Goal: Task Accomplishment & Management: Use online tool/utility

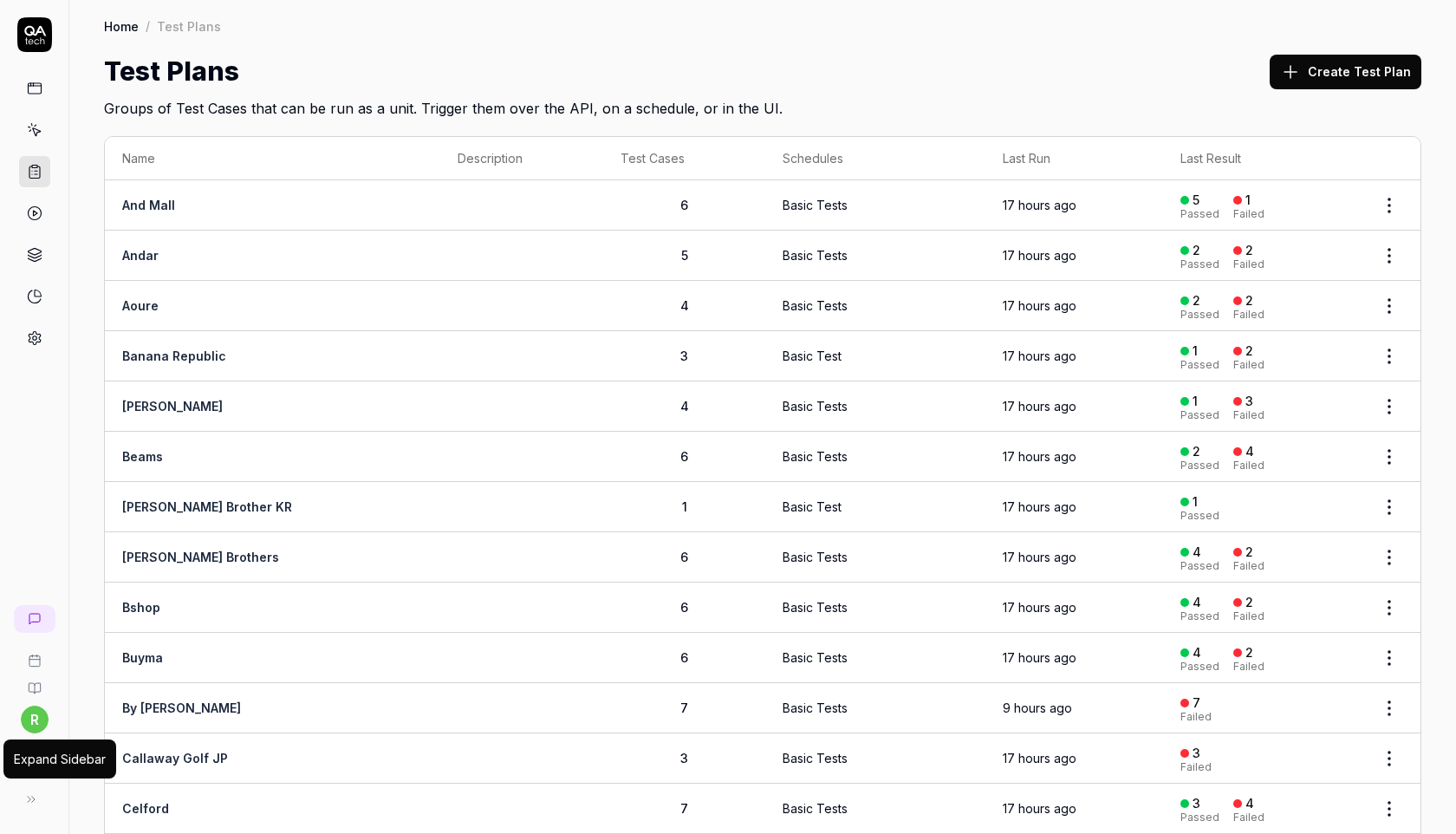
click at [40, 798] on button at bounding box center [31, 799] width 35 height 35
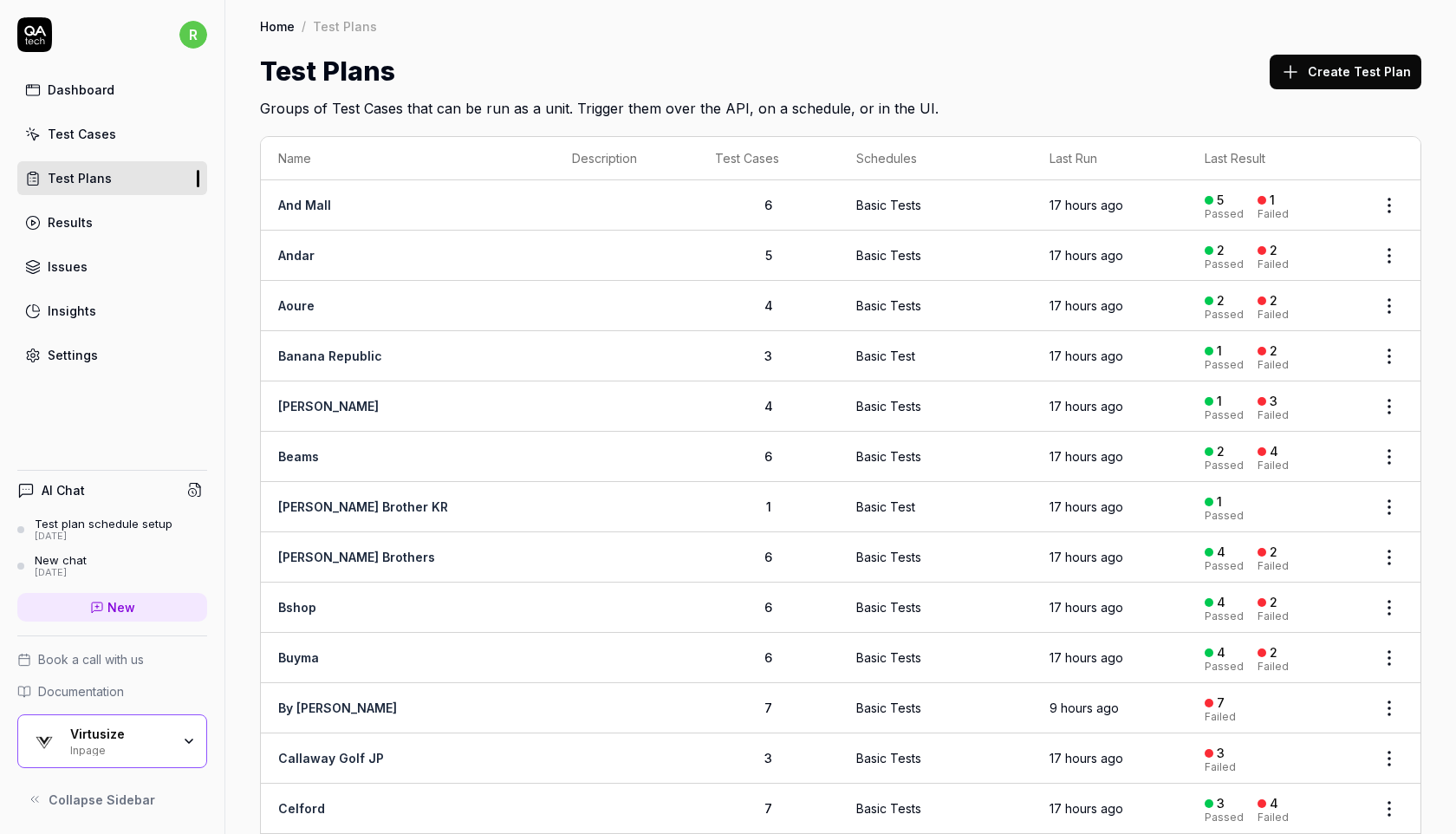
click at [94, 736] on div "Virtusize" at bounding box center [120, 734] width 101 height 16
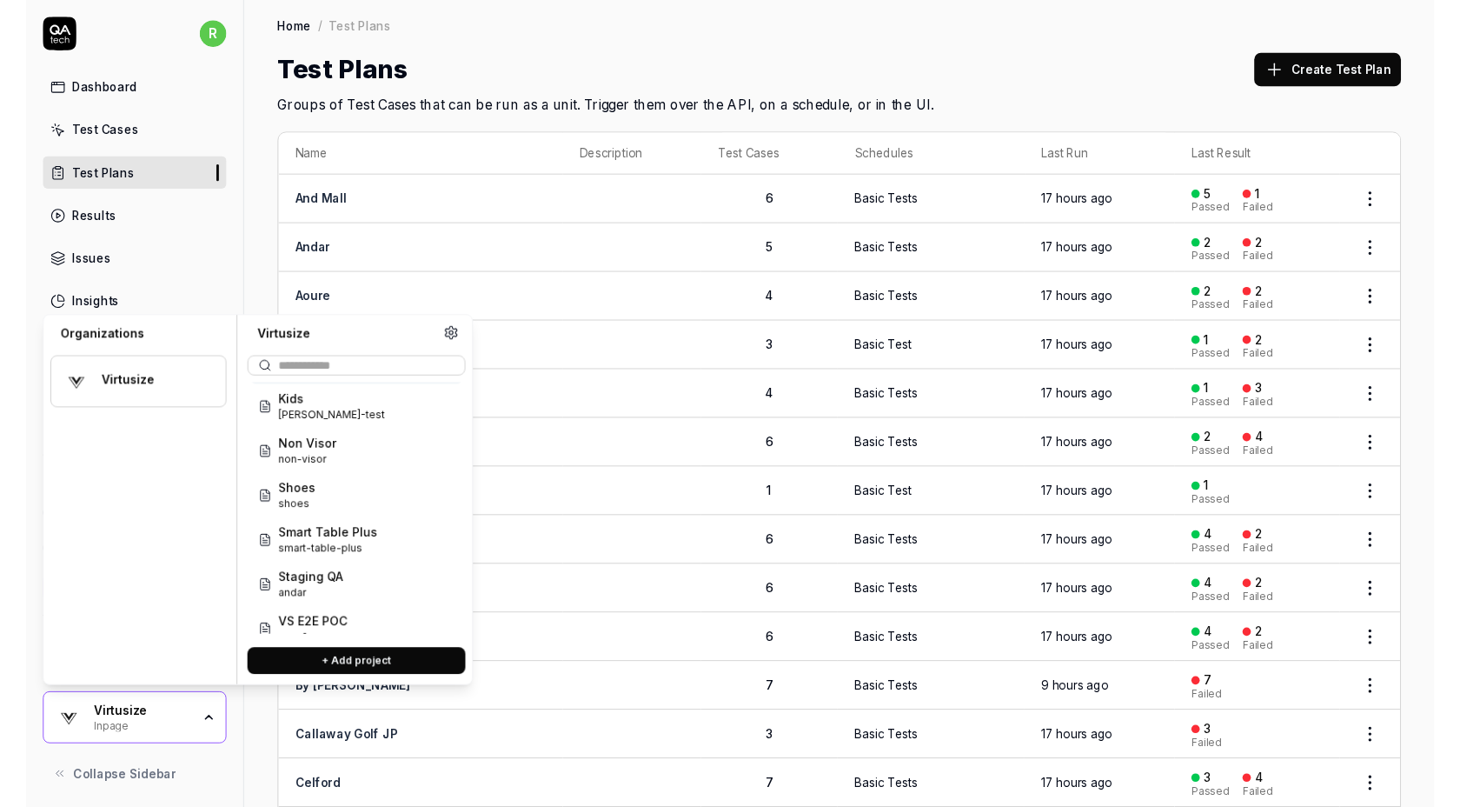
scroll to position [208, 0]
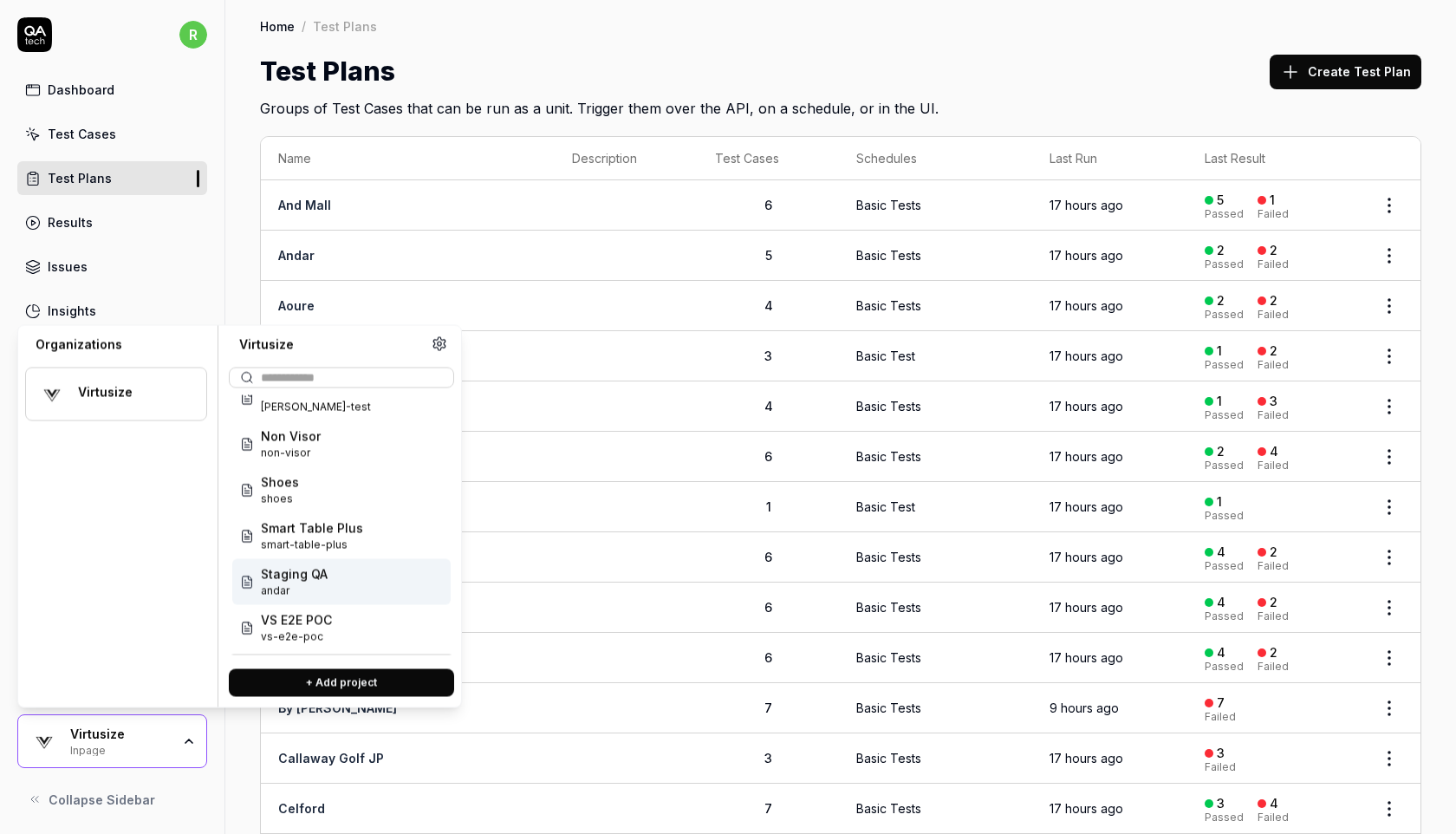
click at [341, 585] on div "Staging QA andar" at bounding box center [341, 583] width 218 height 46
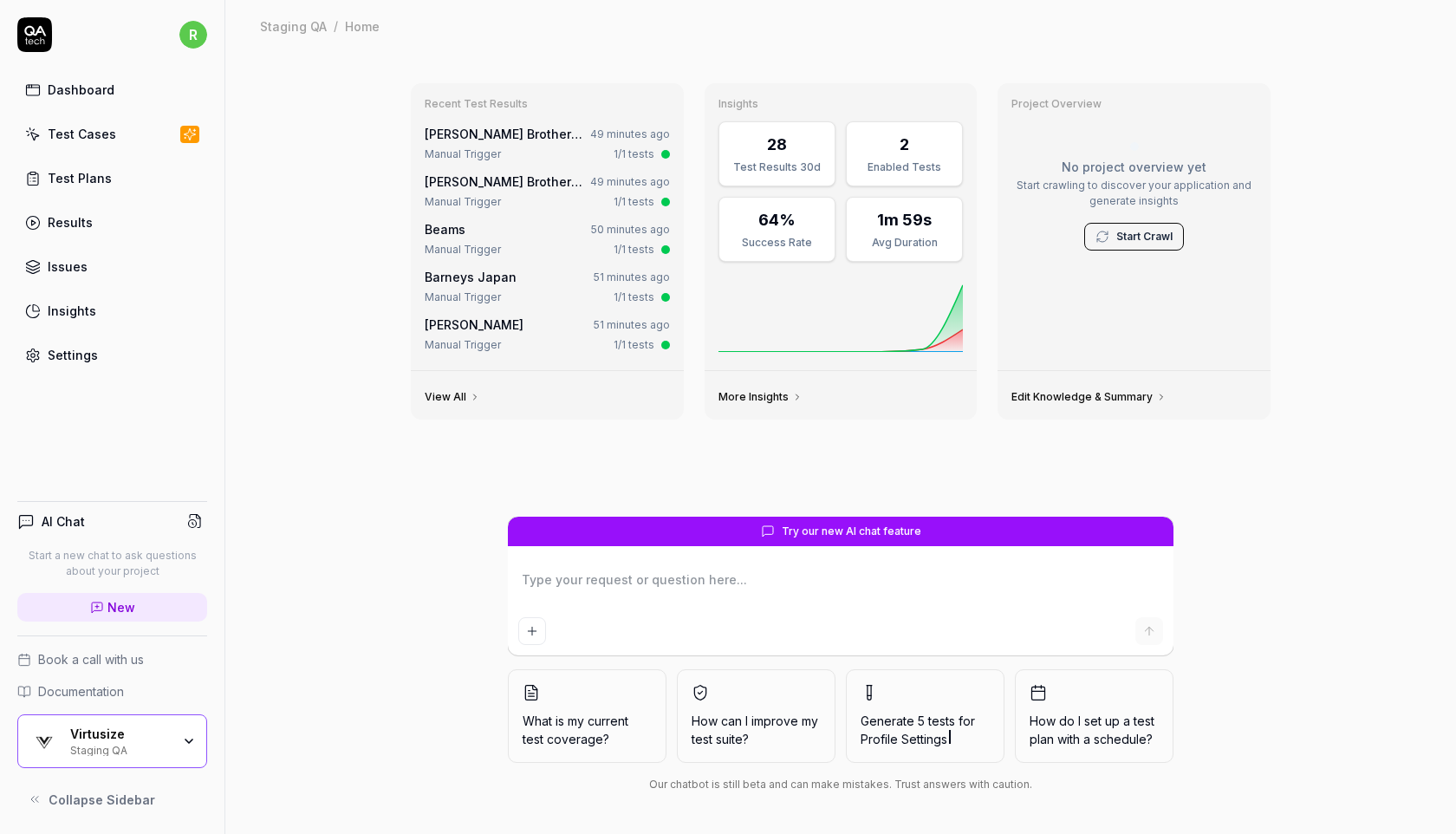
click at [110, 127] on div "Test Cases" at bounding box center [82, 134] width 69 height 18
type textarea "*"
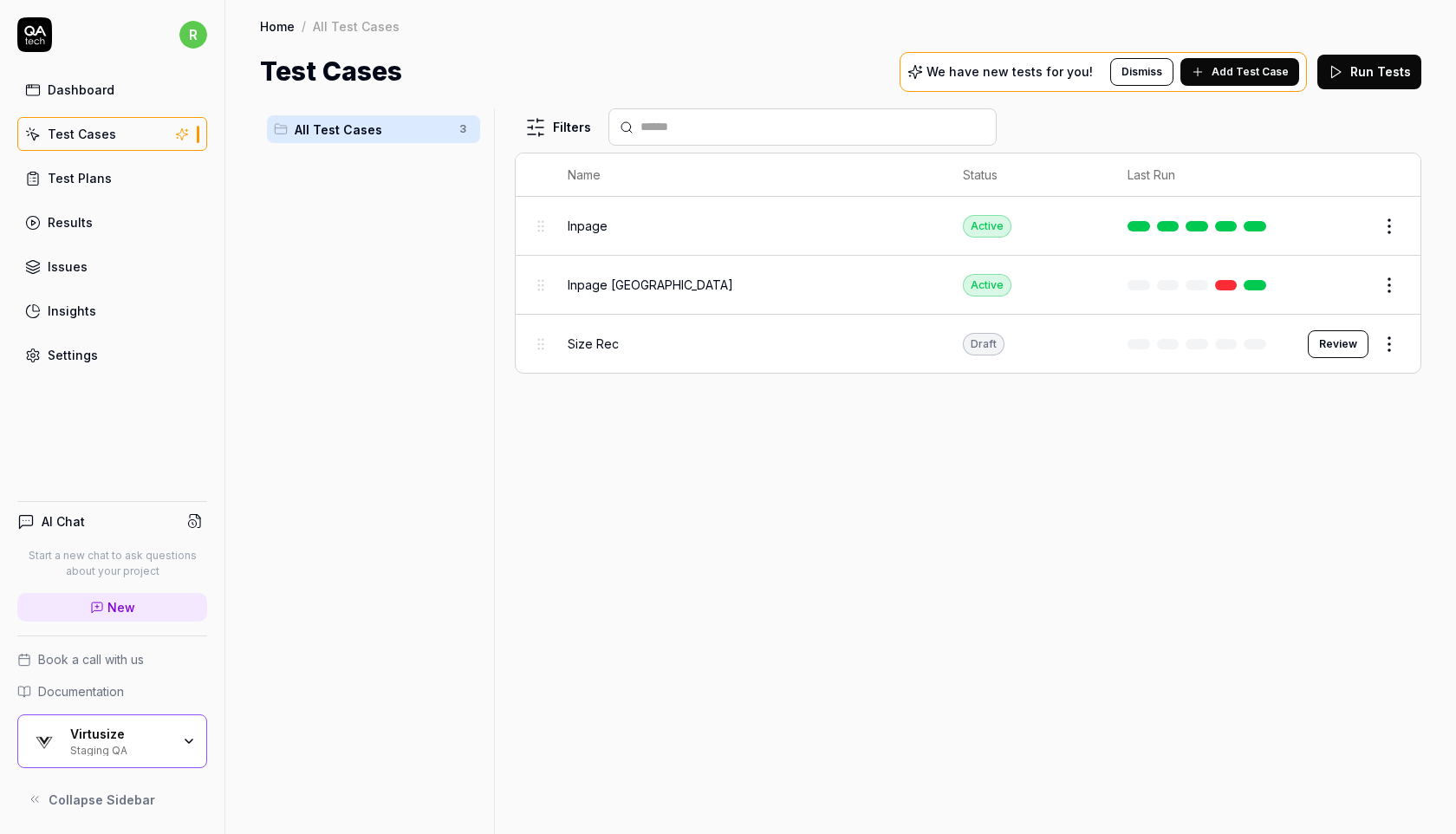
click at [552, 451] on div "Filters Name Status Last Run Inpage Active Edit Inpage Korea Active Edit Size R…" at bounding box center [967, 472] width 907 height 726
click at [125, 94] on link "Dashboard" at bounding box center [112, 90] width 189 height 34
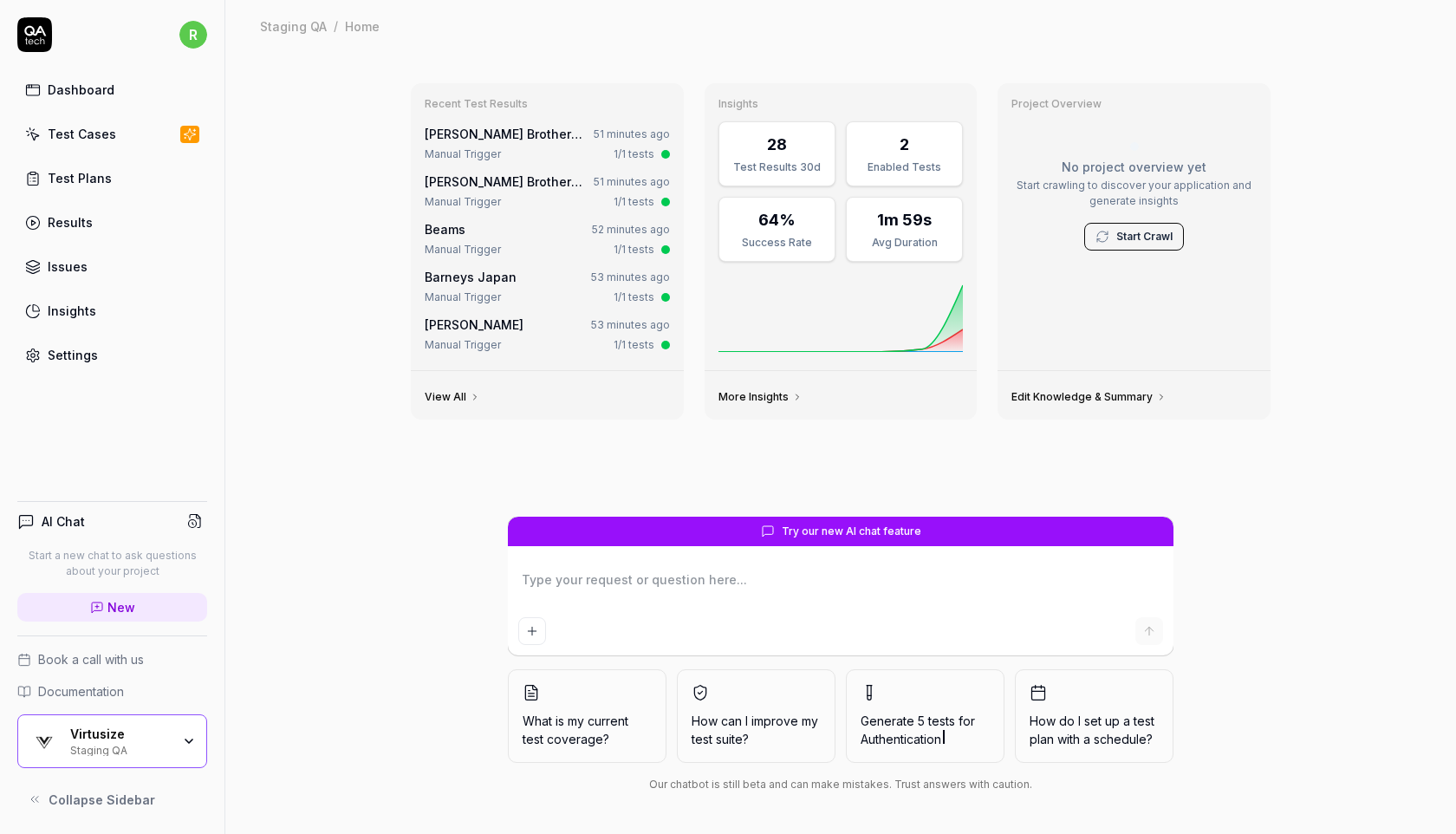
type textarea "*"
click at [71, 183] on div "Test Plans" at bounding box center [80, 178] width 64 height 18
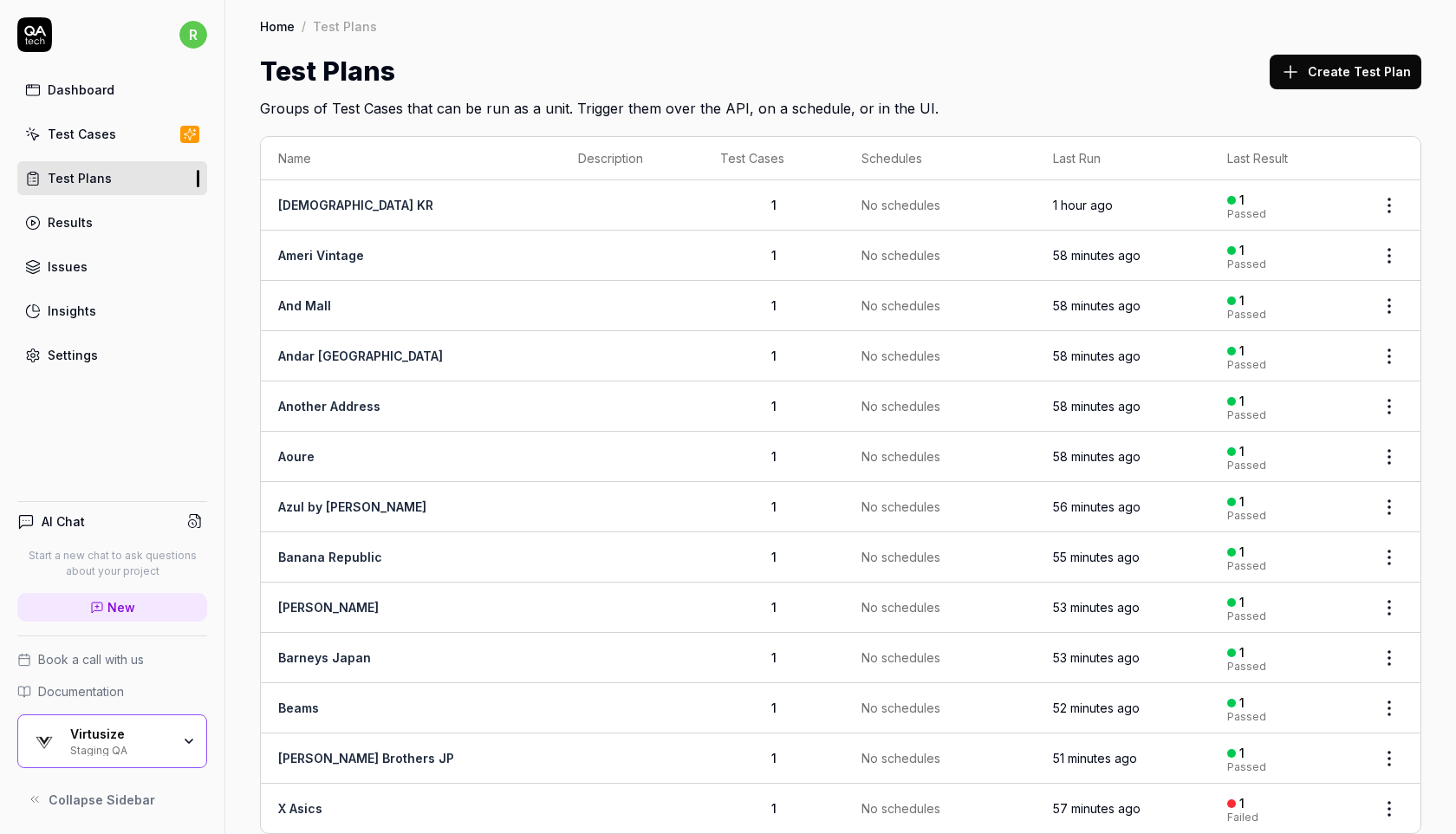
scroll to position [28, 0]
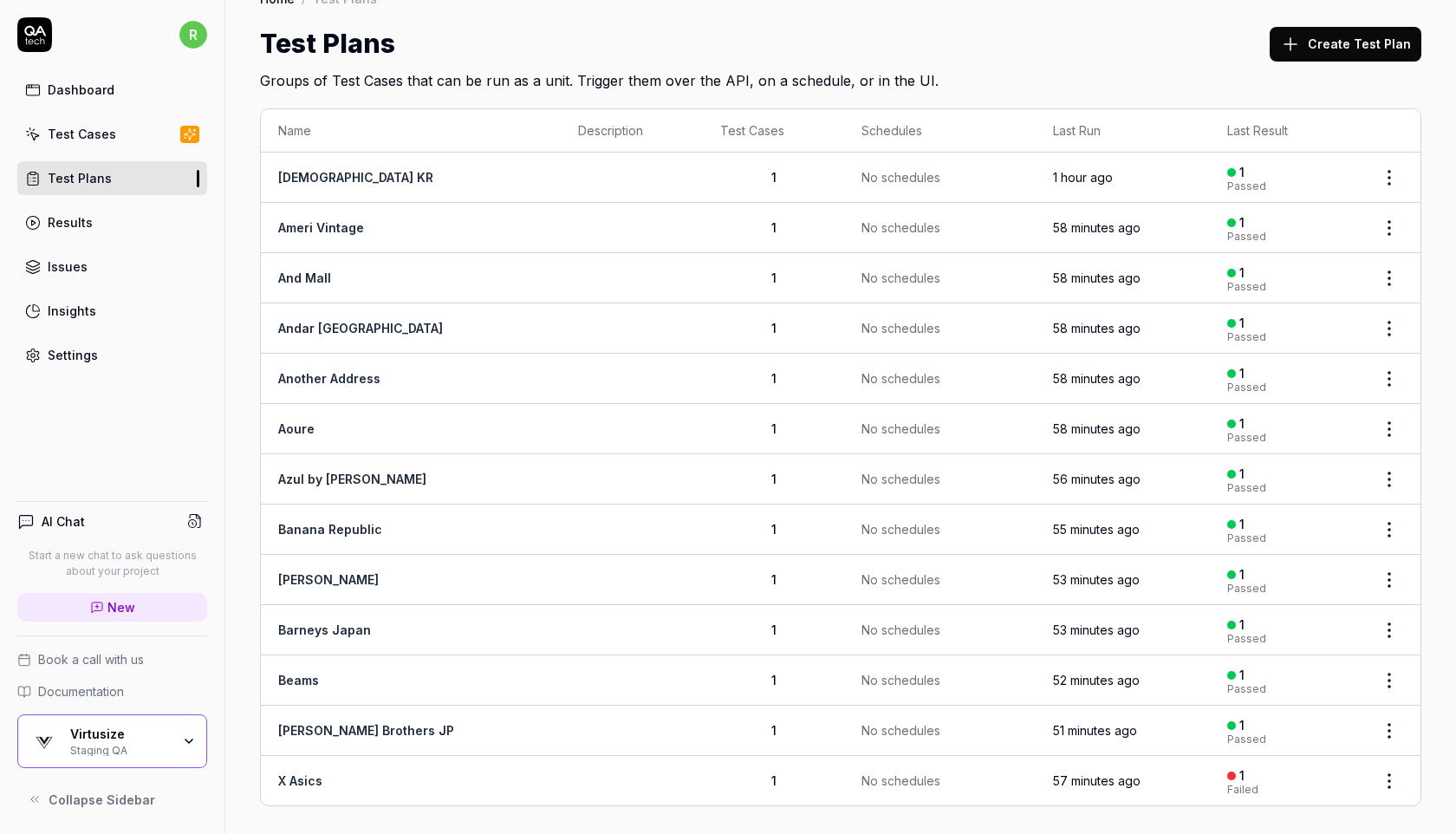
click at [1335, 48] on button "Create Test Plan" at bounding box center [1345, 44] width 152 height 35
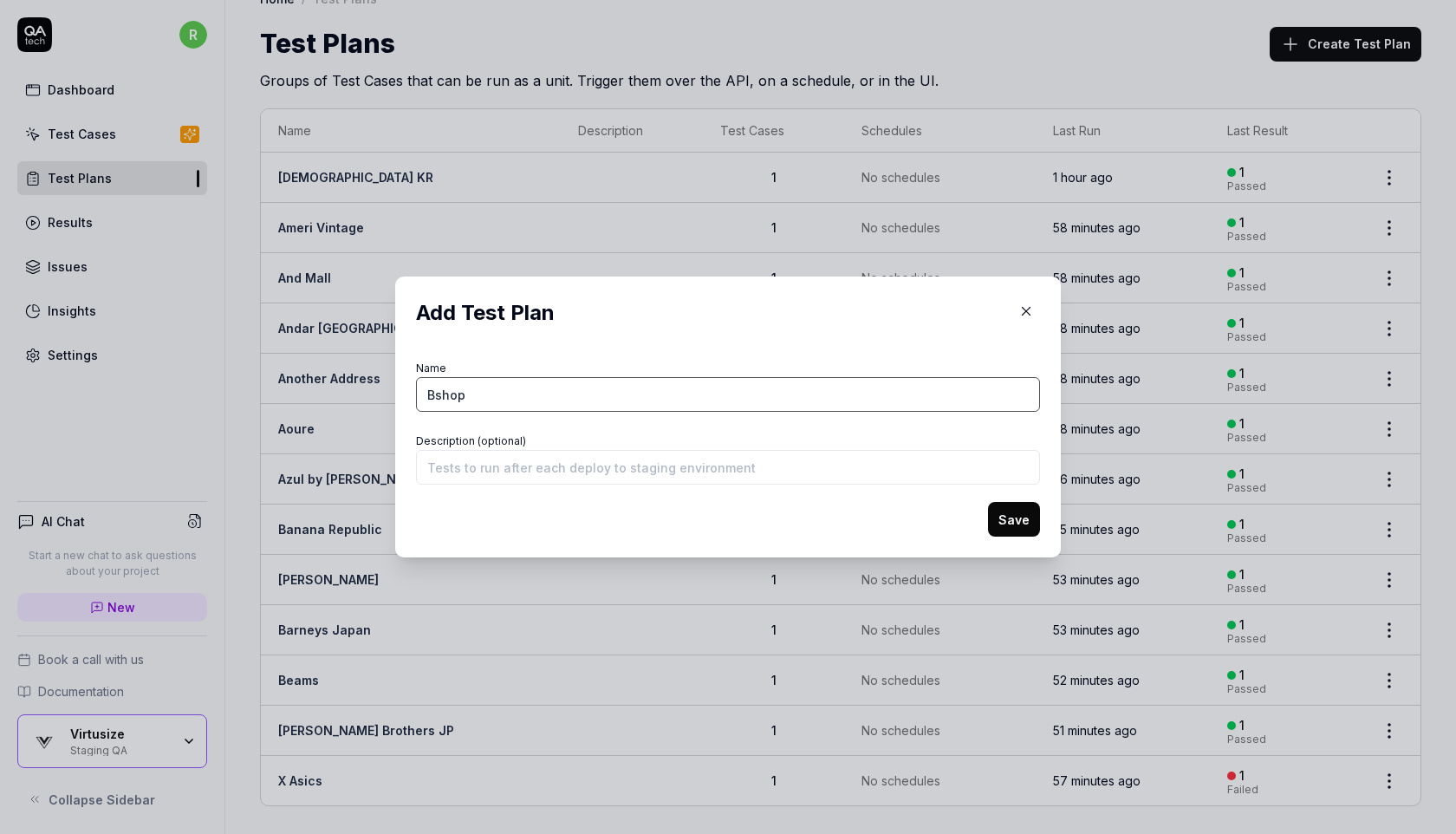
type input "Bshop"
click at [1005, 522] on button "Save" at bounding box center [1014, 519] width 52 height 35
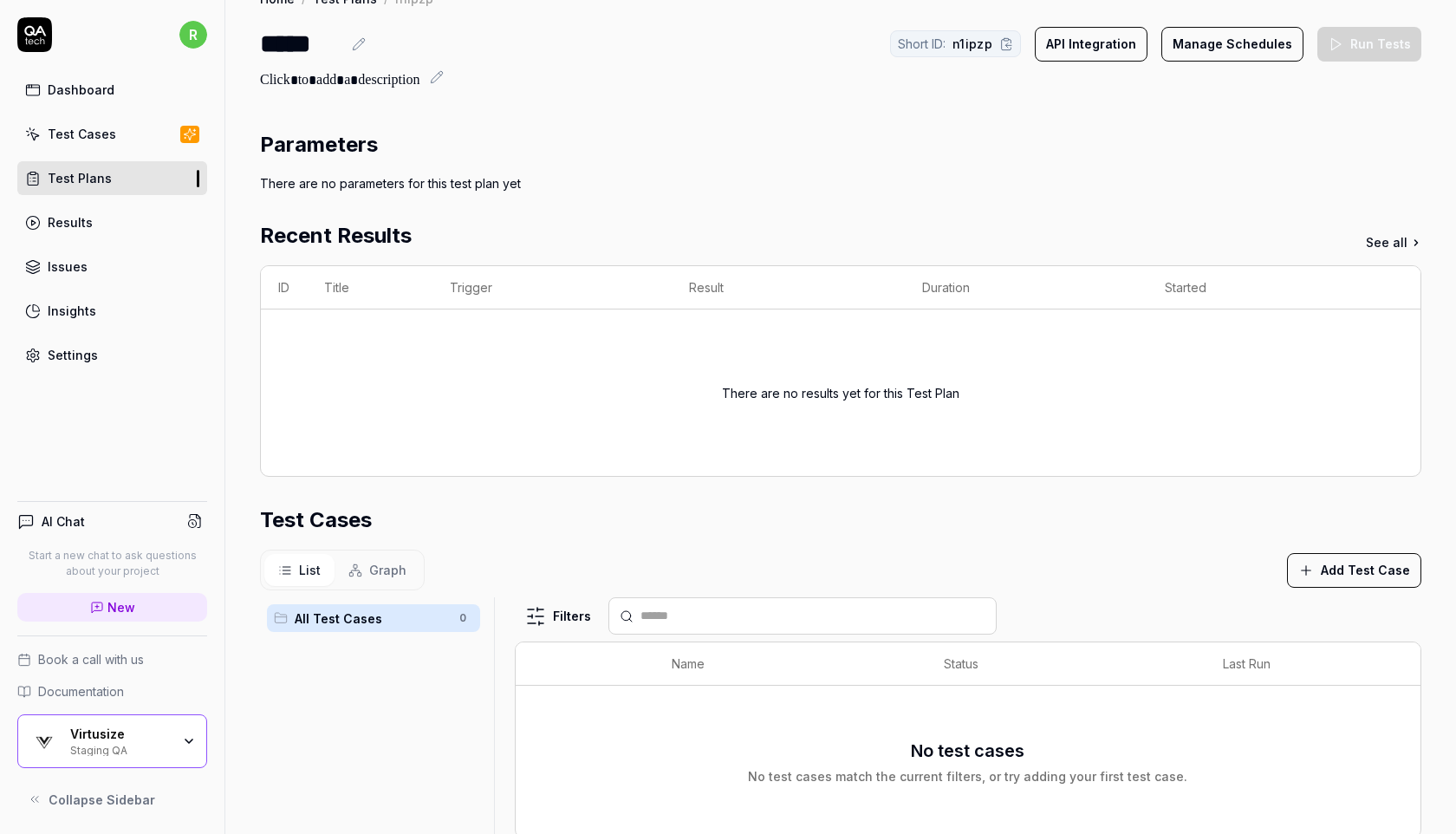
click at [1348, 572] on button "Add Test Case" at bounding box center [1354, 571] width 135 height 35
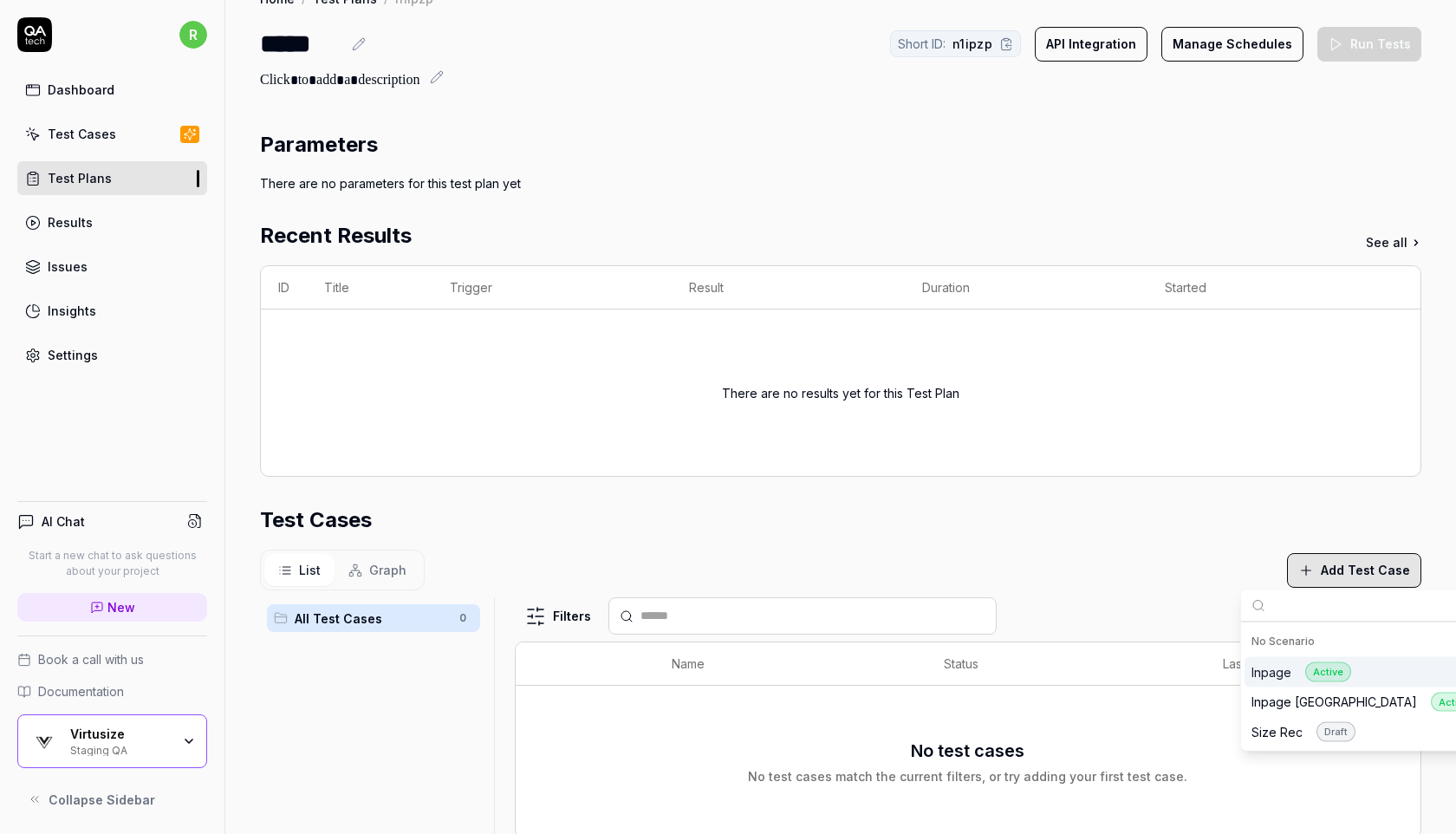
click at [1286, 671] on div "Inpage Active" at bounding box center [1301, 672] width 100 height 20
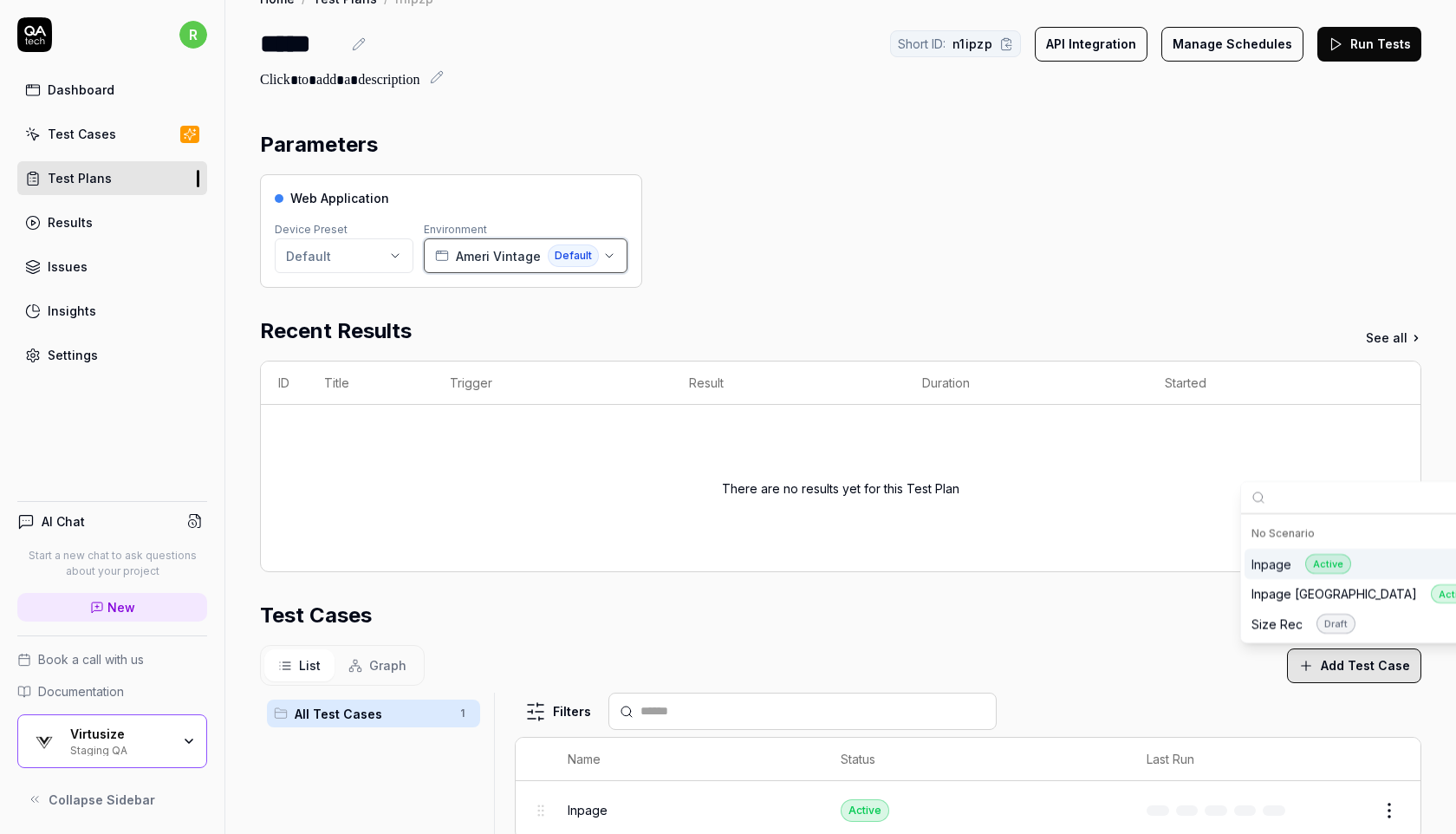
click at [470, 270] on button "Ameri Vintage Default" at bounding box center [526, 255] width 203 height 35
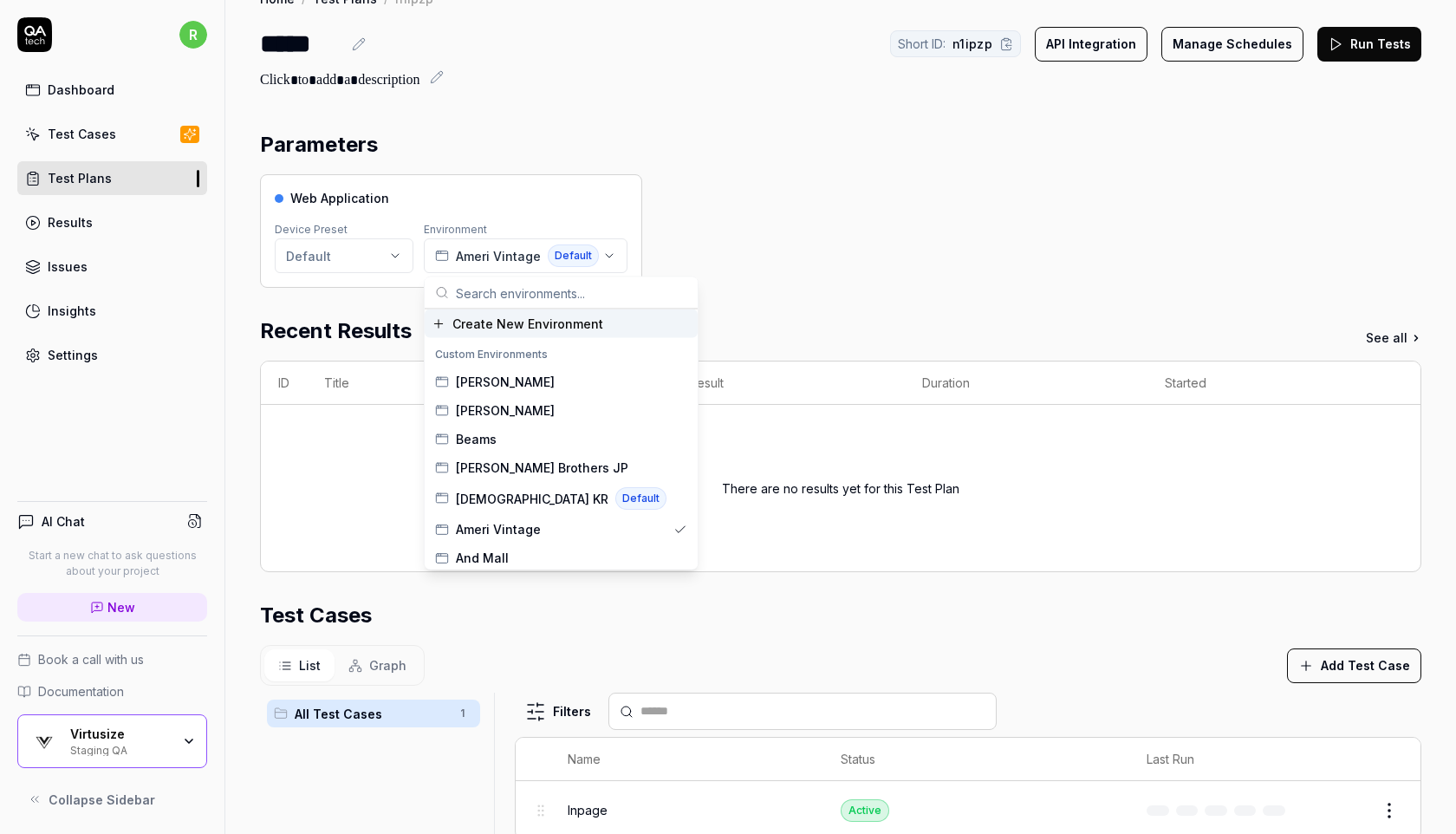
click at [481, 328] on span "Create New Environment" at bounding box center [528, 324] width 151 height 18
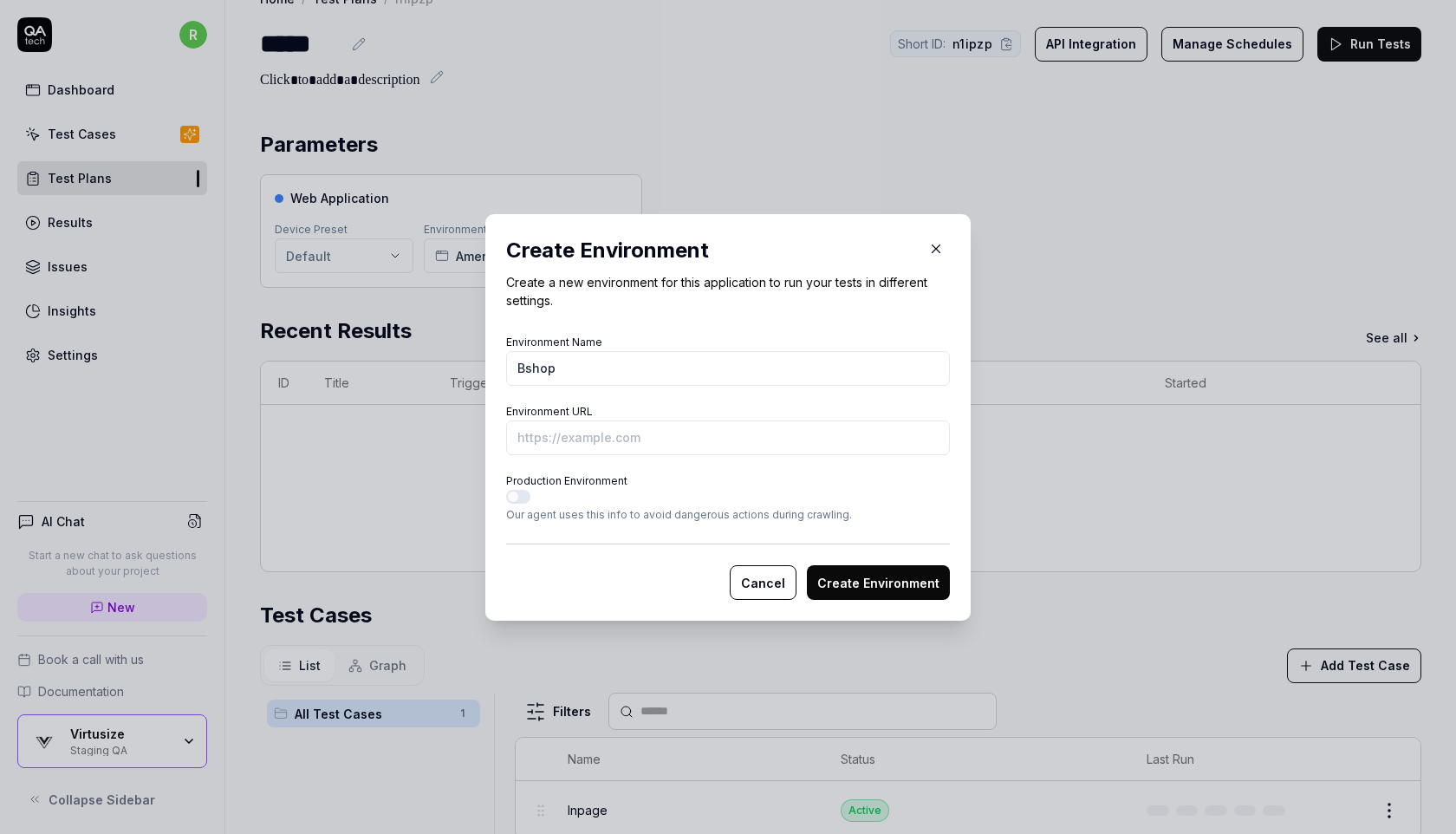
type input "Bshop"
paste input "https://bshop-inc.com/goods/BSG251L103-0046"
type input "https://bshop-inc.com/goods/BSG251L103-0046?vs-staging"
click at [839, 579] on button "Create Environment" at bounding box center [878, 583] width 143 height 35
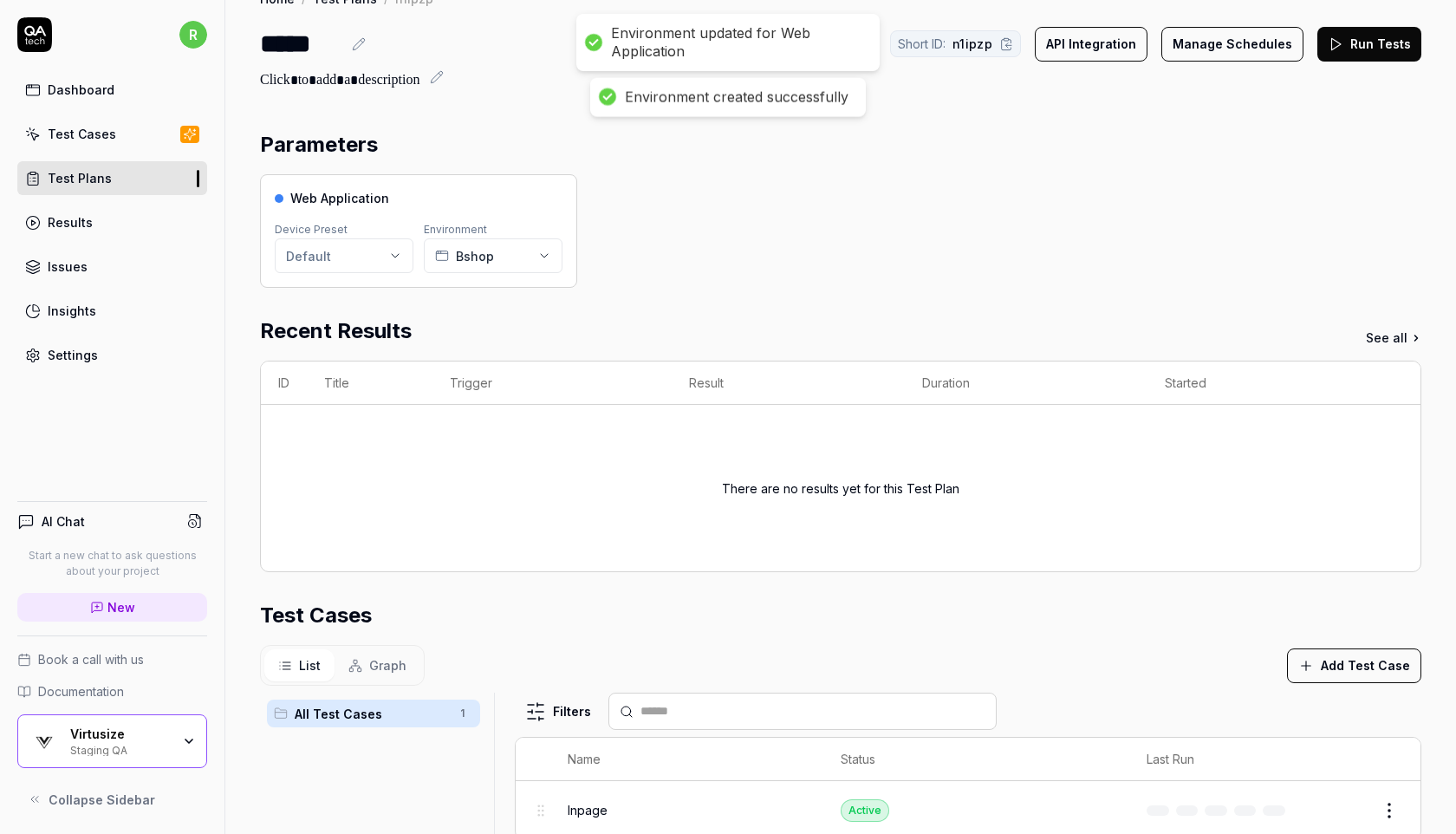
click at [1370, 38] on button "Run Tests" at bounding box center [1369, 44] width 104 height 35
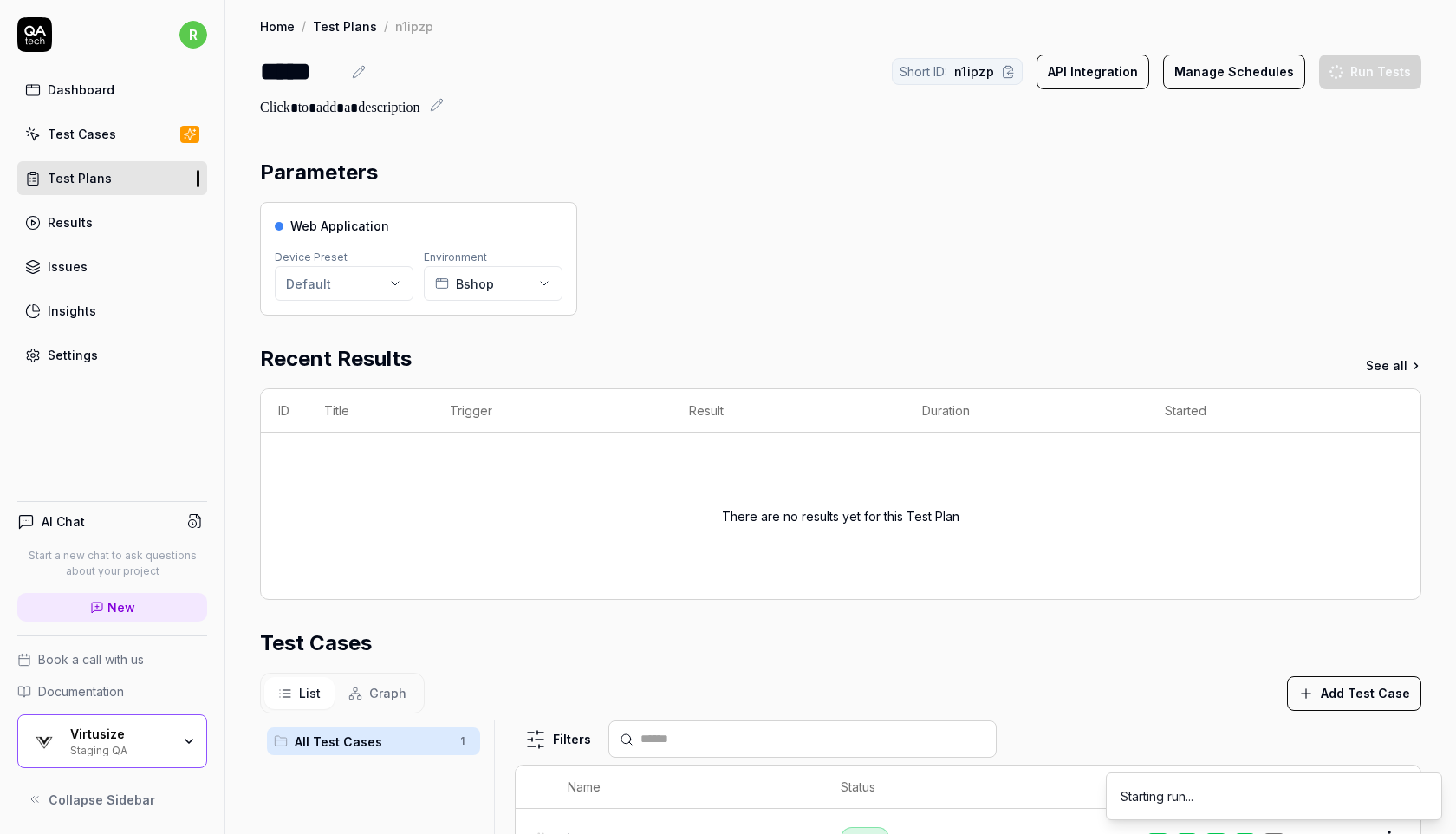
click at [160, 180] on link "Test Plans" at bounding box center [112, 179] width 189 height 34
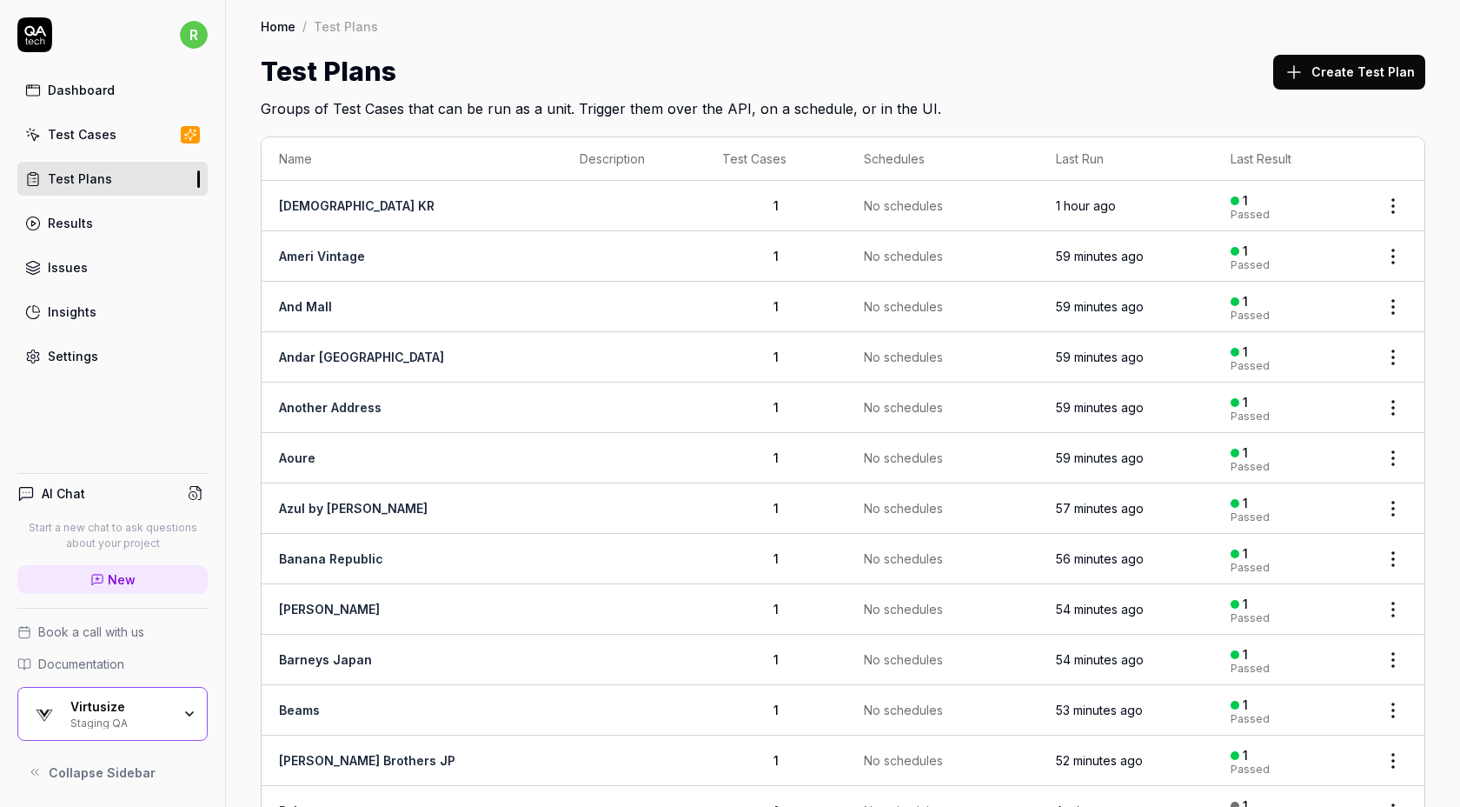
click at [1331, 80] on button "Create Test Plan" at bounding box center [1349, 72] width 152 height 35
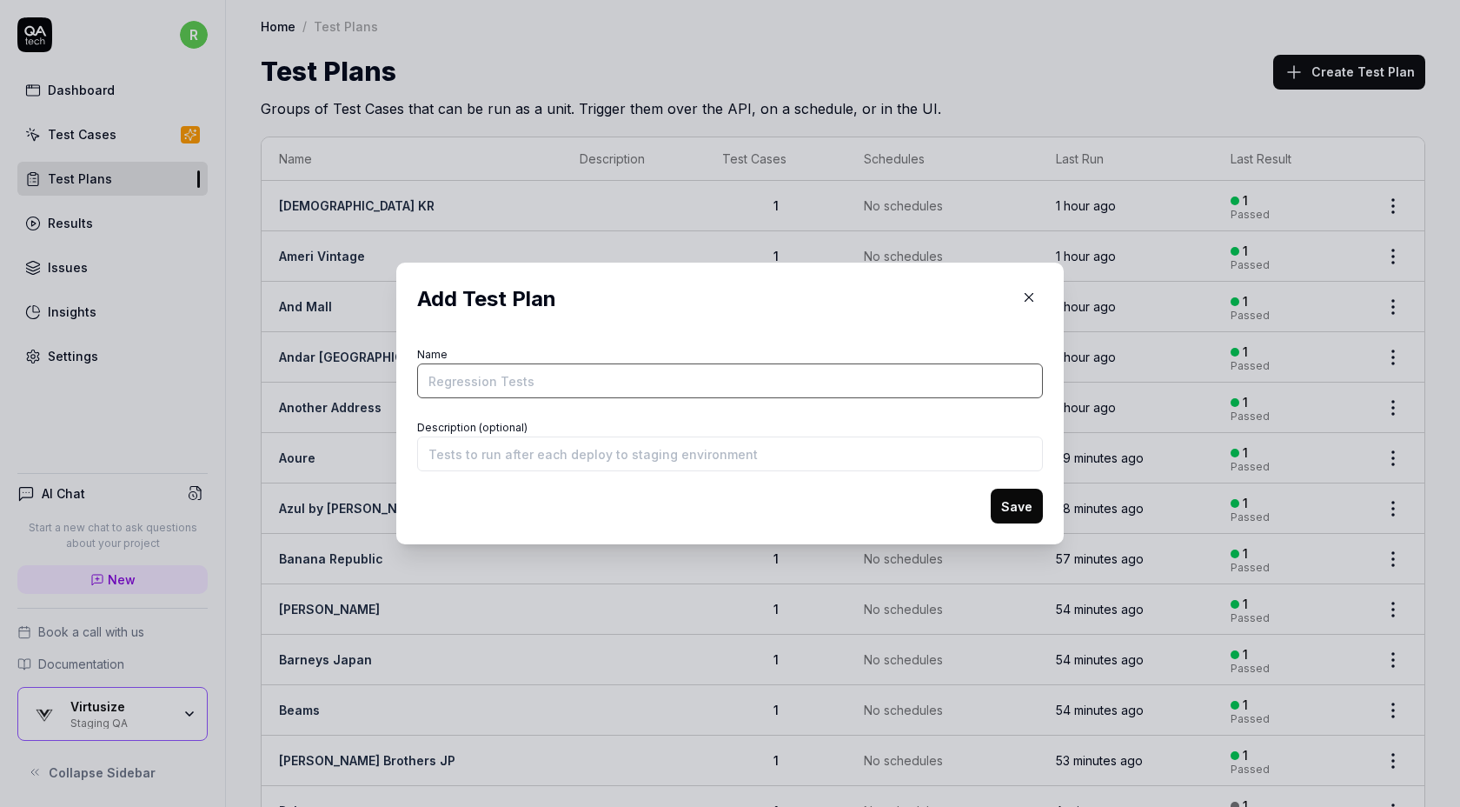
paste input "https://www.buyma.com/item/112350088/"
click at [694, 381] on input "BuymA" at bounding box center [730, 380] width 626 height 35
type input "BuymA"
click at [960, 446] on input "Description (optional)" at bounding box center [730, 453] width 626 height 35
type input "a"
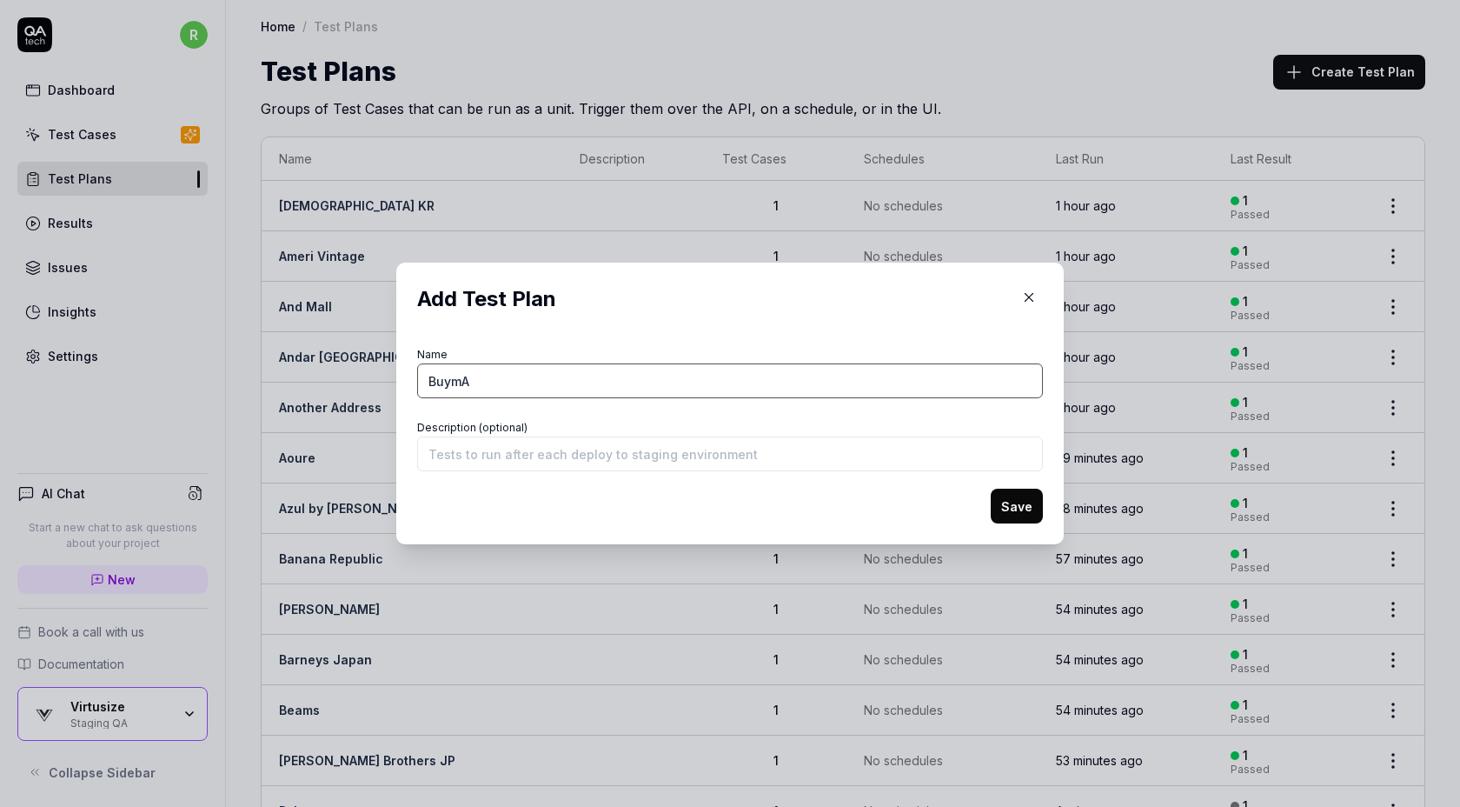
click at [806, 381] on input "BuymA" at bounding box center [730, 380] width 626 height 35
type input "Buyma"
click at [1013, 505] on button "Save" at bounding box center [1017, 505] width 52 height 35
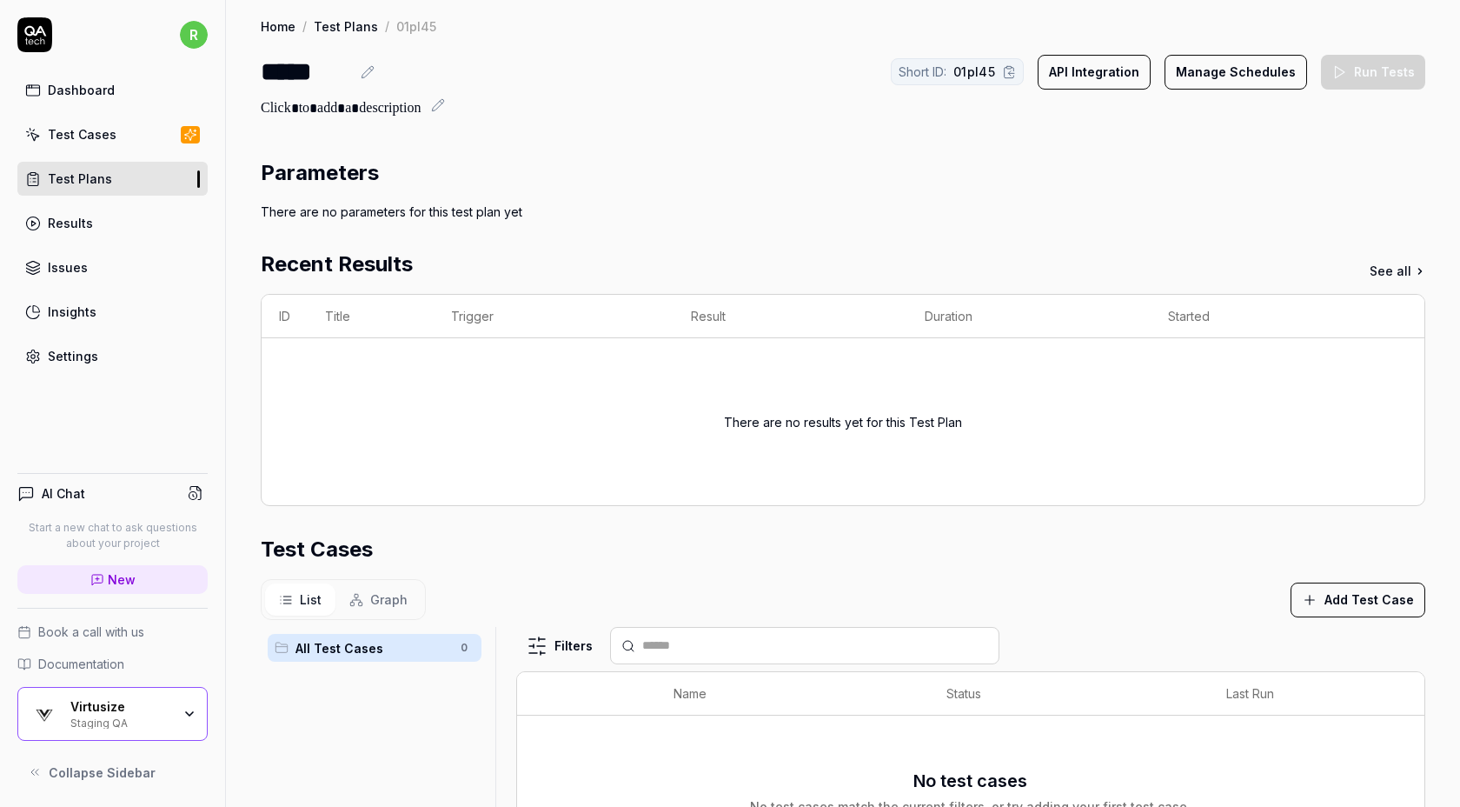
click at [1346, 604] on button "Add Test Case" at bounding box center [1358, 599] width 135 height 35
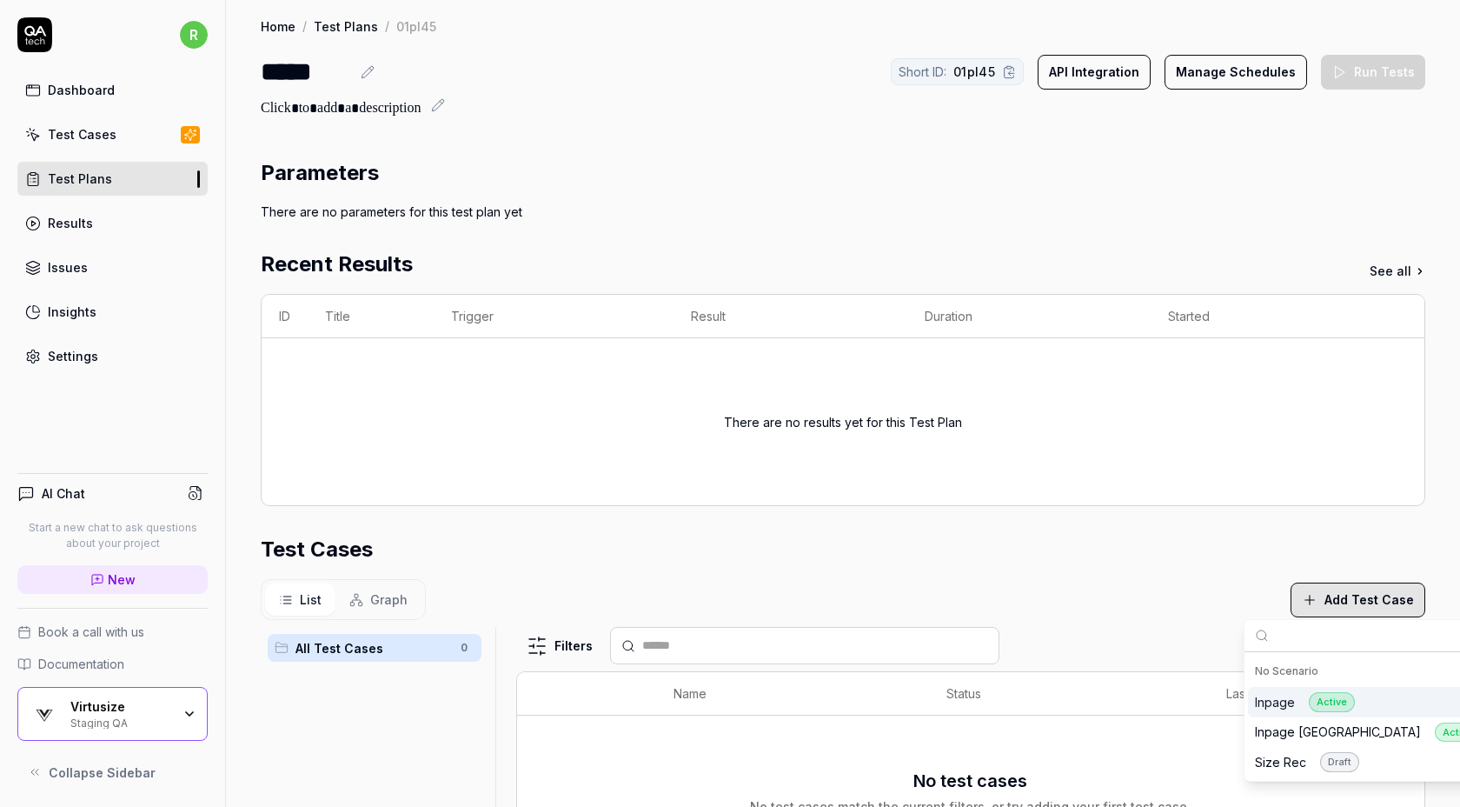
click at [1286, 699] on div "Inpage Active" at bounding box center [1305, 702] width 100 height 20
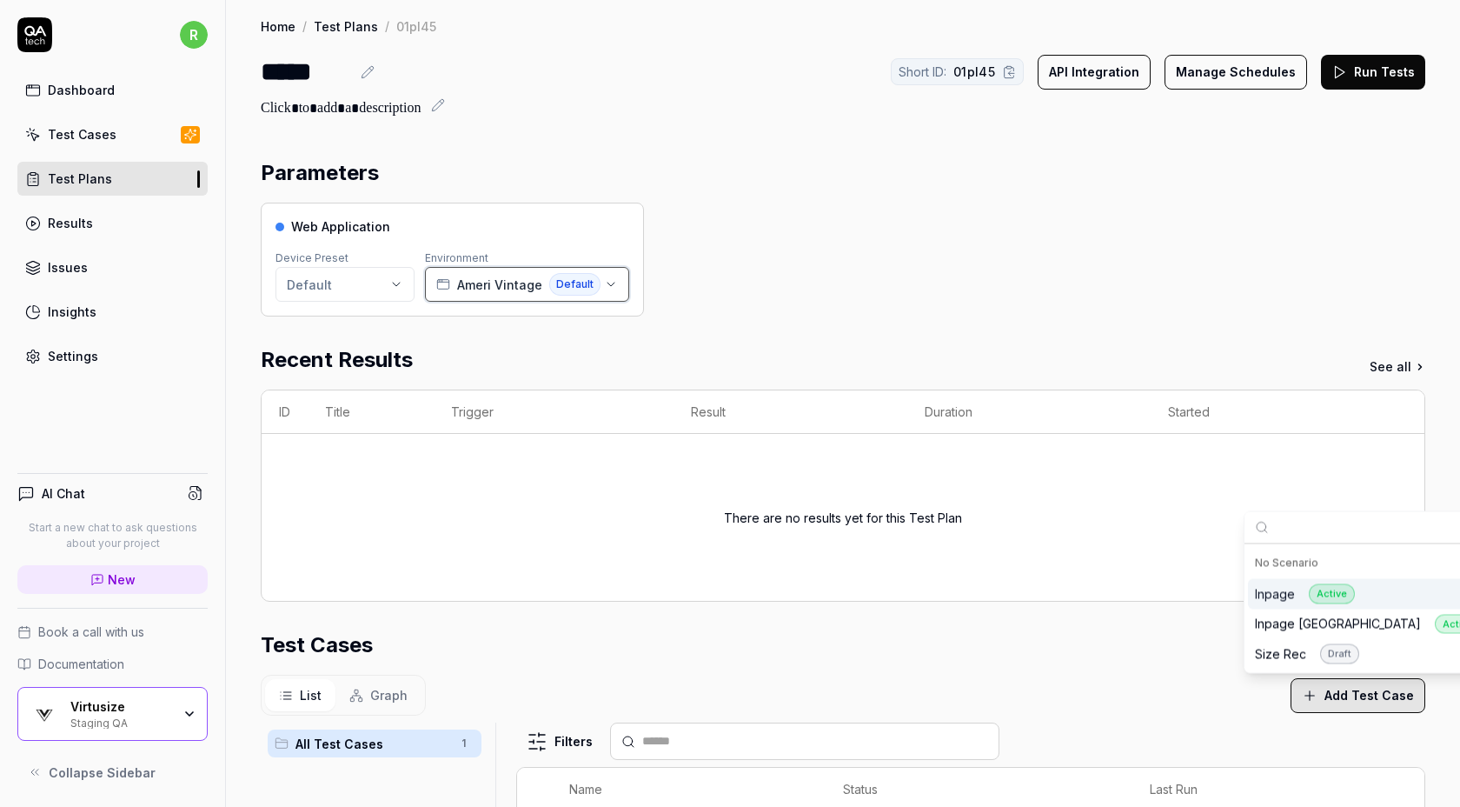
click at [510, 289] on span "Ameri Vintage" at bounding box center [499, 285] width 85 height 18
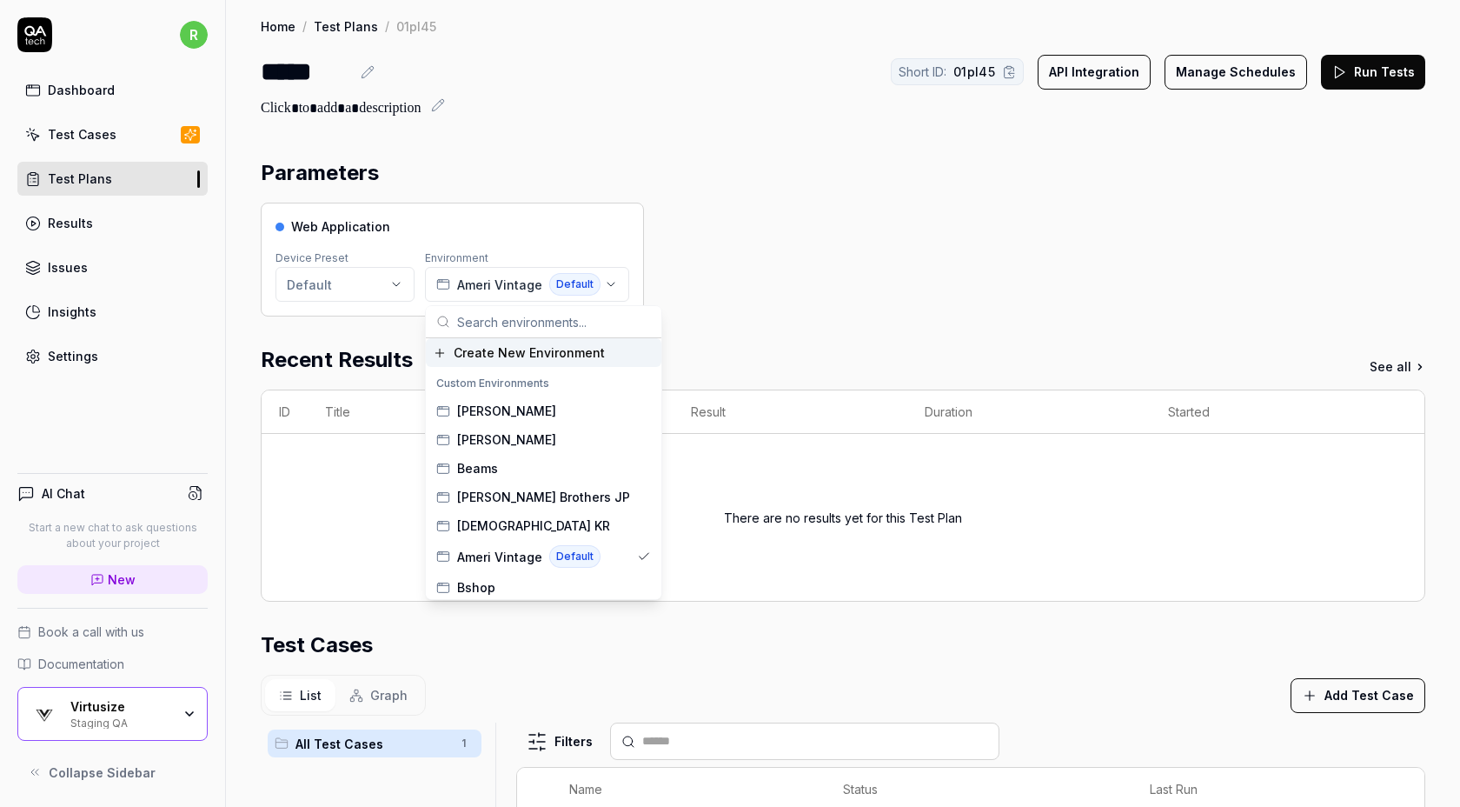
click at [508, 352] on span "Create New Environment" at bounding box center [529, 352] width 151 height 18
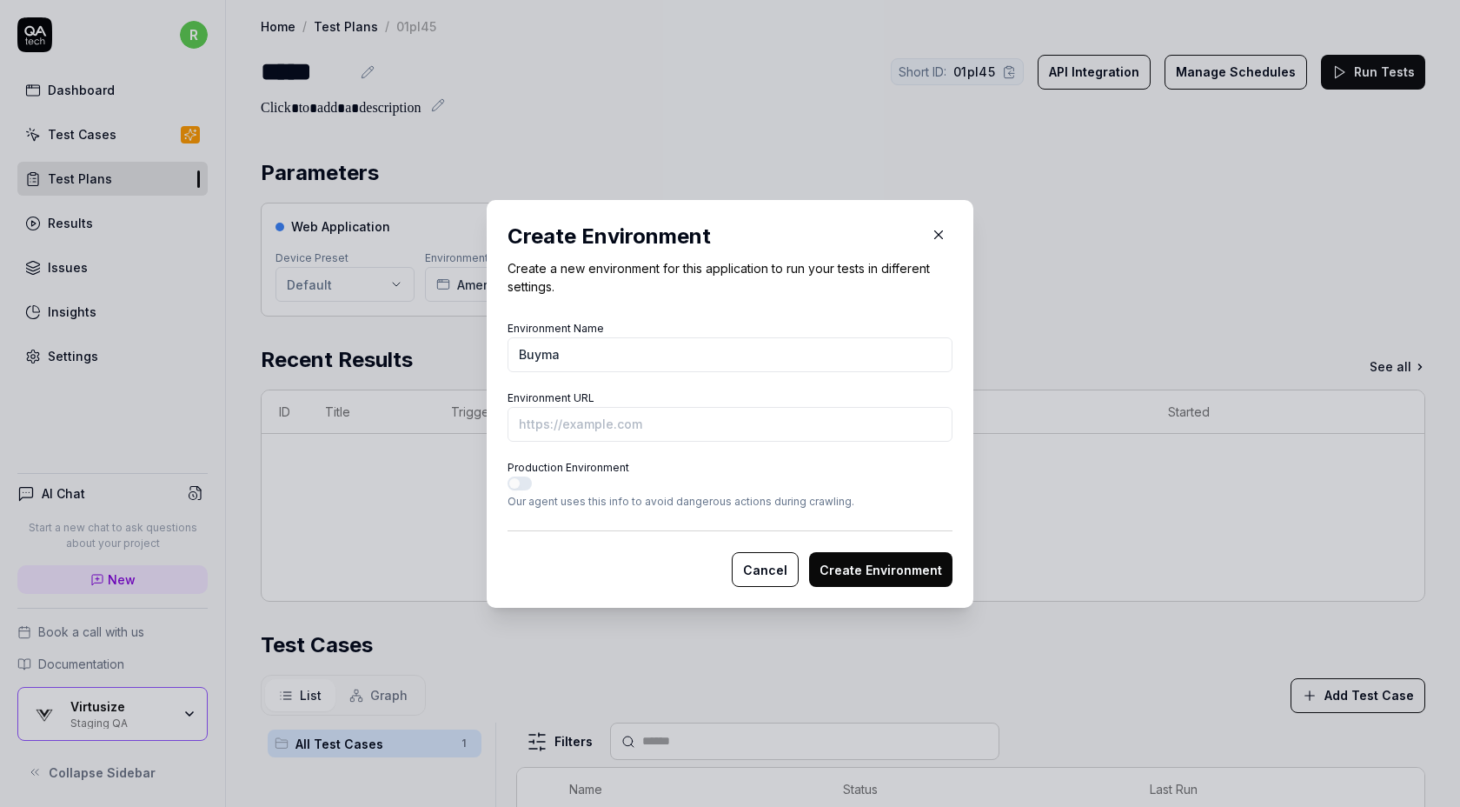
type input "Buyma"
paste input "https://www.buyma.com/item/112350088/"
type input "https://www.buyma.com/item/112350088/?vs-staging"
click at [867, 573] on button "Create Environment" at bounding box center [880, 569] width 143 height 35
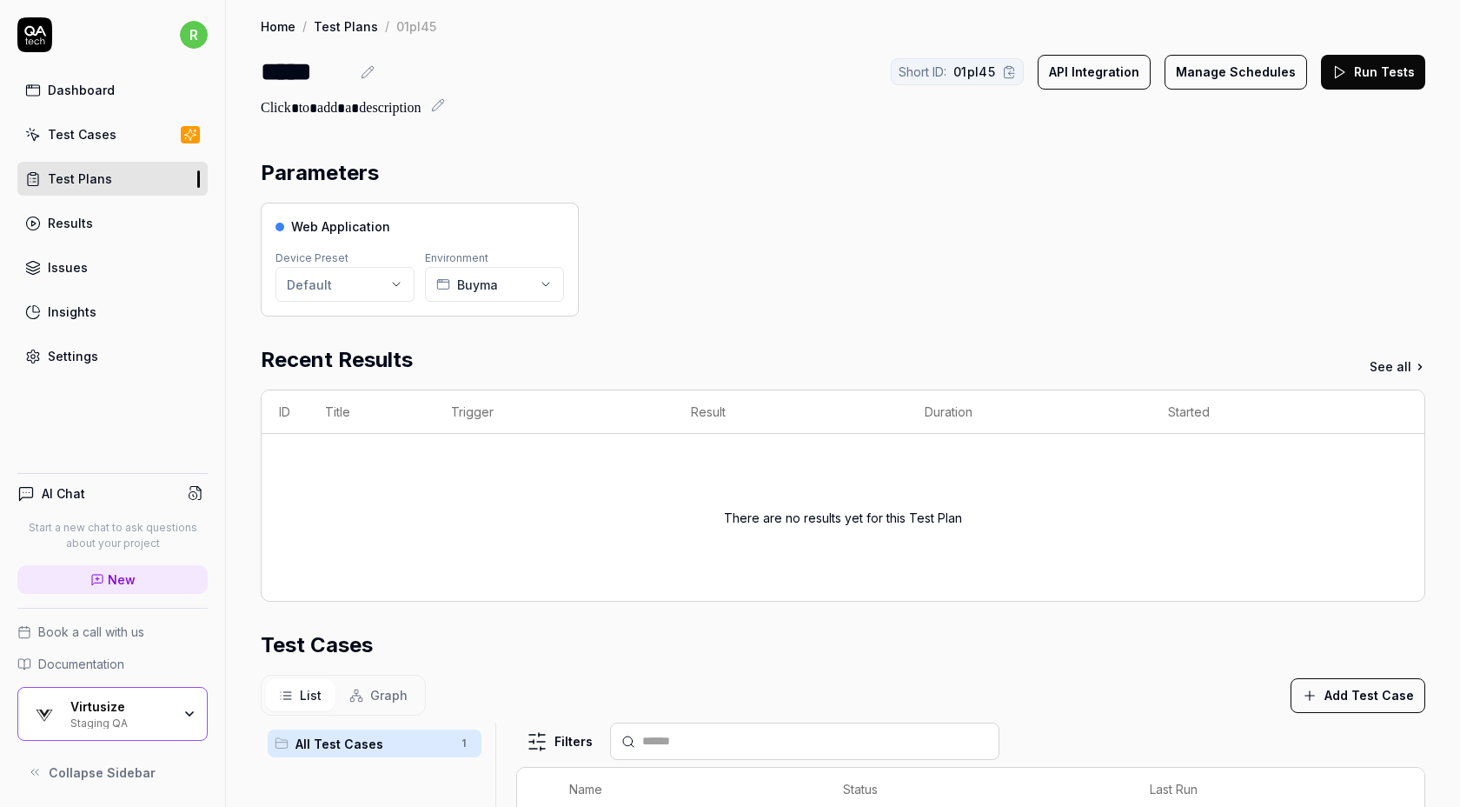
click at [951, 169] on div "Parameters" at bounding box center [843, 172] width 1165 height 31
click at [1357, 72] on button "Run Tests" at bounding box center [1373, 72] width 104 height 35
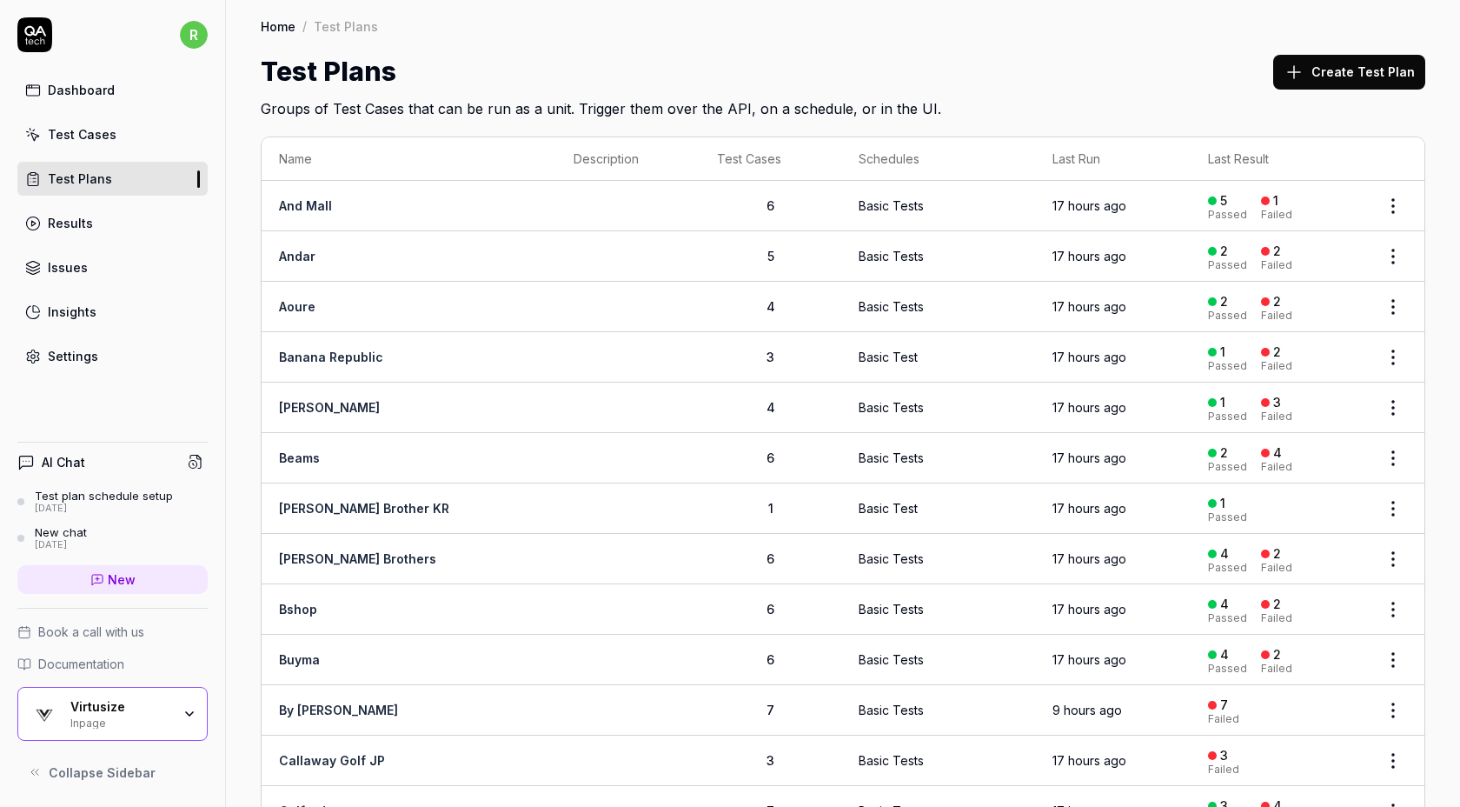
click at [1315, 75] on button "Create Test Plan" at bounding box center [1349, 72] width 152 height 35
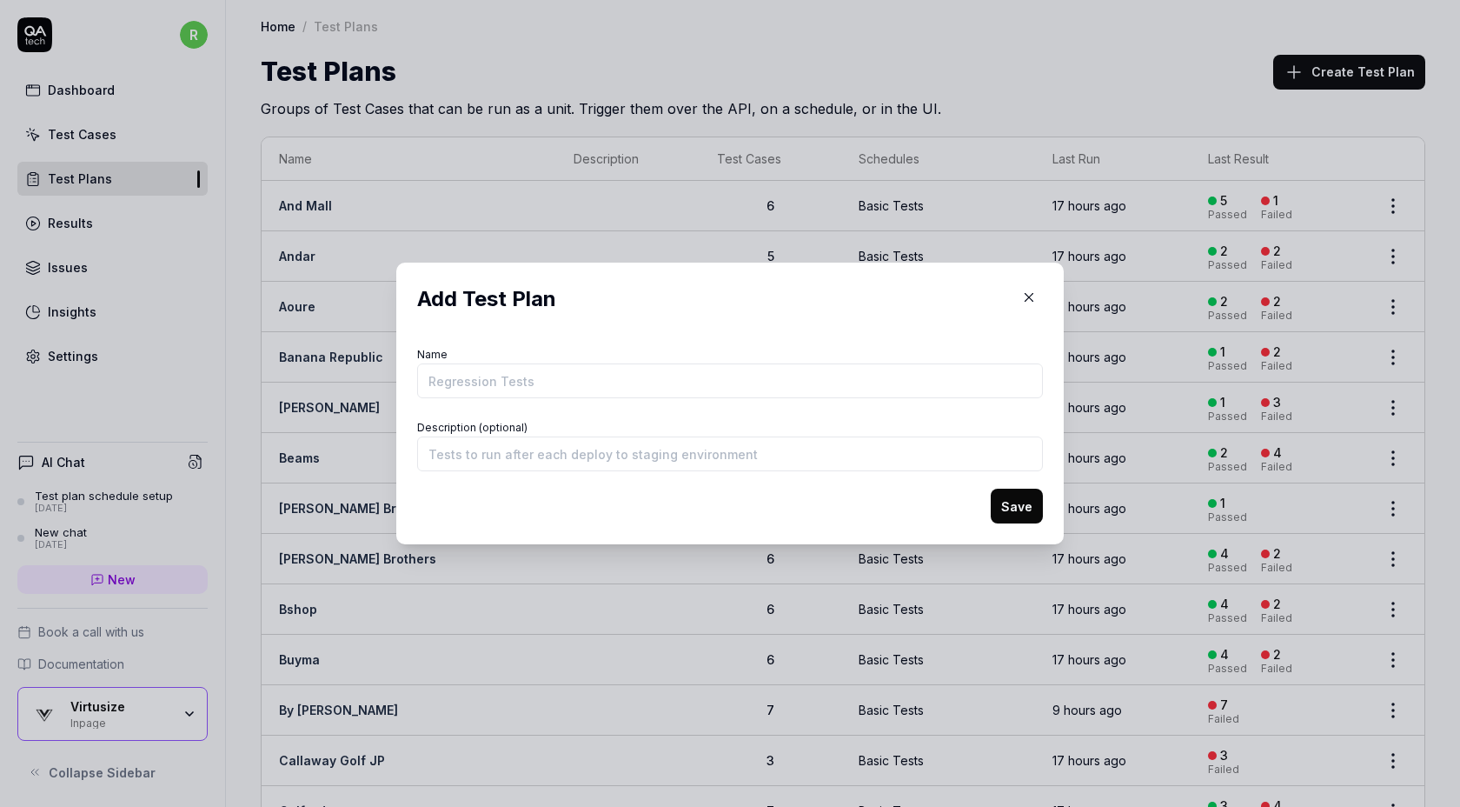
click at [509, 375] on input "Name" at bounding box center [730, 380] width 626 height 35
type input "By [PERSON_NAME]"
click at [1006, 508] on button "Save" at bounding box center [1017, 505] width 52 height 35
click at [1011, 497] on button "Save" at bounding box center [1017, 505] width 52 height 35
click at [1027, 297] on icon "button" at bounding box center [1029, 297] width 16 height 16
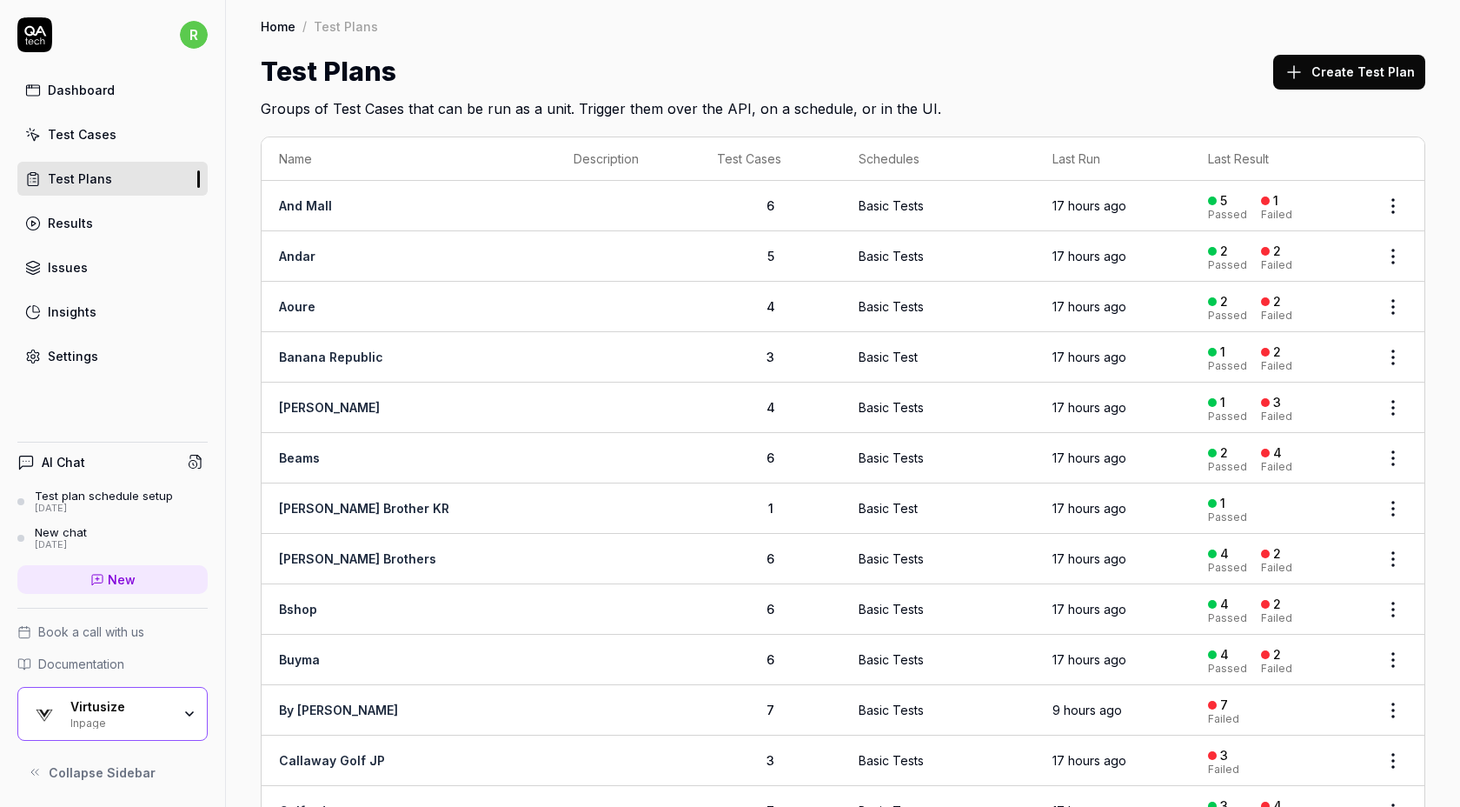
click at [1032, 78] on div "Test Plans Create Test Plan" at bounding box center [843, 71] width 1165 height 39
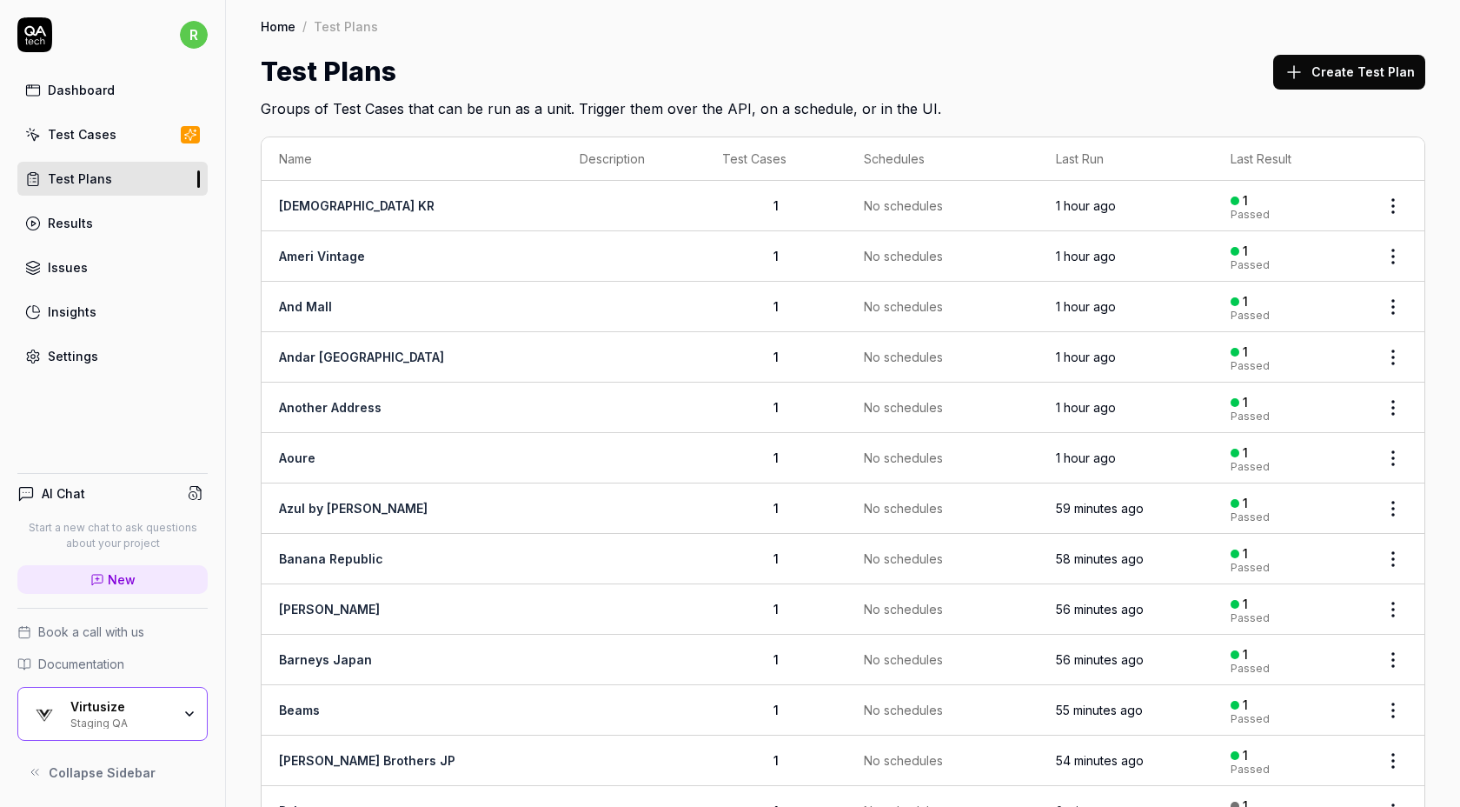
click at [1319, 63] on button "Create Test Plan" at bounding box center [1349, 72] width 152 height 35
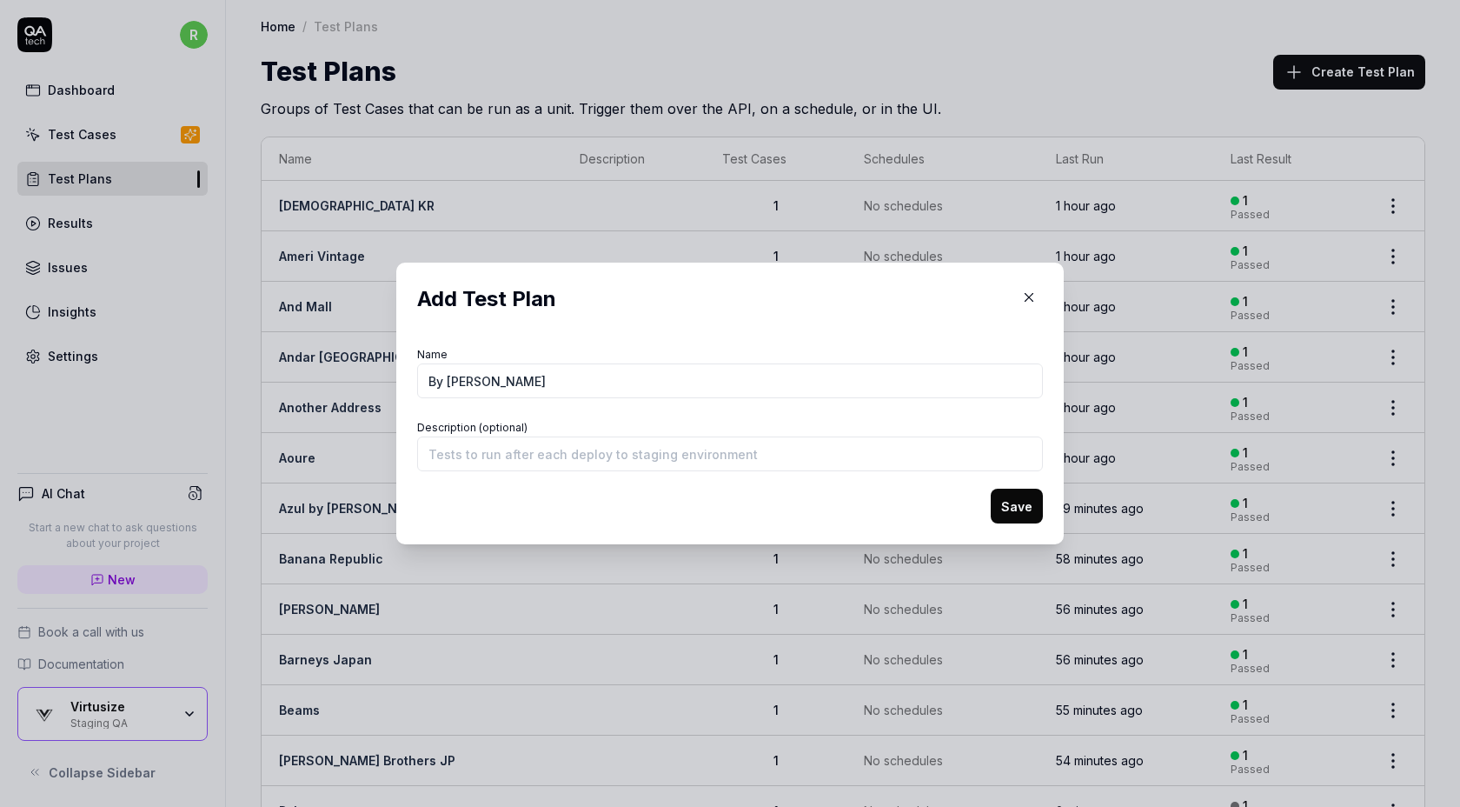
type input "By [PERSON_NAME]"
click at [1009, 502] on button "Save" at bounding box center [1017, 505] width 52 height 35
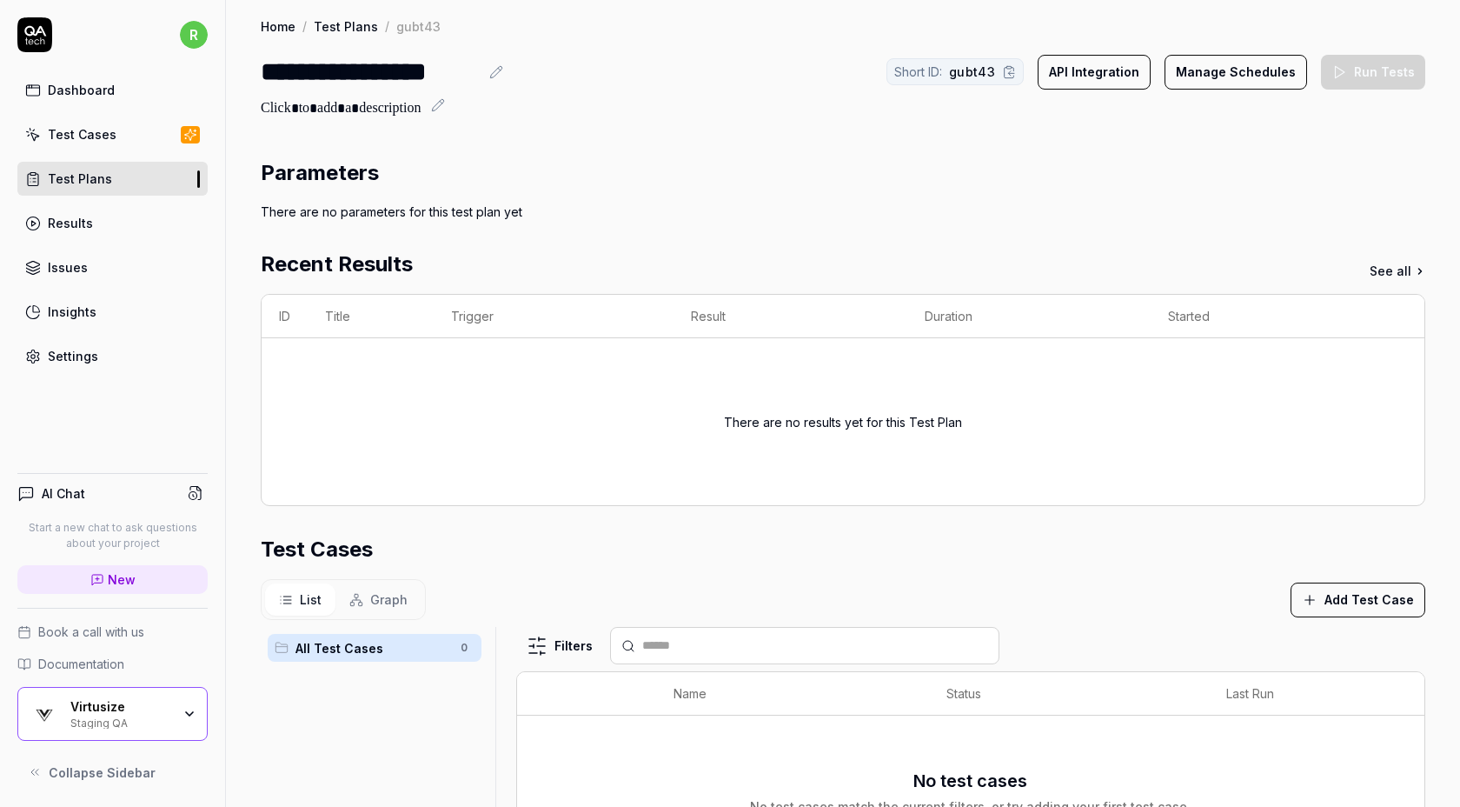
click at [1326, 606] on button "Add Test Case" at bounding box center [1358, 599] width 135 height 35
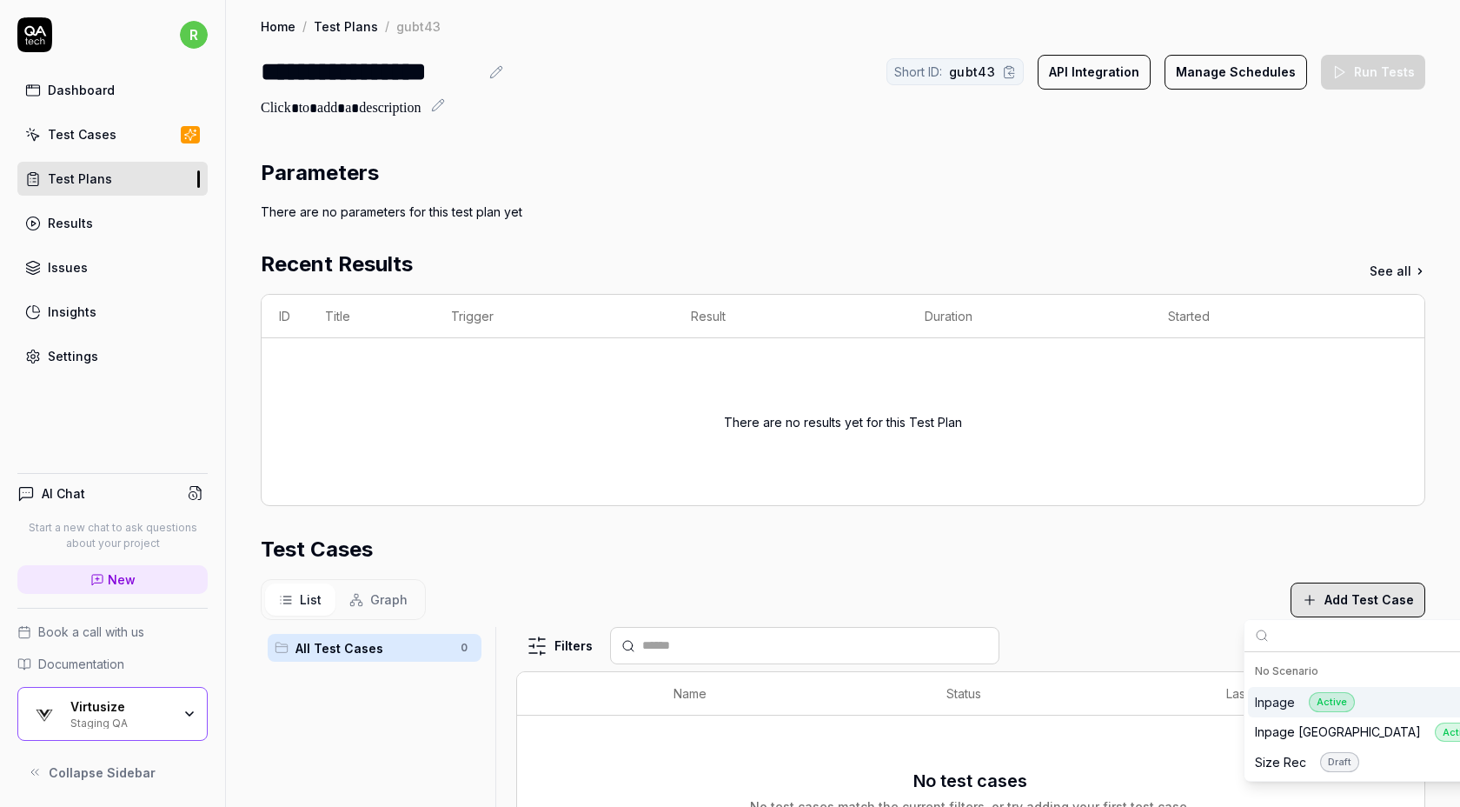
click at [1287, 703] on div "Inpage Active" at bounding box center [1305, 702] width 100 height 20
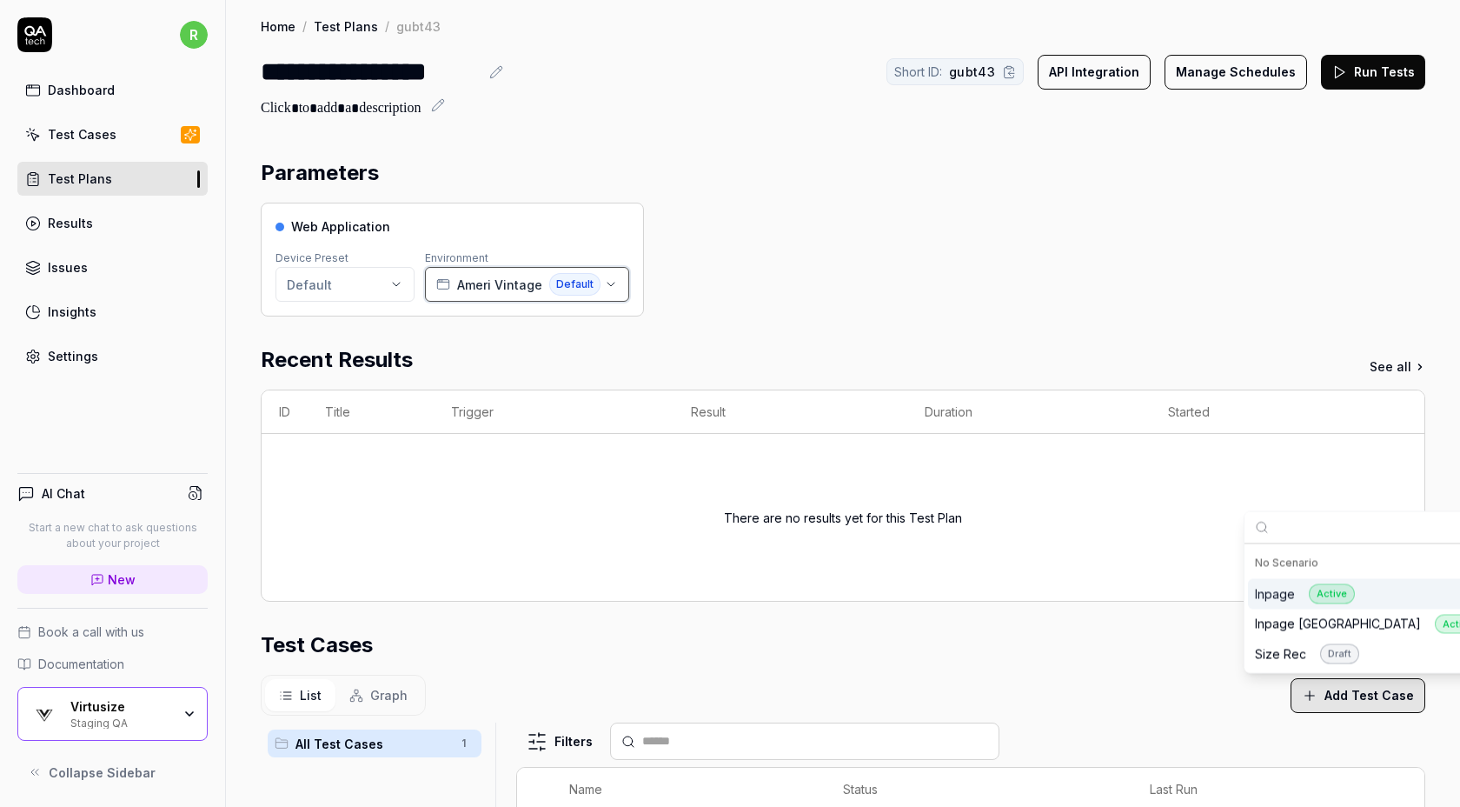
click at [494, 278] on span "Ameri Vintage" at bounding box center [499, 285] width 85 height 18
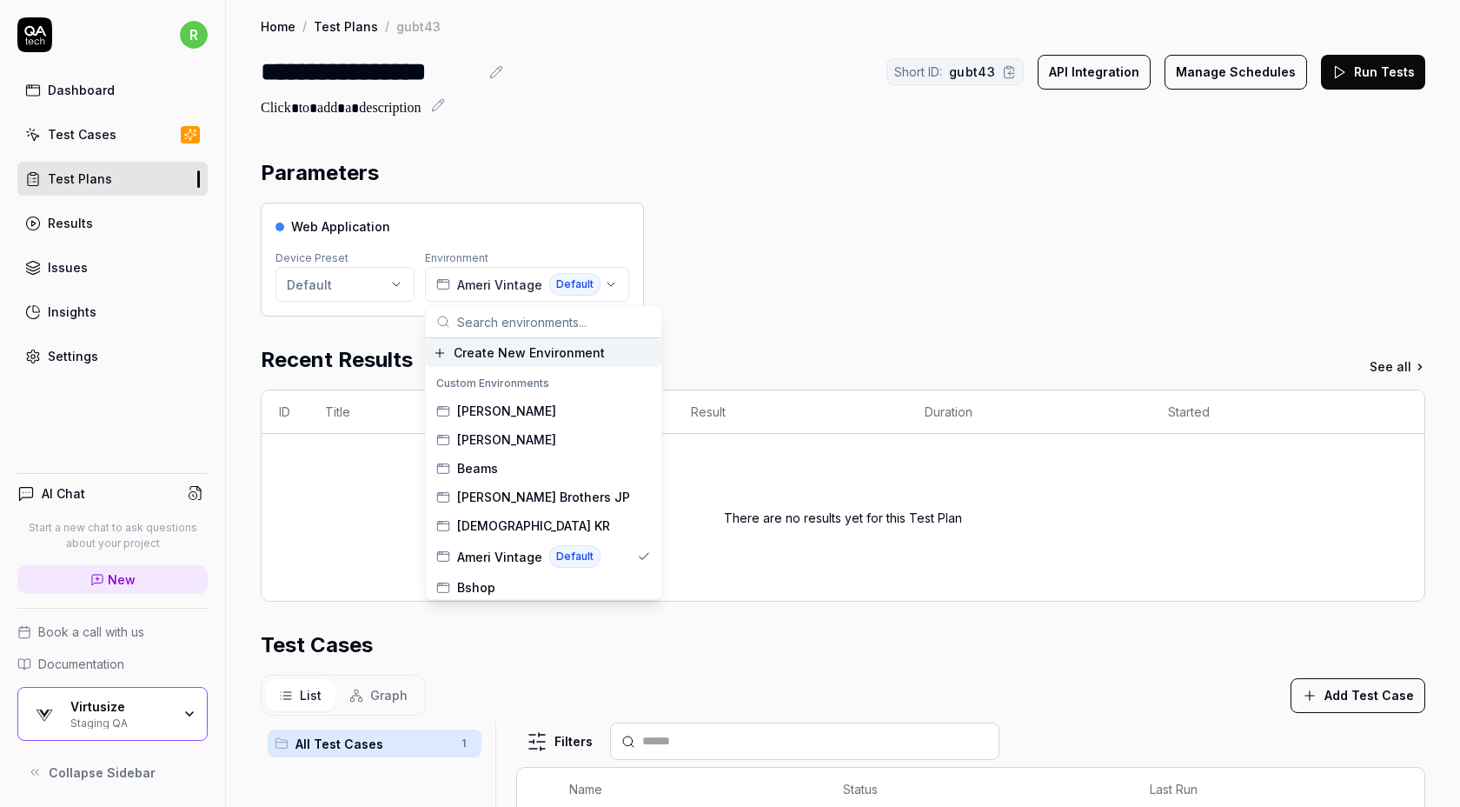
click at [500, 350] on span "Create New Environment" at bounding box center [529, 352] width 151 height 18
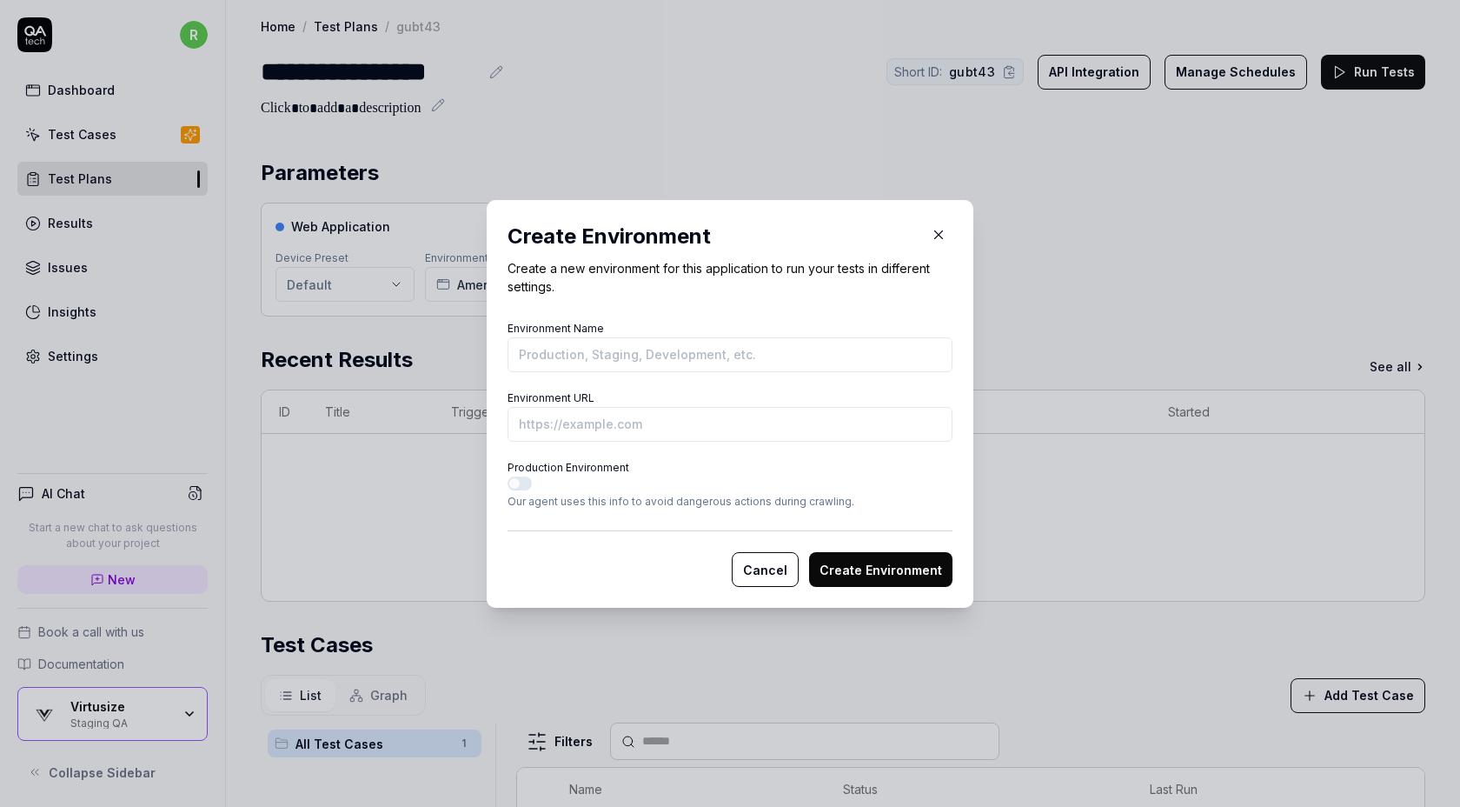
type input "https://www.bymalenebirger.com/jp/en/ready-to-wear/trousers/joanni-satin-trouse…"
click at [568, 427] on input "Environment URL" at bounding box center [730, 424] width 445 height 35
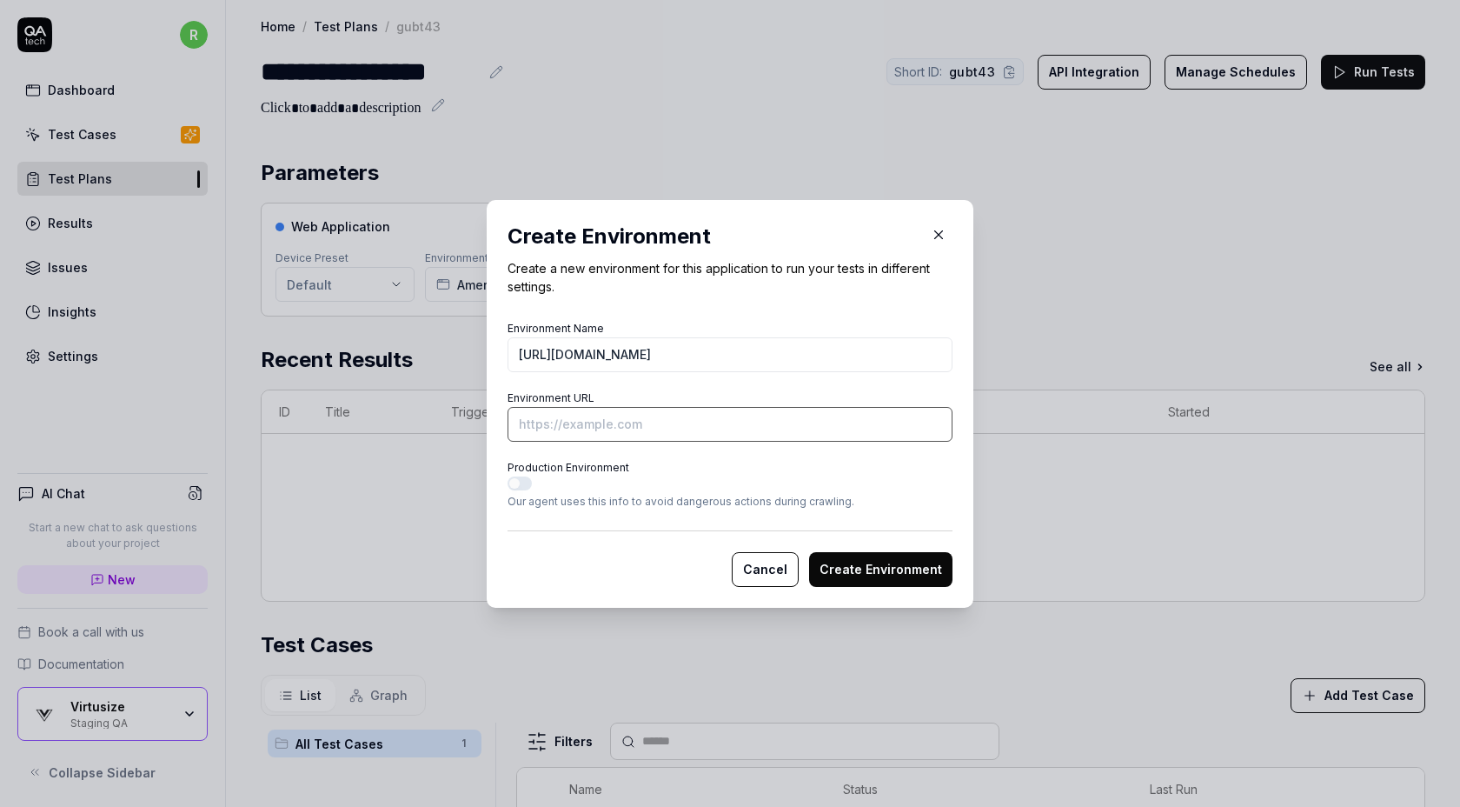
click at [568, 427] on input "Environment URL" at bounding box center [730, 424] width 445 height 35
paste input "https://www.bymalenebirger.com/jp/en/ready-to-wear/trousers/joanni-satin-trouse…"
type input "https://www.bymalenebirger.com/jp/en/ready-to-wear/trousers/joanni-satin-trouse…"
click at [627, 355] on input "https://www.bymalenebirger.com/jp/en/ready-to-wear/trousers/joanni-satin-trouse…" at bounding box center [730, 354] width 445 height 35
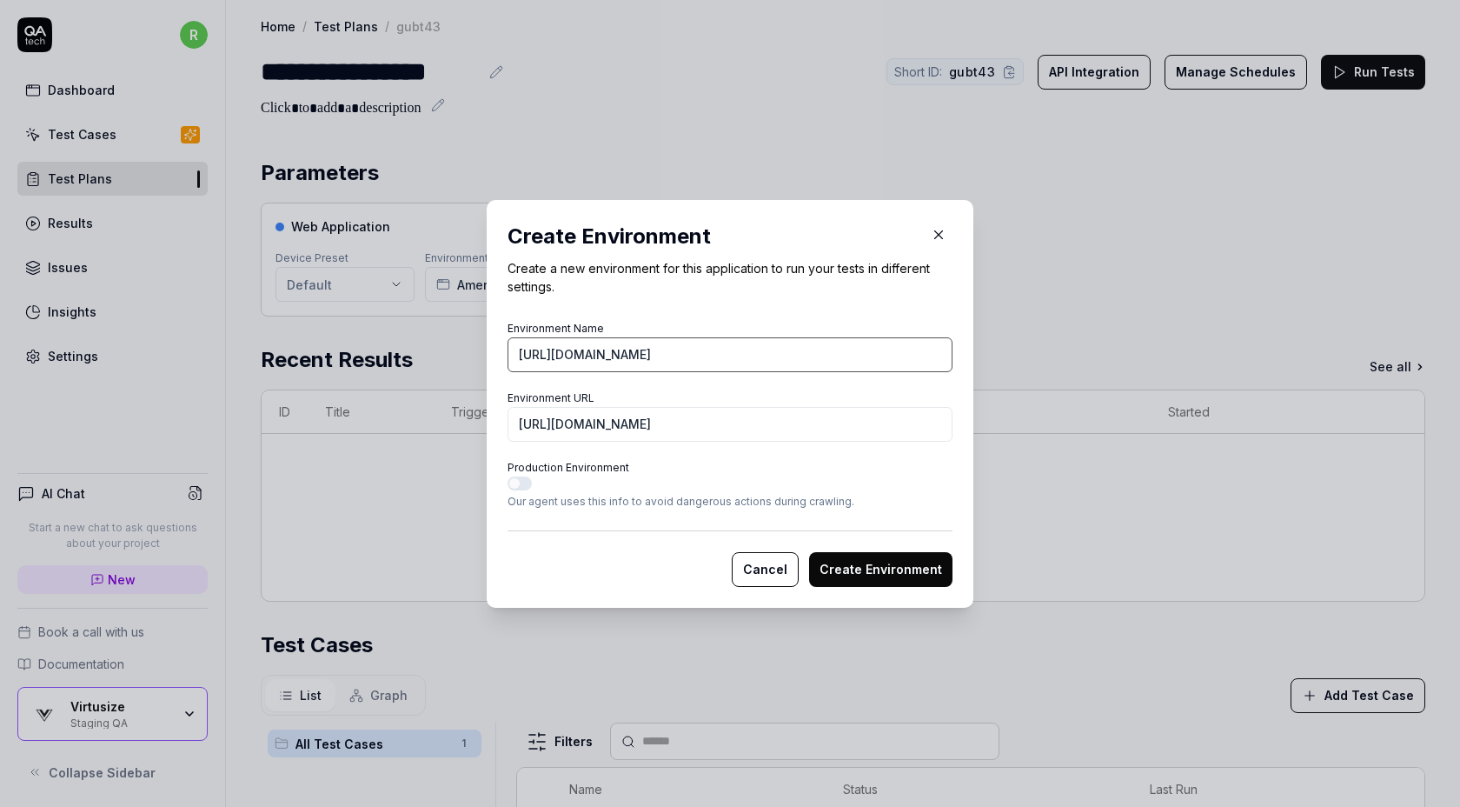
scroll to position [0, 0]
type input "By [PERSON_NAME]"
drag, startPoint x: 876, startPoint y: 429, endPoint x: 1079, endPoint y: 422, distance: 202.6
click at [1079, 422] on div "​ Create Environment Create a new environment for this application to run your …" at bounding box center [730, 403] width 1460 height 807
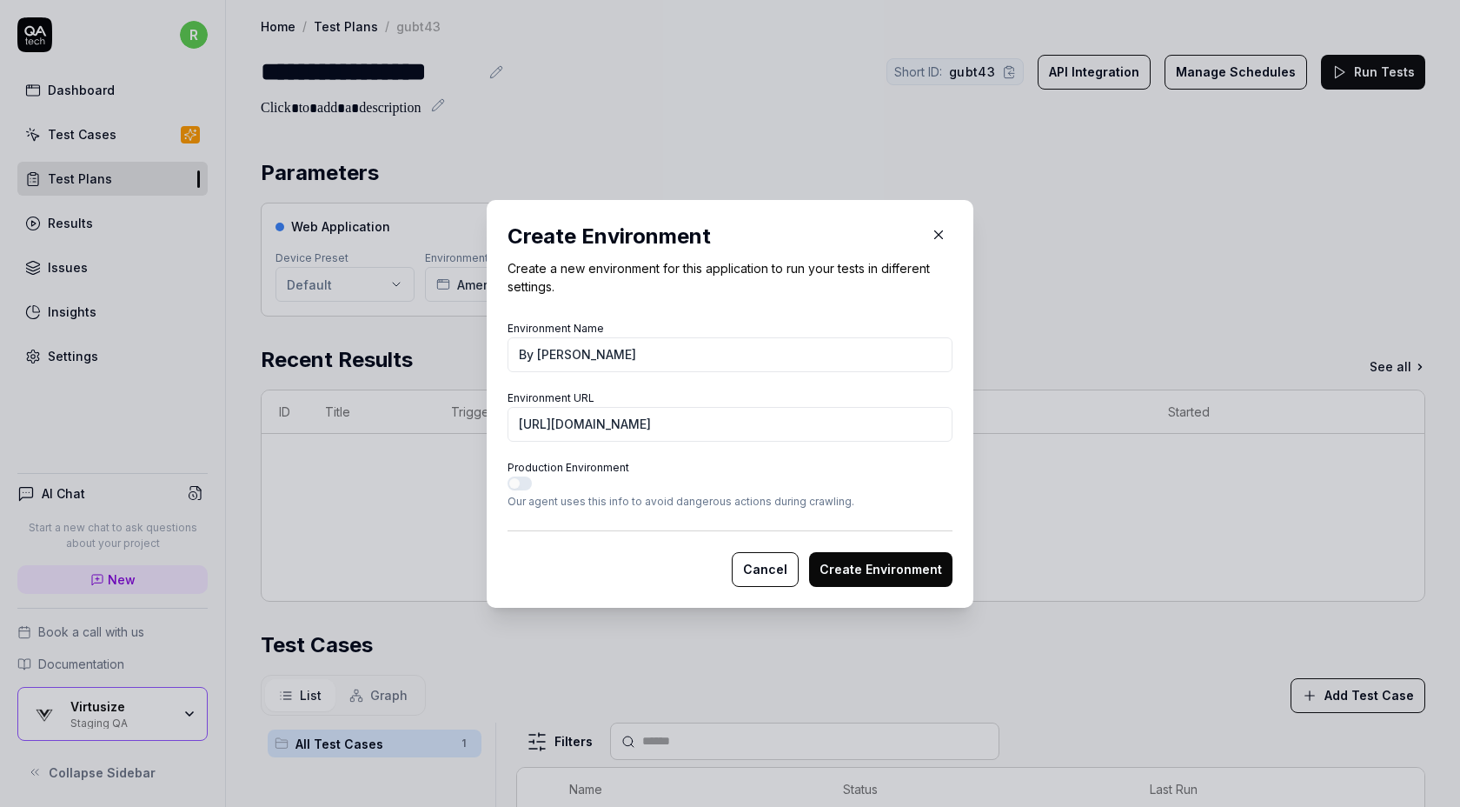
click at [875, 571] on button "Create Environment" at bounding box center [880, 569] width 143 height 35
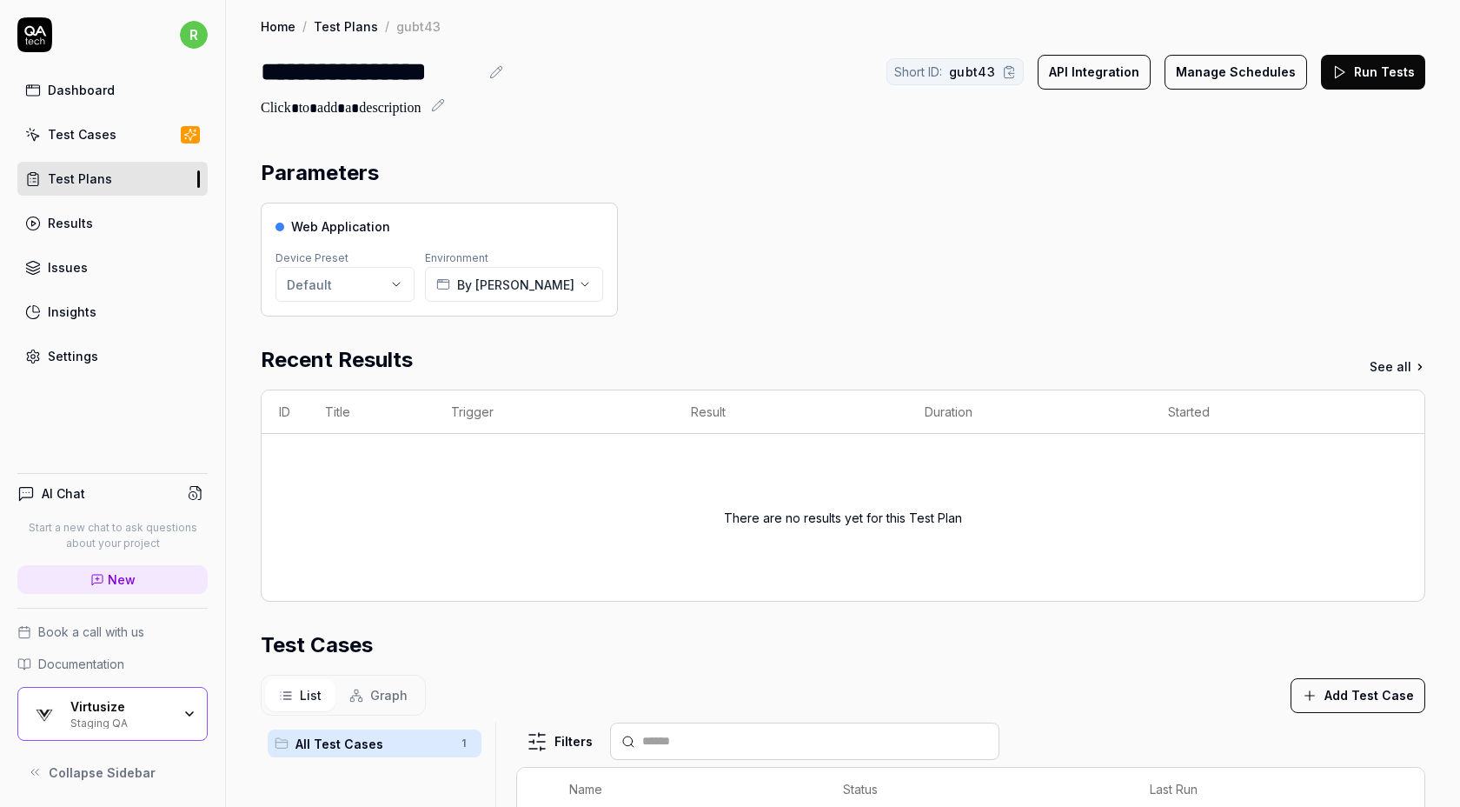
click at [1345, 71] on icon at bounding box center [1340, 72] width 16 height 16
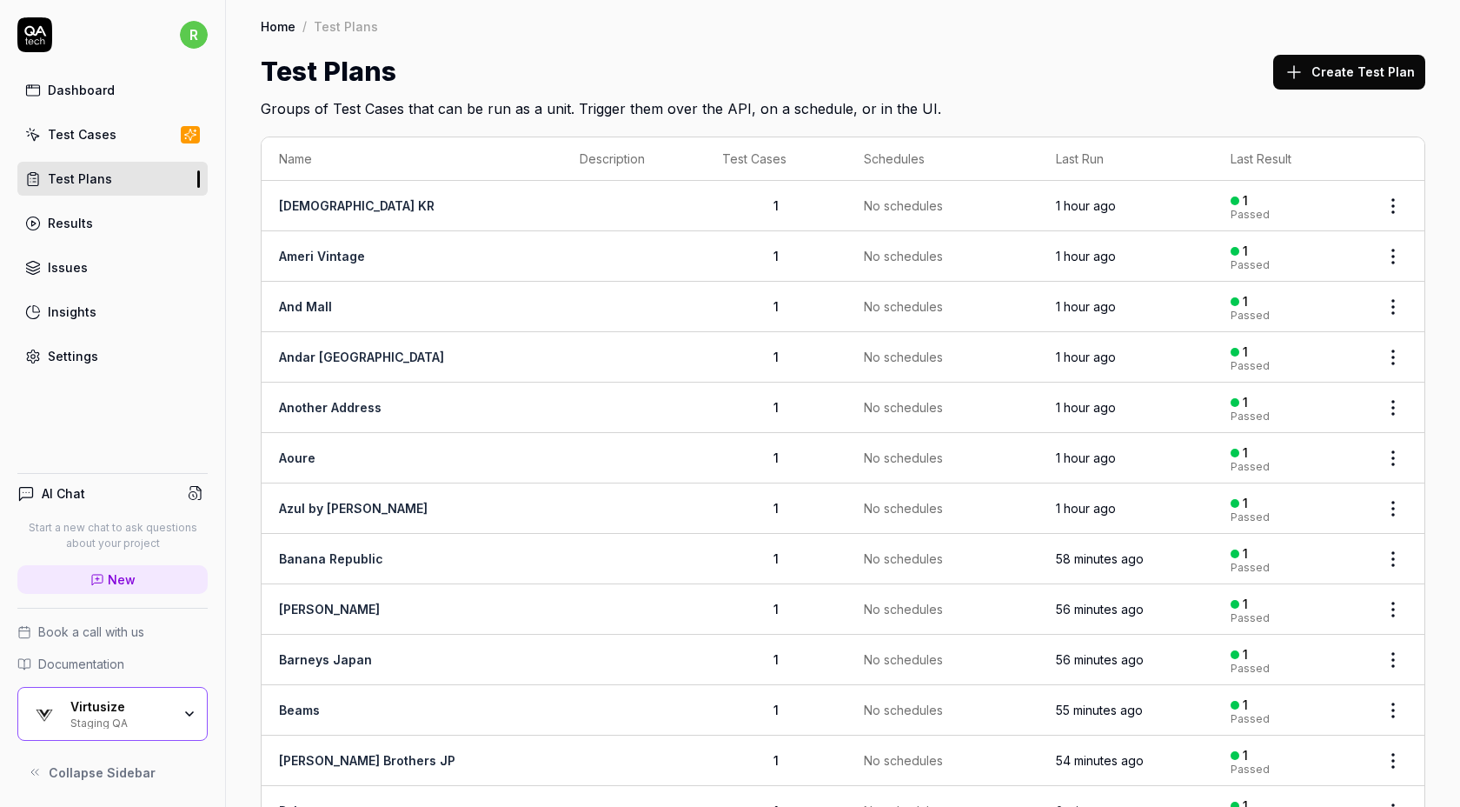
click at [1300, 72] on icon at bounding box center [1294, 72] width 12 height 0
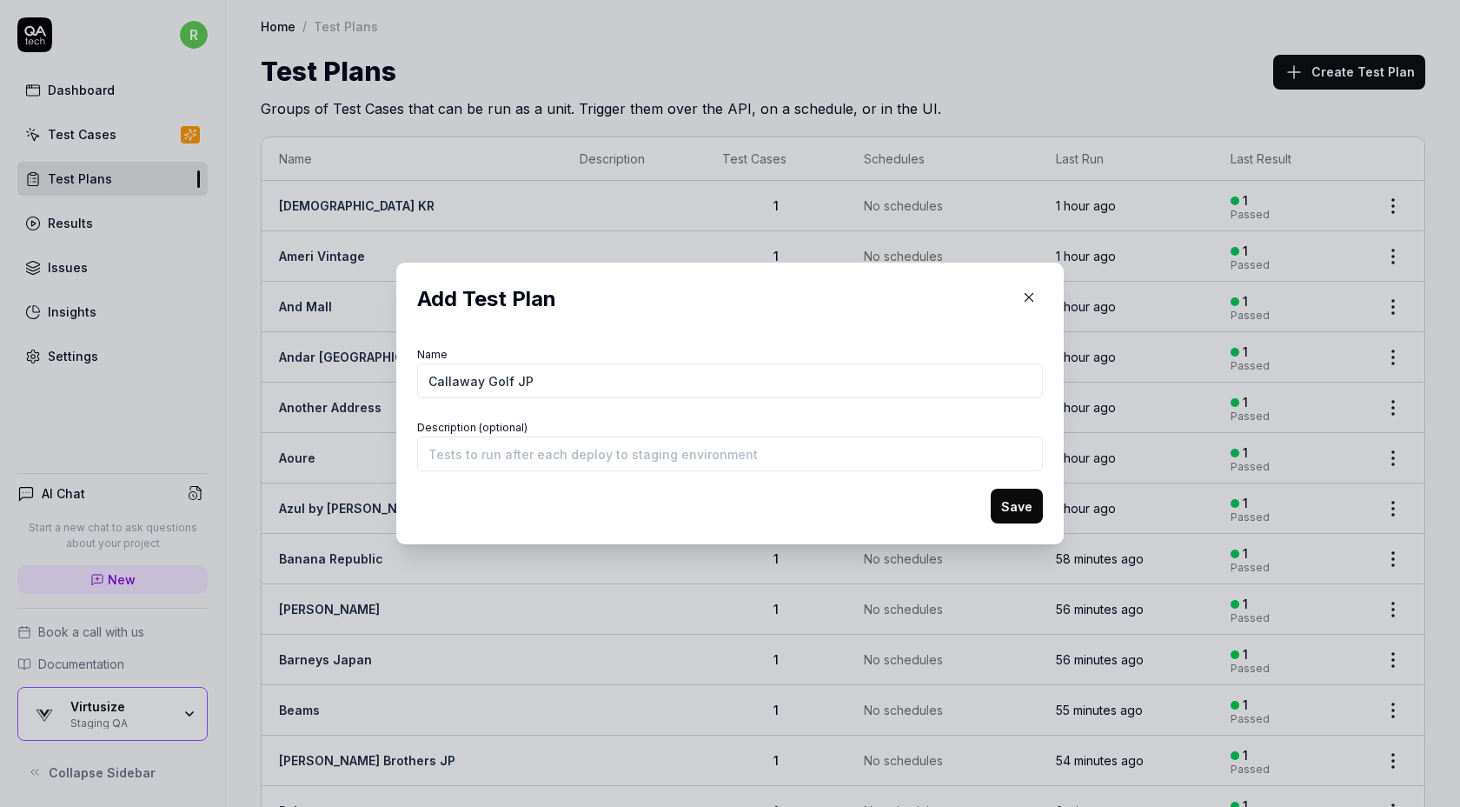
type input "Callaway Golf JP"
click at [1006, 505] on button "Save" at bounding box center [1017, 505] width 52 height 35
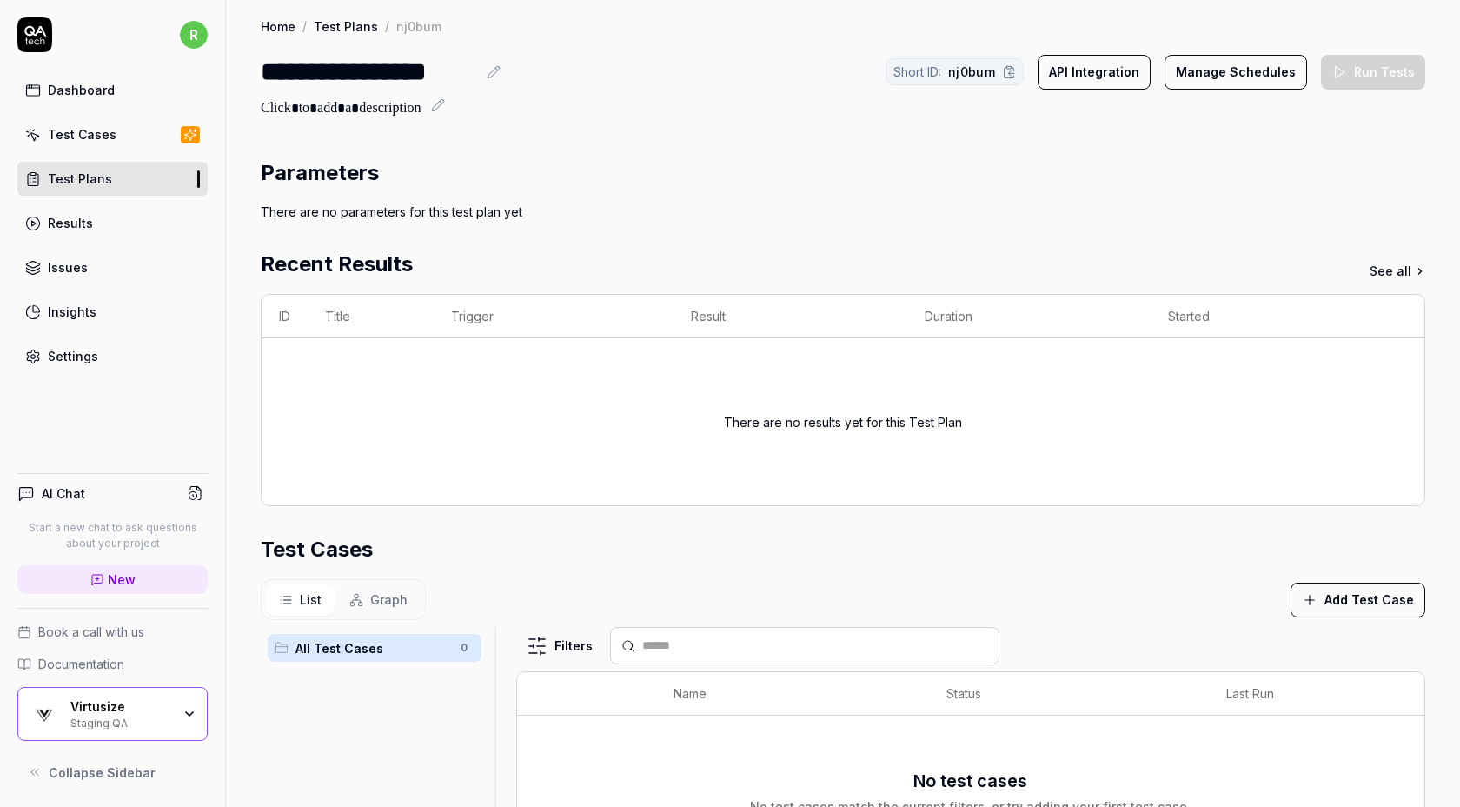
click at [1372, 597] on button "Add Test Case" at bounding box center [1358, 599] width 135 height 35
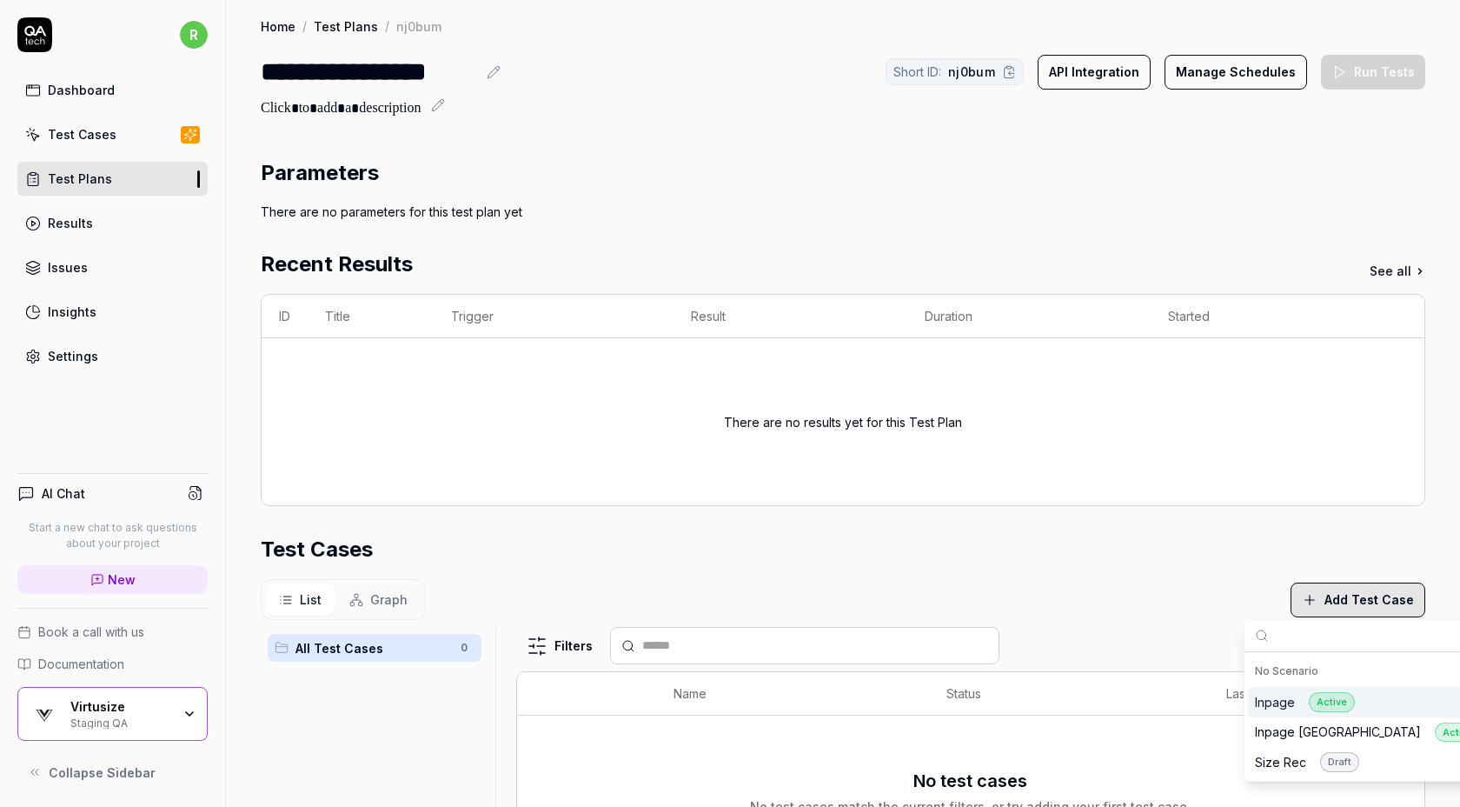
click at [1288, 695] on div "Inpage Active" at bounding box center [1305, 702] width 100 height 20
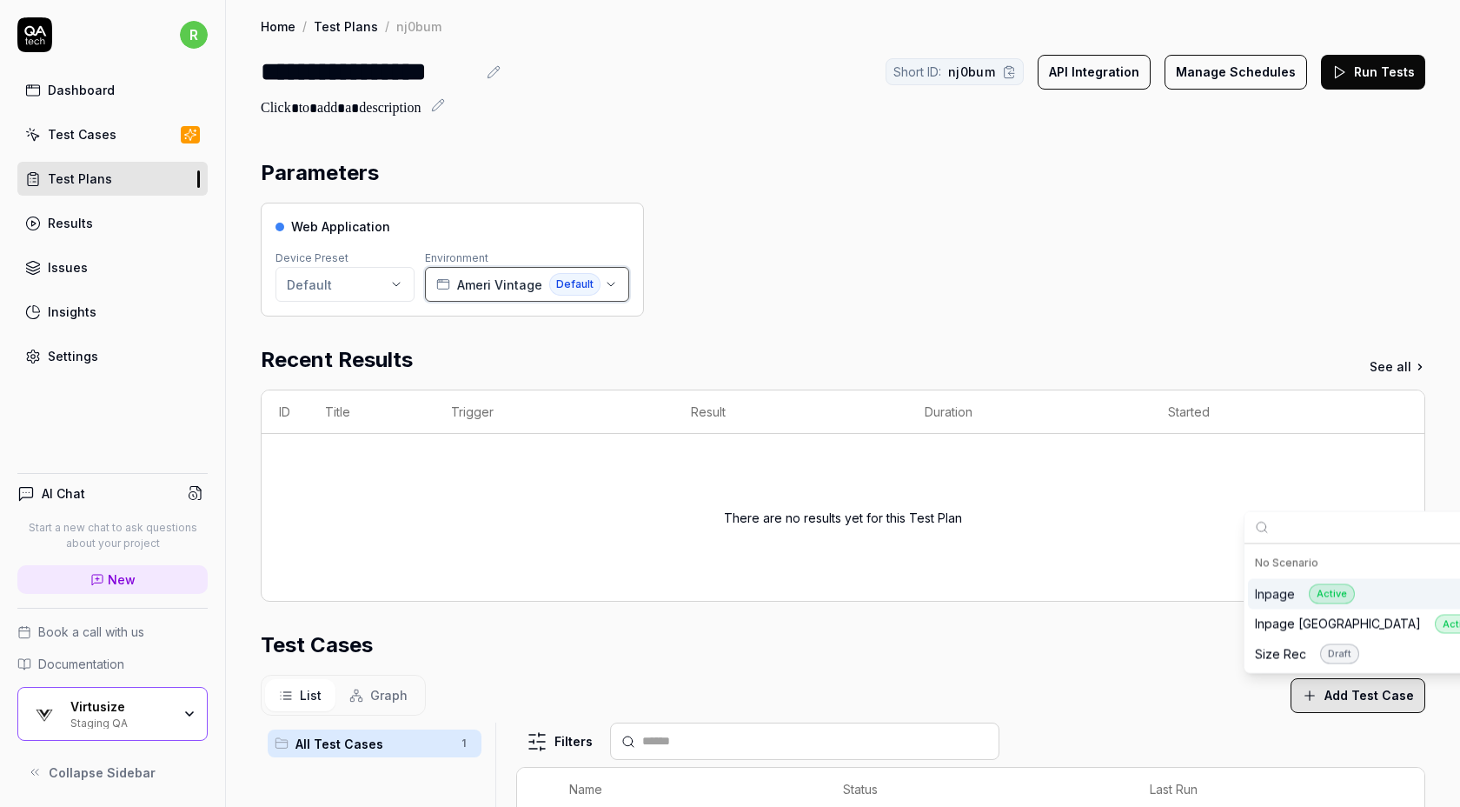
click at [462, 277] on span "Ameri Vintage" at bounding box center [499, 285] width 85 height 18
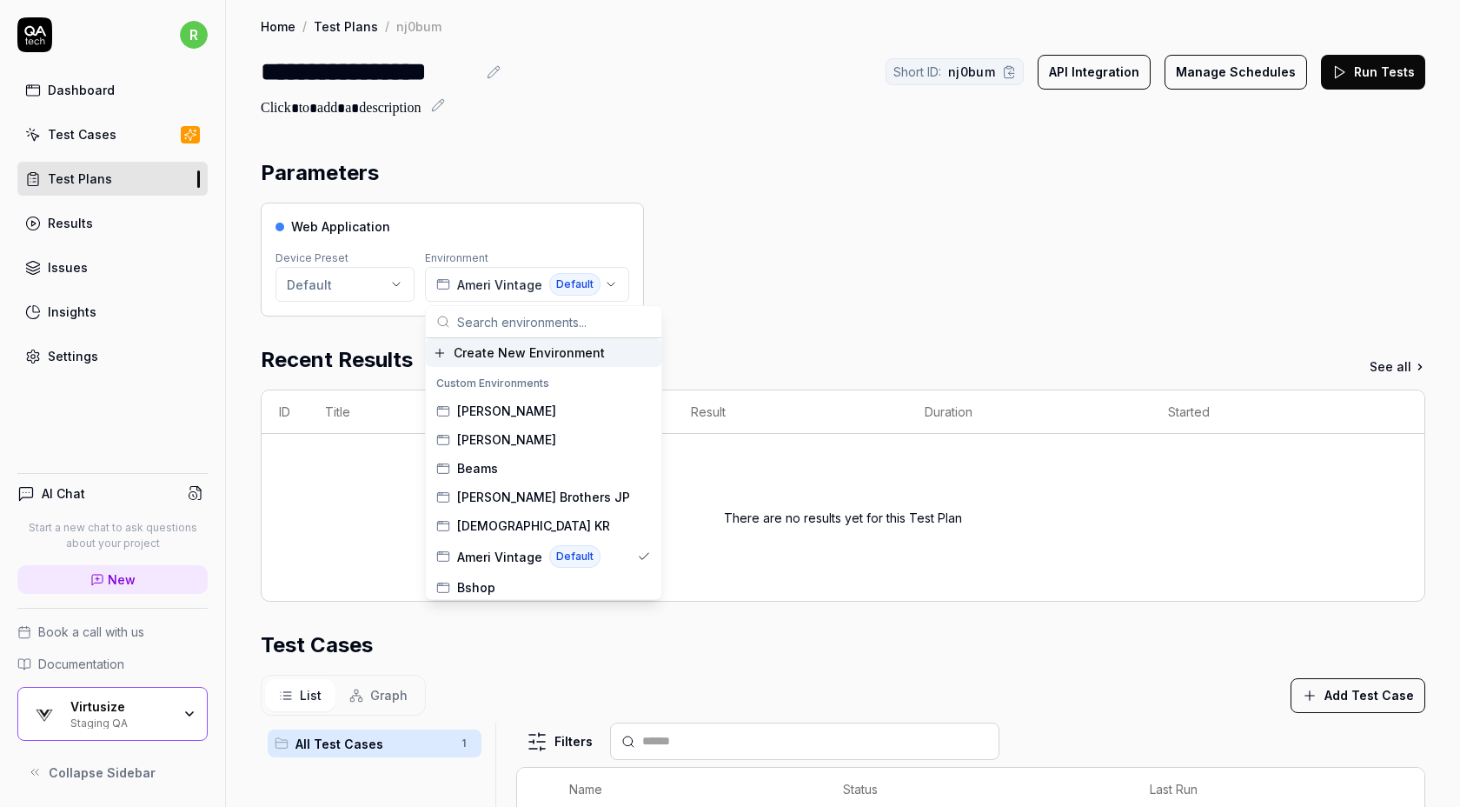
click at [495, 354] on span "Create New Environment" at bounding box center [529, 352] width 151 height 18
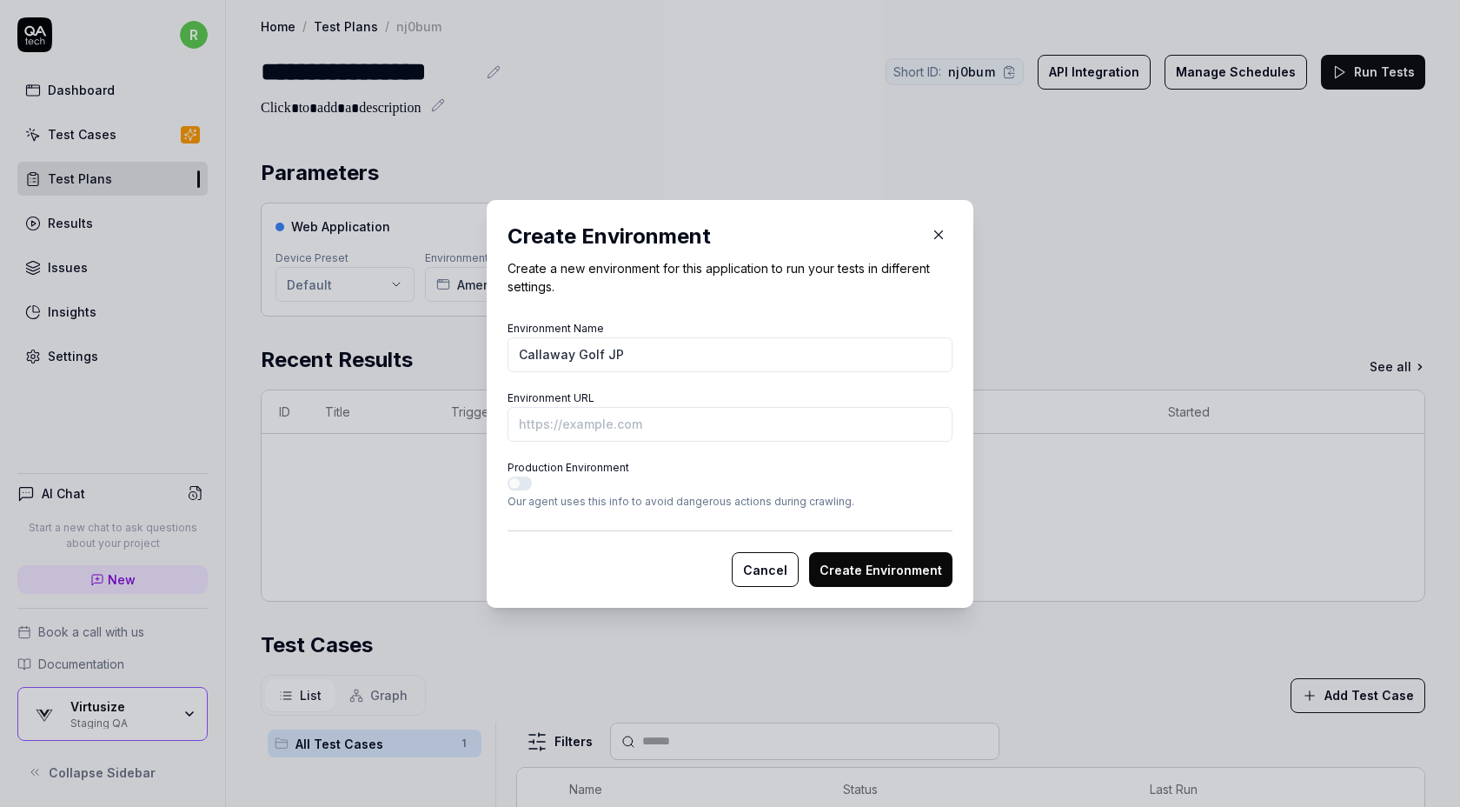
type input "Callaway Golf JP"
paste input "https://www.callawaygolf.jp/jp/%E3%82%AD%E3%83%A3%E3%83%AD%E3%82%A6%E3%82%A7%E3…"
drag, startPoint x: 606, startPoint y: 425, endPoint x: 379, endPoint y: 417, distance: 227.0
click at [379, 417] on div "​ Create Environment Create a new environment for this application to run your …" at bounding box center [730, 403] width 1460 height 807
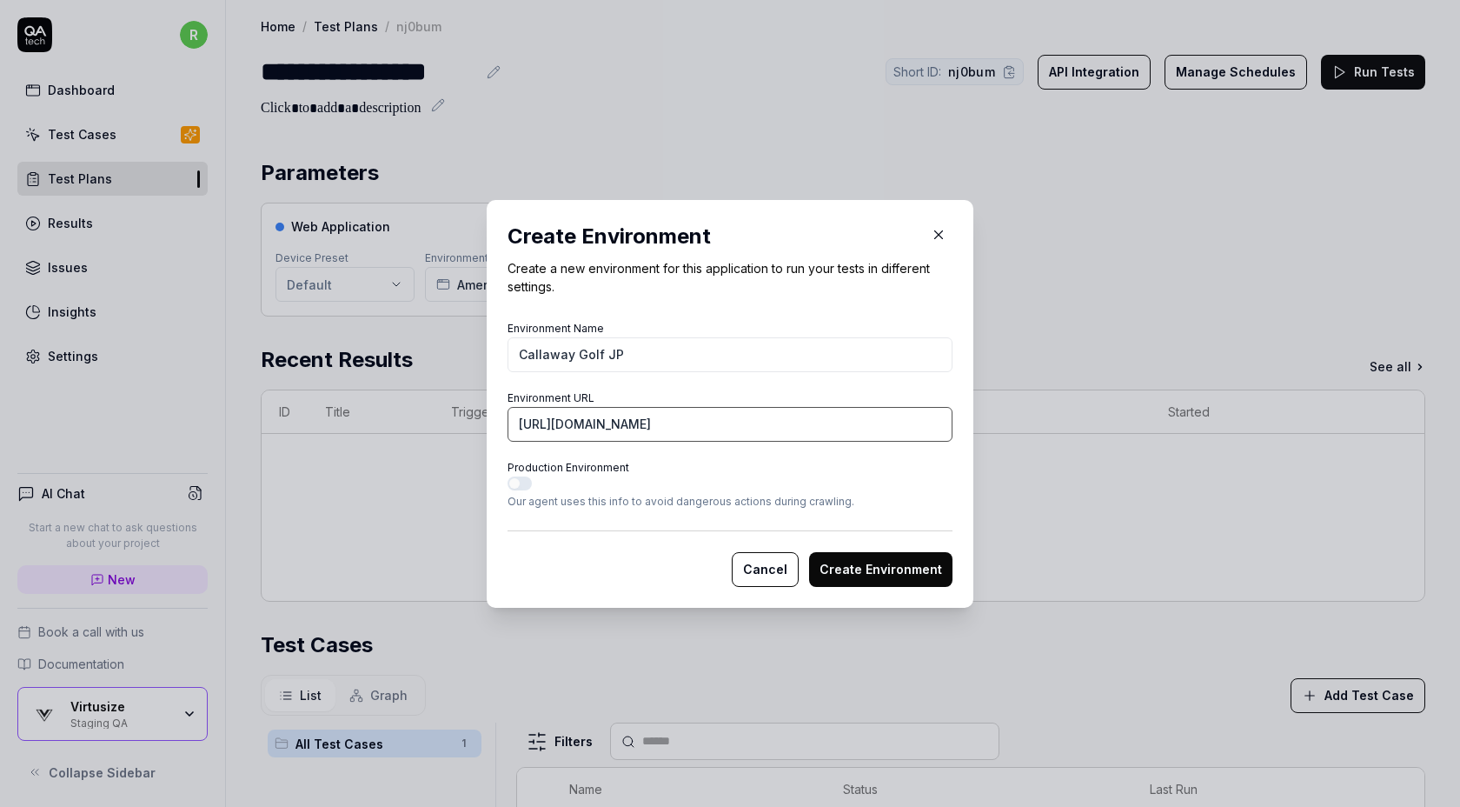
drag, startPoint x: 734, startPoint y: 418, endPoint x: 945, endPoint y: 417, distance: 210.3
click at [947, 418] on input "https://www.callawaygolf.jp/jp/%E3%82%AD%E3%83%A3%E3%83%AD%E3%82%A6%E3%82%A7%E3…" at bounding box center [730, 424] width 445 height 35
click at [904, 431] on input "https://www.callawaygolf.jp/jp/%E3%82%AD%E3%83%A3%E3%83%AD%E3%82%A6%E3%82%A7%E3…" at bounding box center [730, 424] width 445 height 35
type input "https://www.callawaygolf.jp/jp/%E3%82%AD%E3%83%A3%E3%83%AD%E3%82%A6%E3%82%A7%E3…"
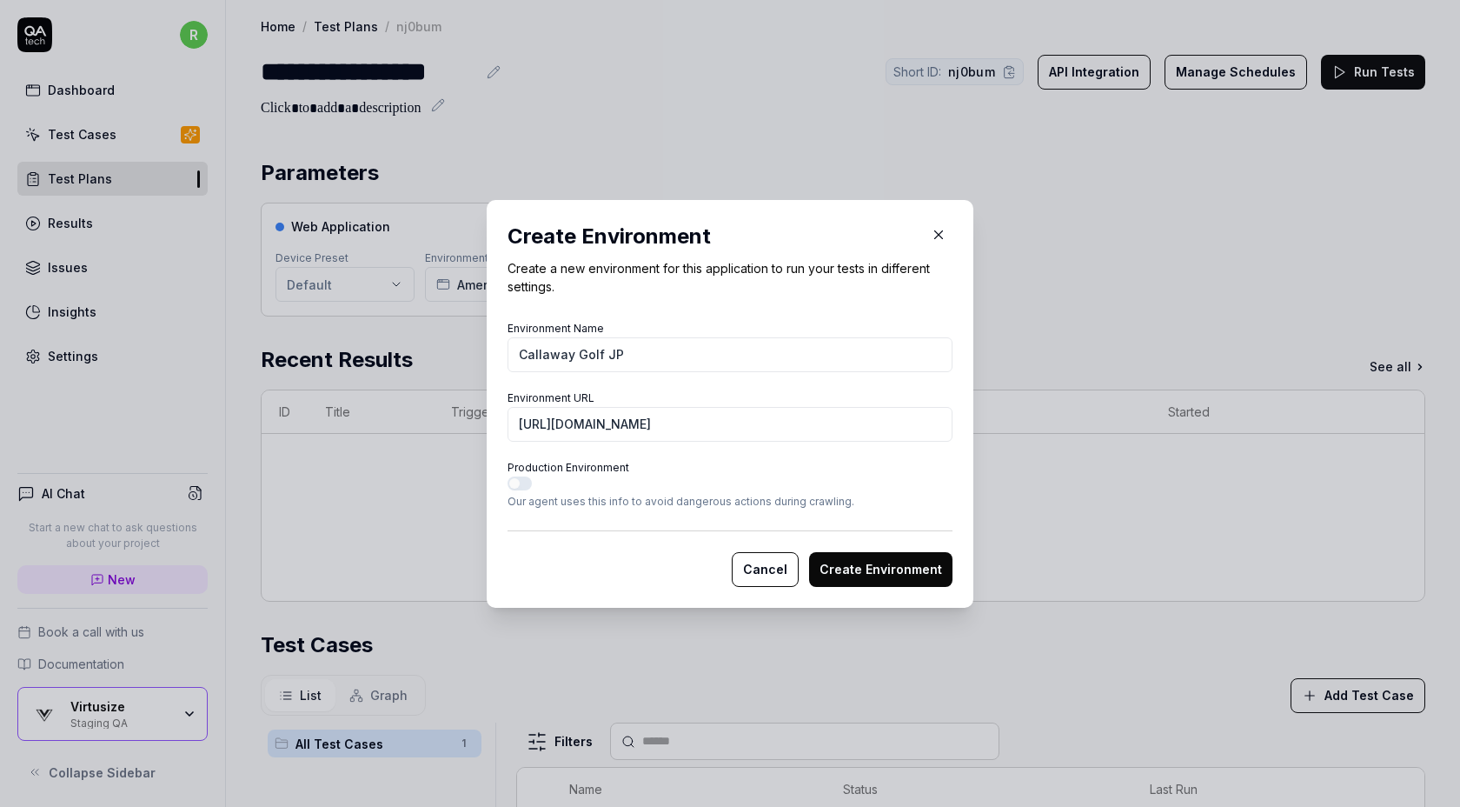
click at [900, 561] on button "Create Environment" at bounding box center [880, 569] width 143 height 35
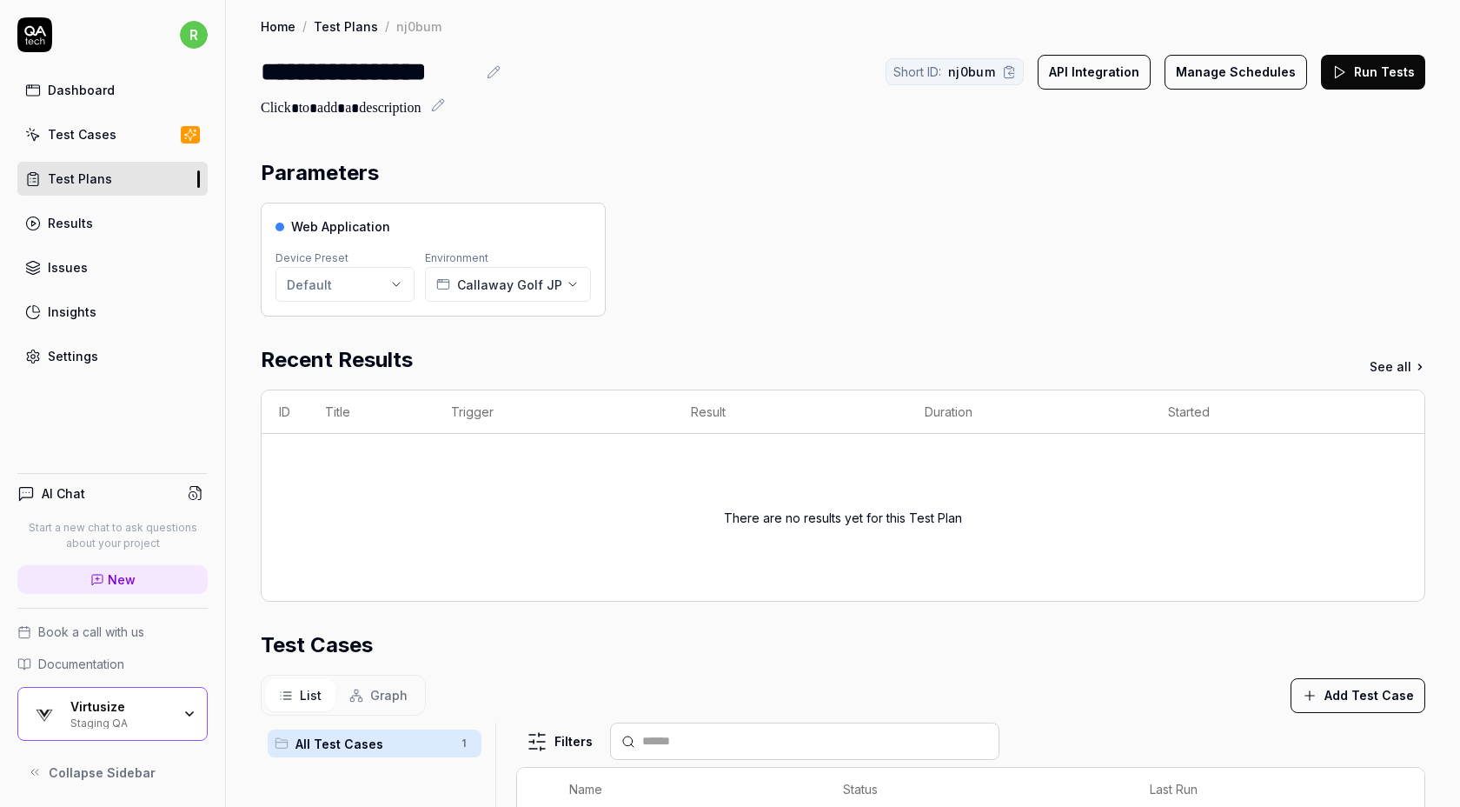
click at [1344, 69] on polygon at bounding box center [1341, 72] width 10 height 12
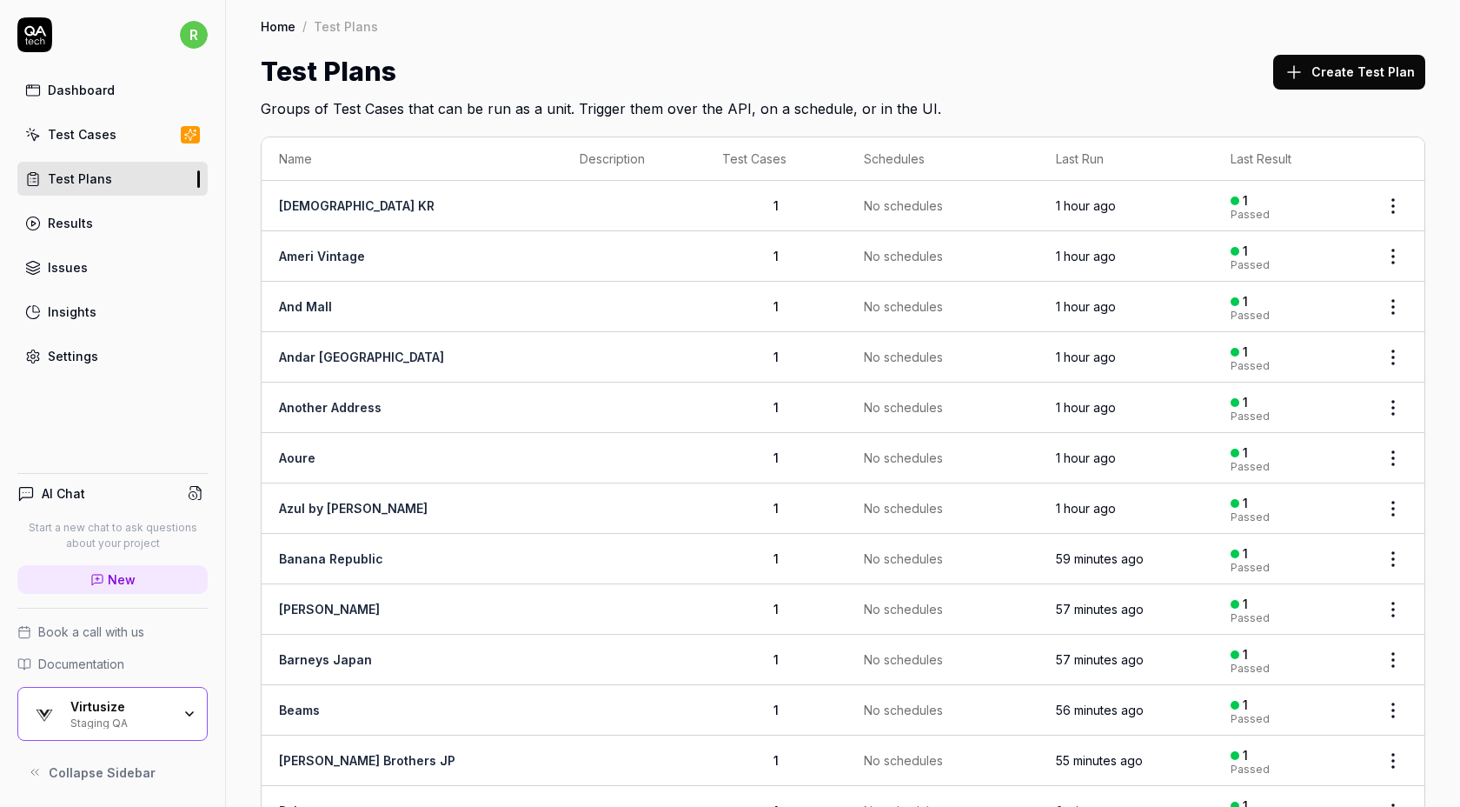
click at [1346, 72] on button "Create Test Plan" at bounding box center [1349, 72] width 152 height 35
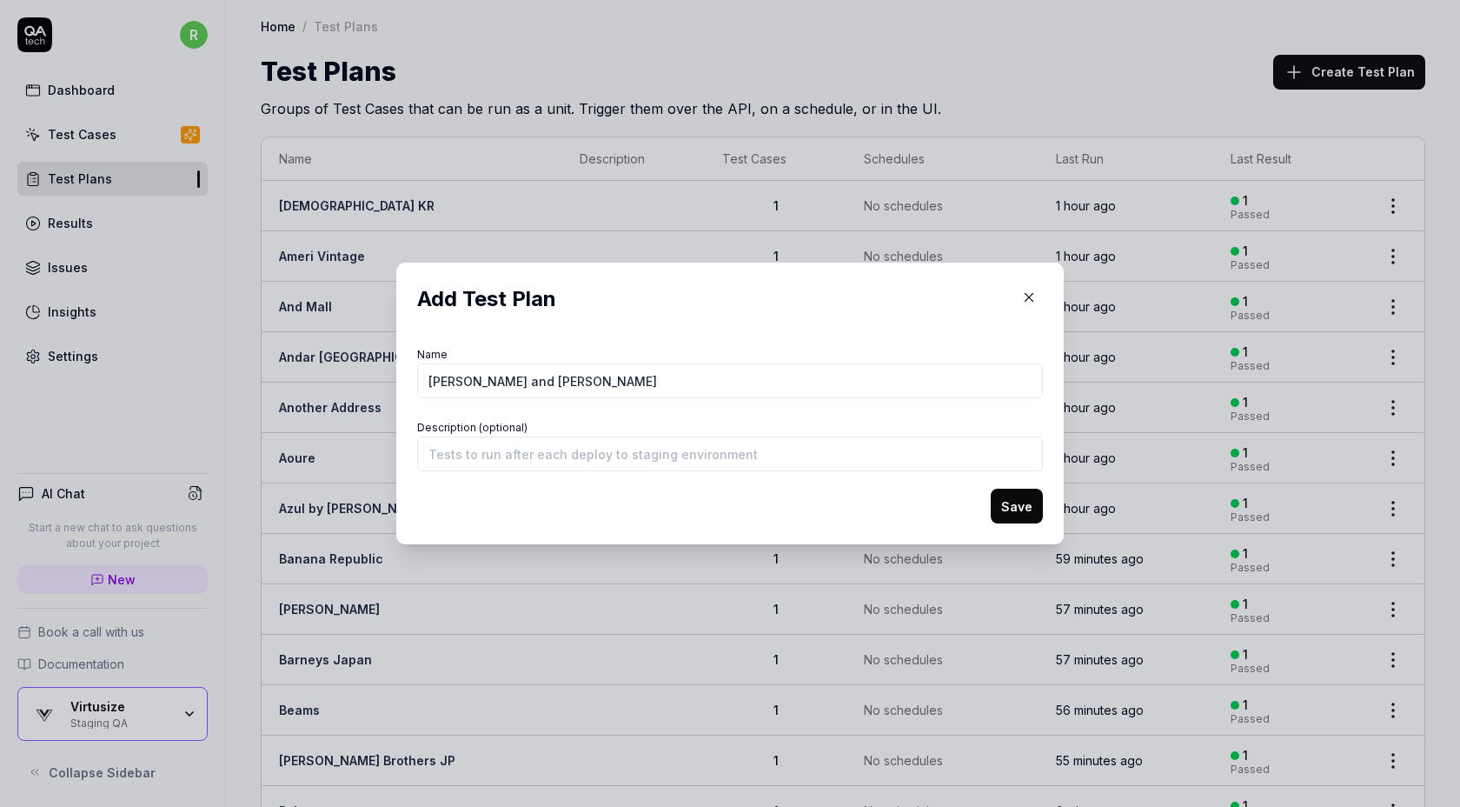
type input "[PERSON_NAME] and [PERSON_NAME]"
click at [1009, 502] on button "Save" at bounding box center [1017, 505] width 52 height 35
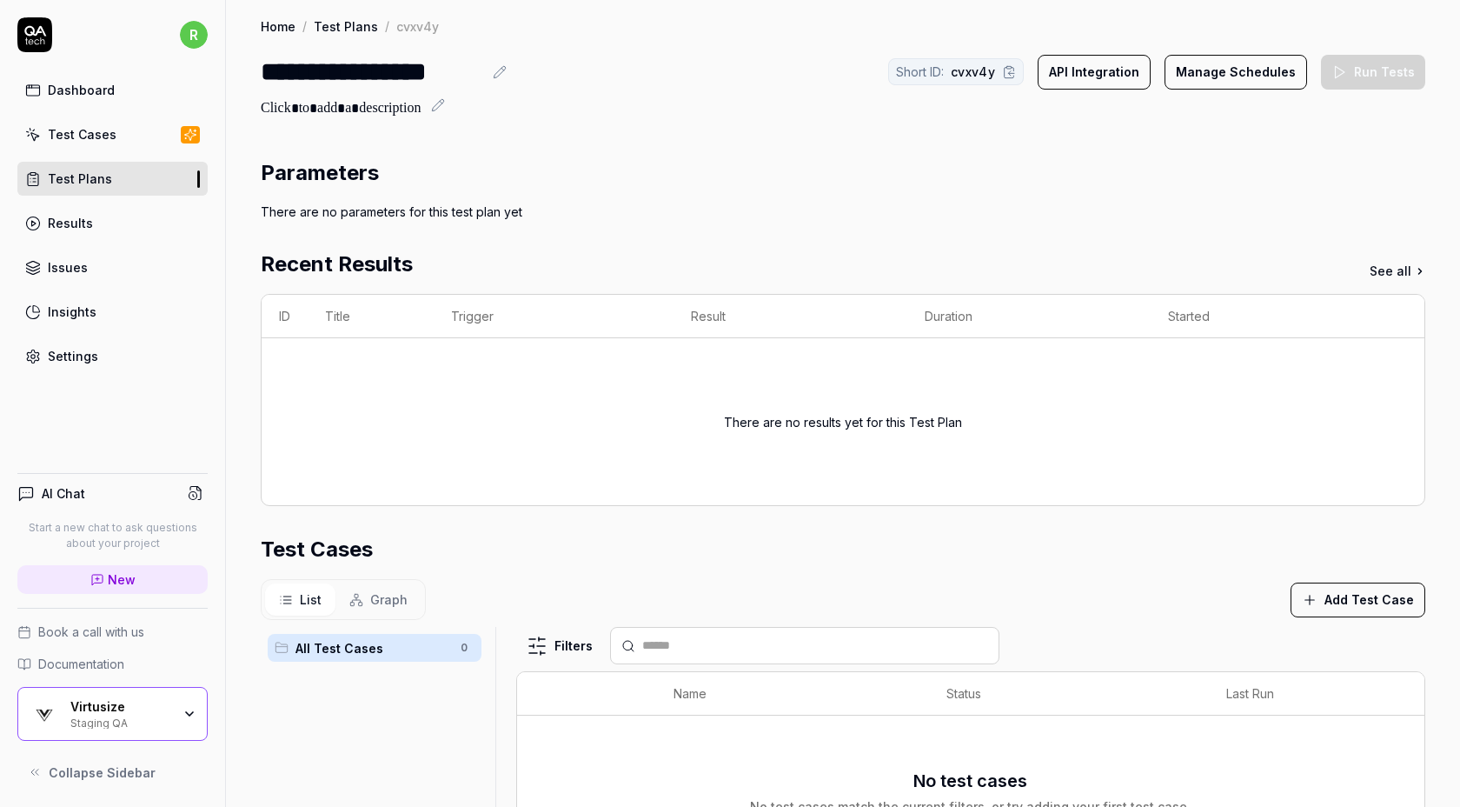
click at [1336, 599] on button "Add Test Case" at bounding box center [1358, 599] width 135 height 35
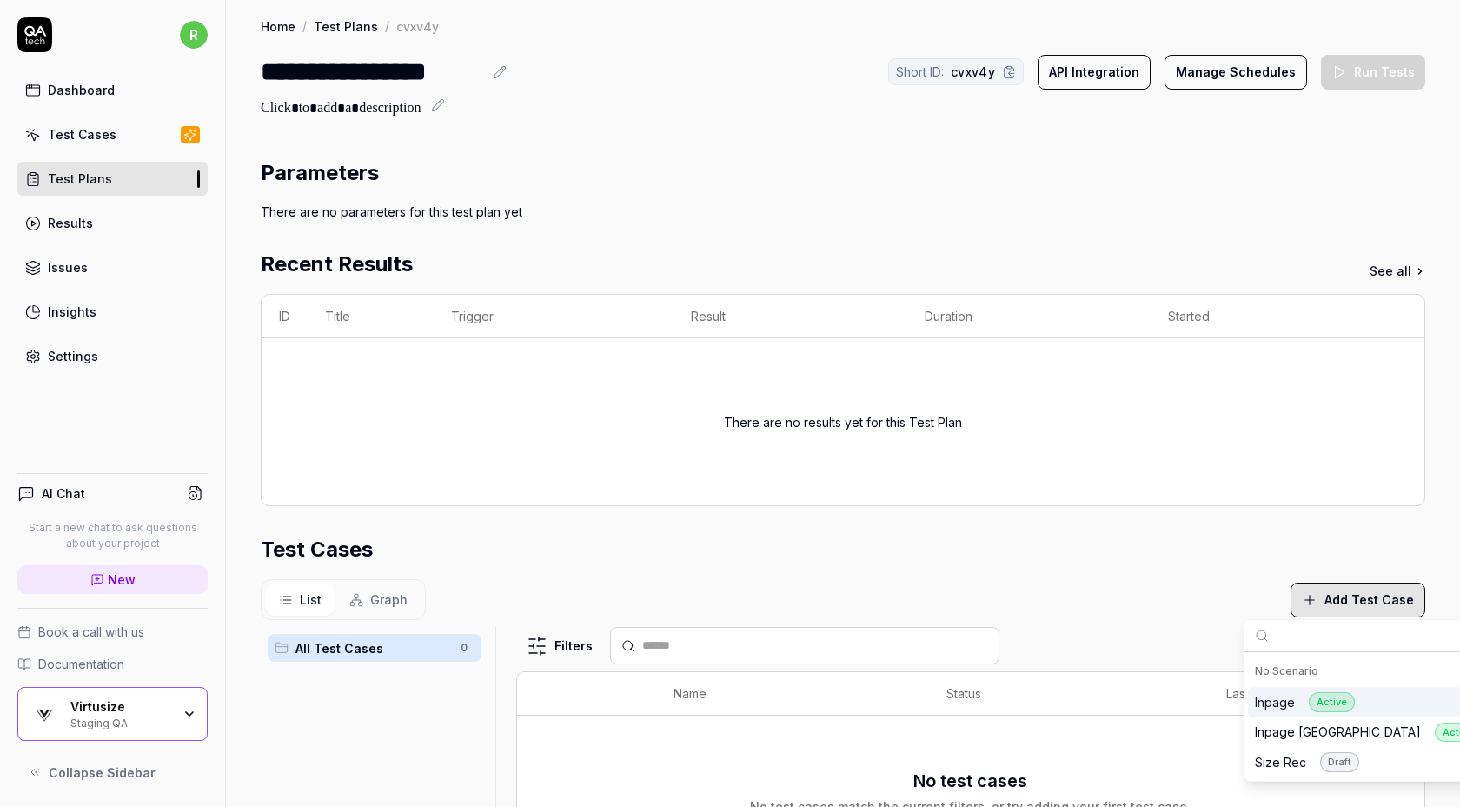
click at [1292, 706] on div "Inpage Active" at bounding box center [1305, 702] width 100 height 20
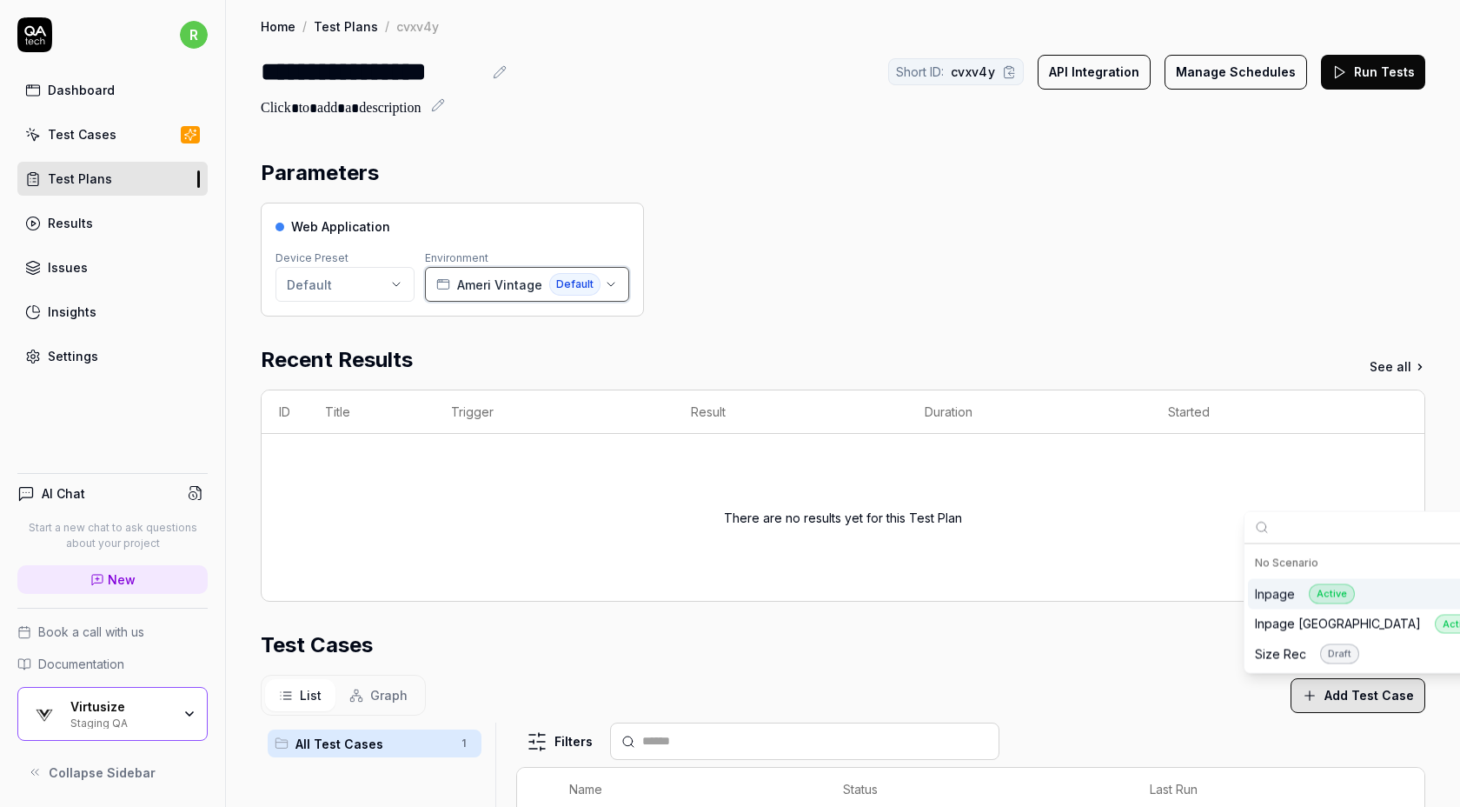
click at [508, 293] on span "Ameri Vintage" at bounding box center [499, 285] width 85 height 18
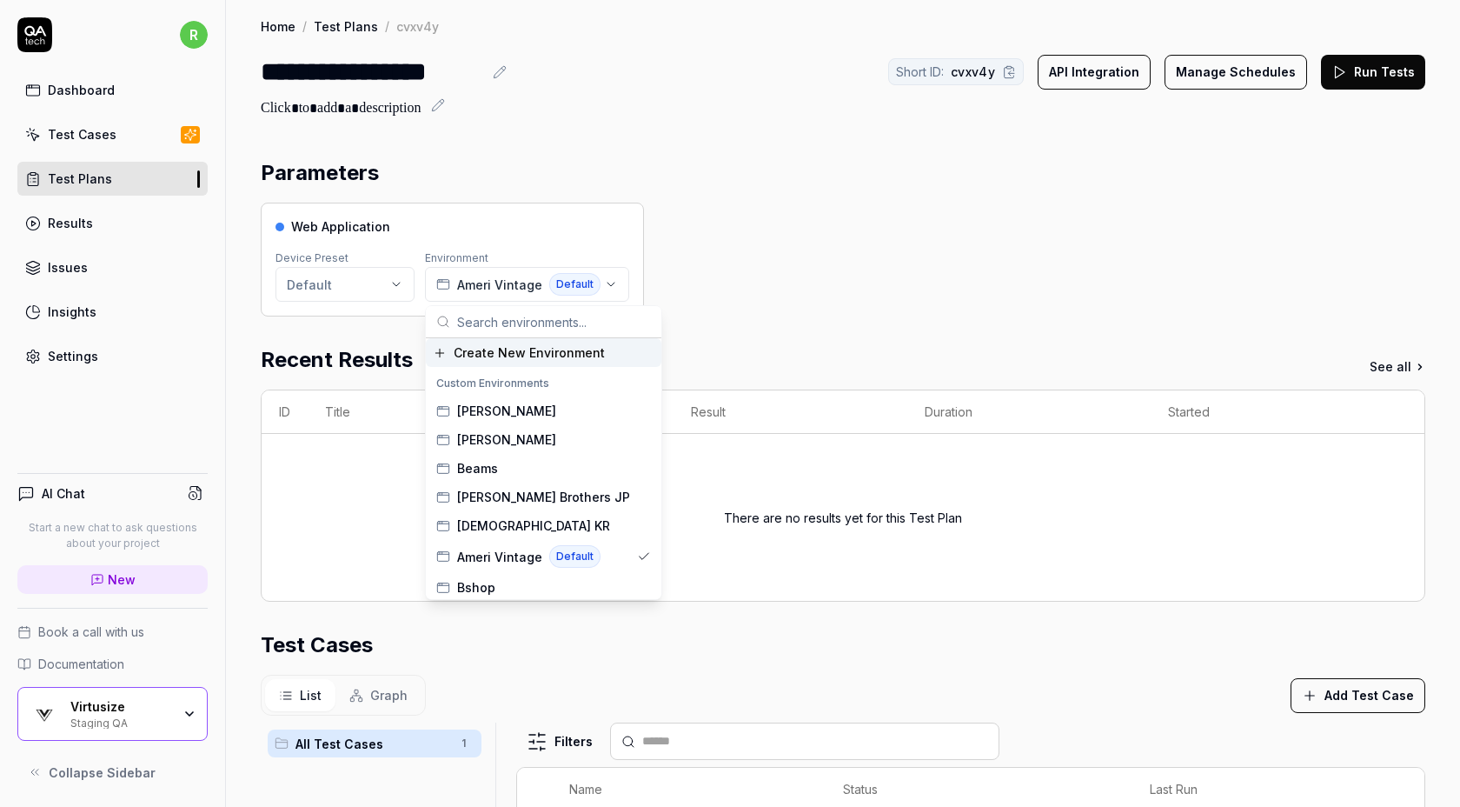
click at [507, 353] on span "Create New Environment" at bounding box center [529, 352] width 151 height 18
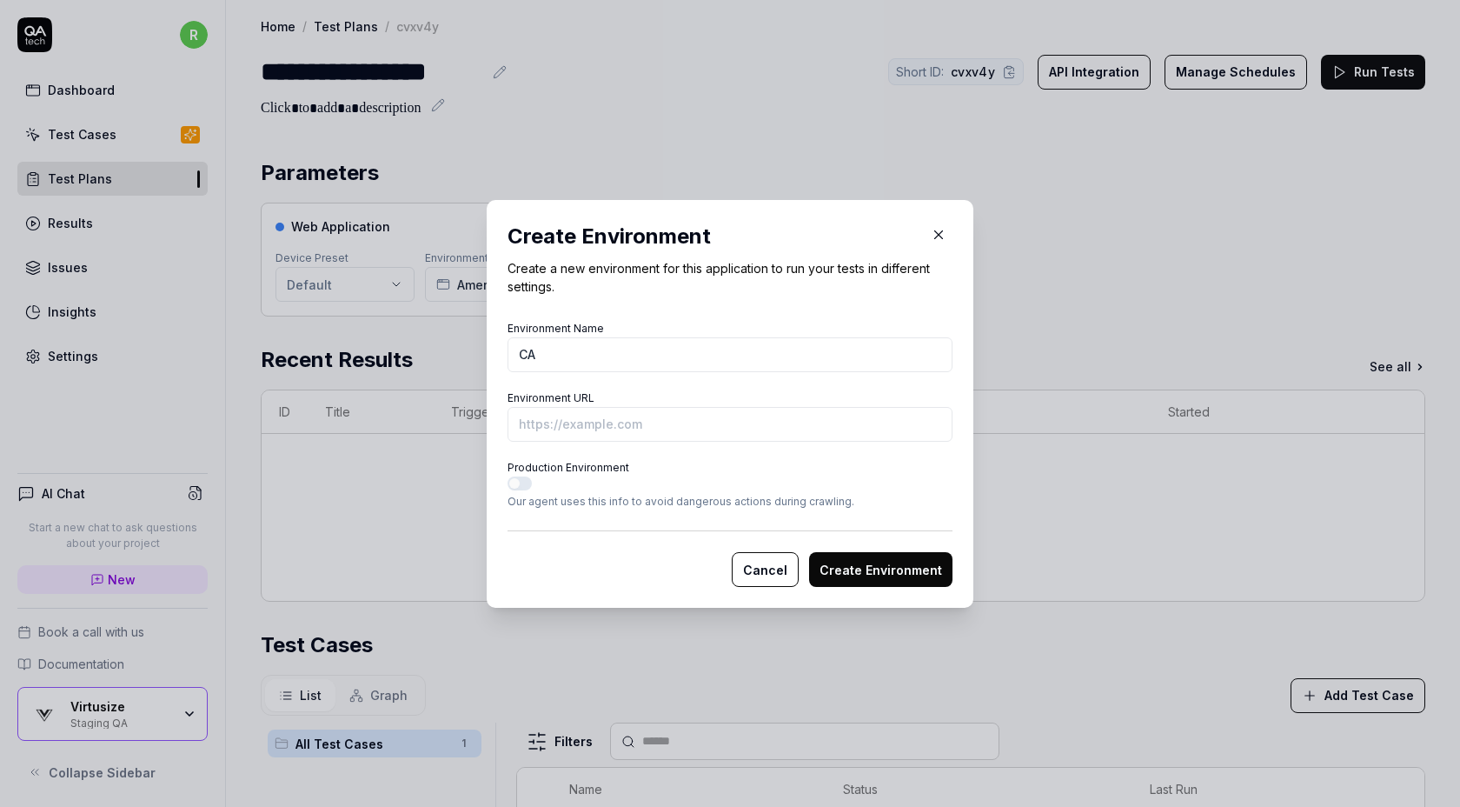
type input "C"
type input "a"
type input "[PERSON_NAME] and [PERSON_NAME]"
paste input "https://www.camillaandmarc.com/products/ingram-blazer-natural-marle"
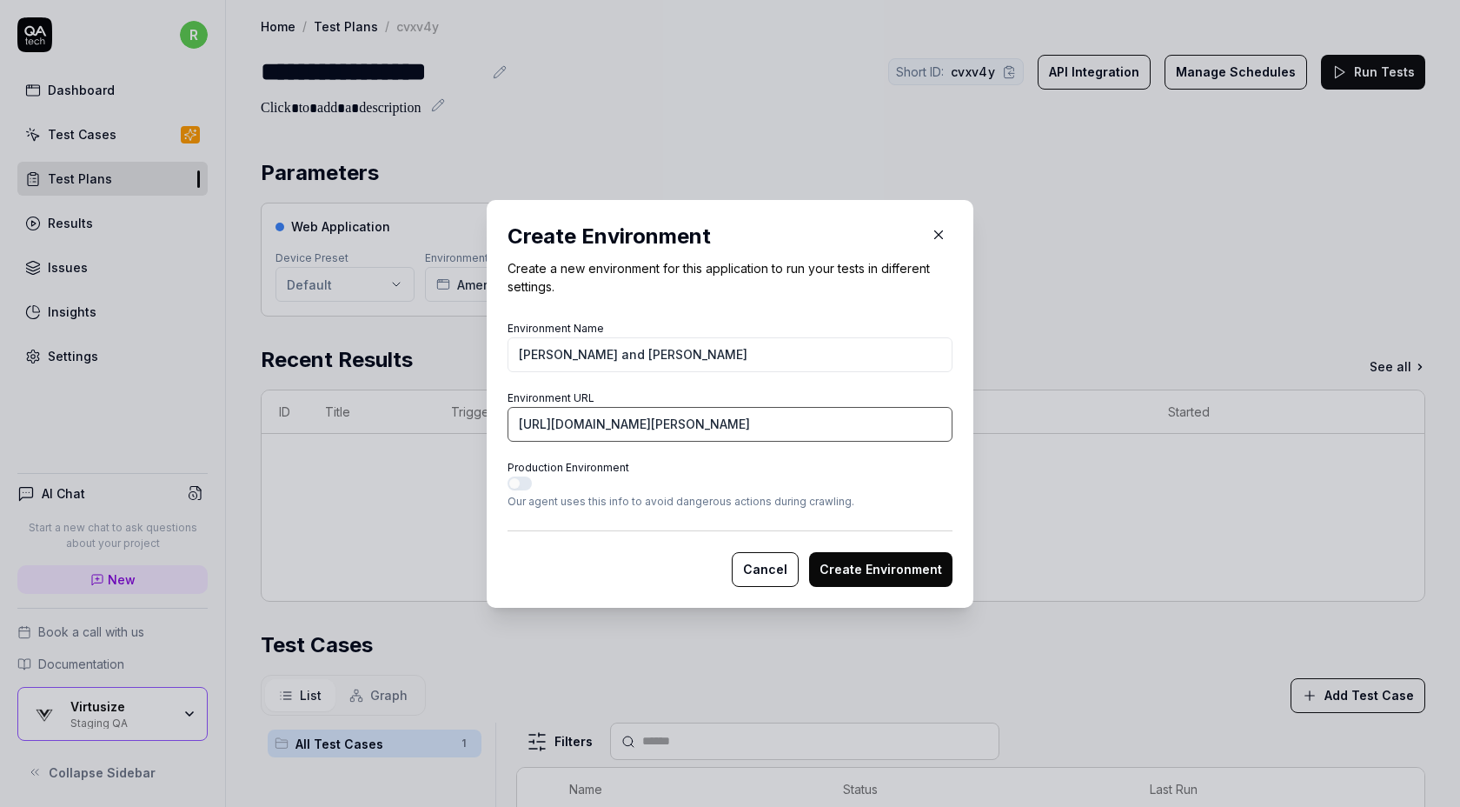
type input "https://www.camillaandmarc.com/products/ingram-blazer-natural-marle?vs-staging"
click at [863, 572] on button "Create Environment" at bounding box center [880, 569] width 143 height 35
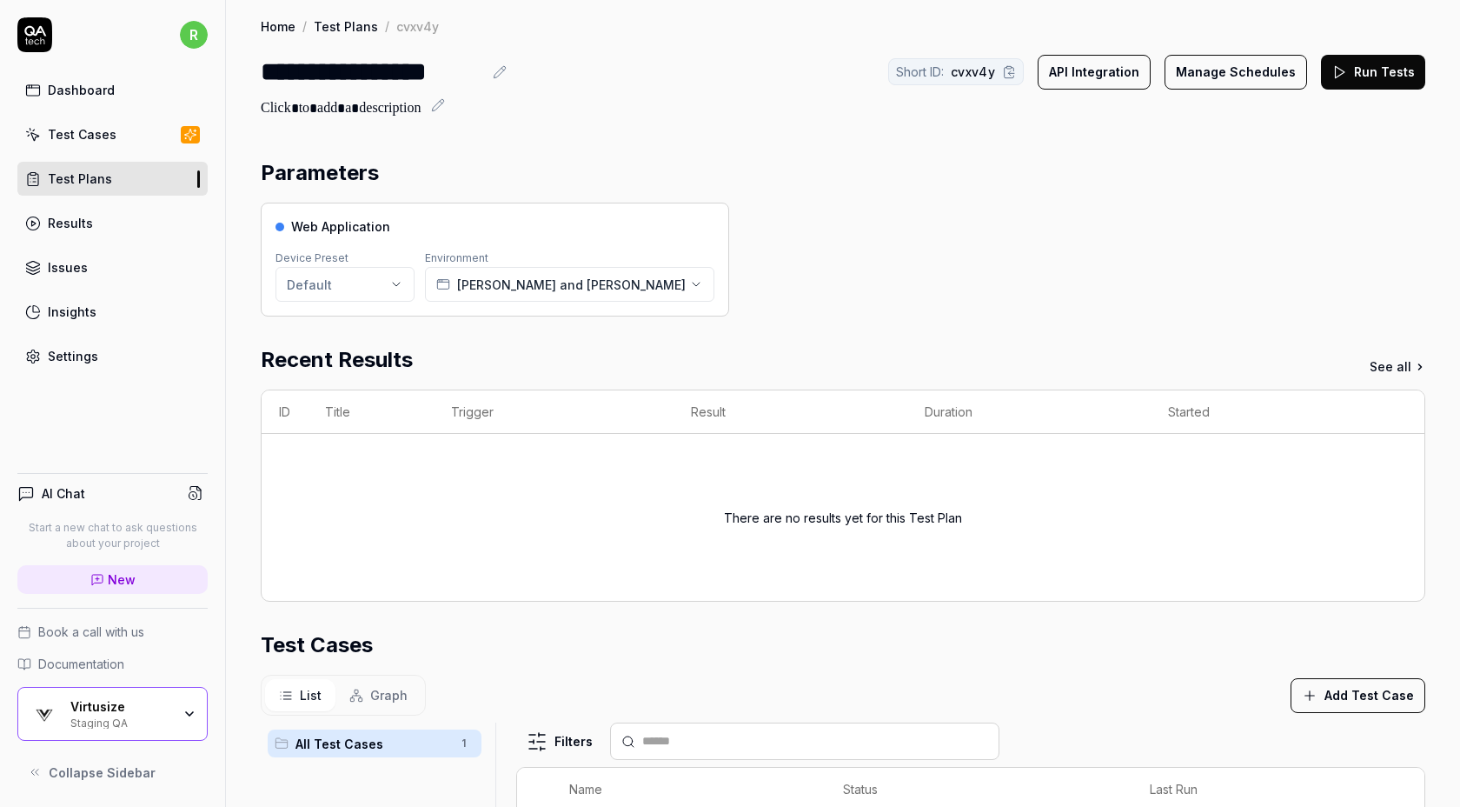
click at [1345, 78] on icon at bounding box center [1340, 72] width 16 height 16
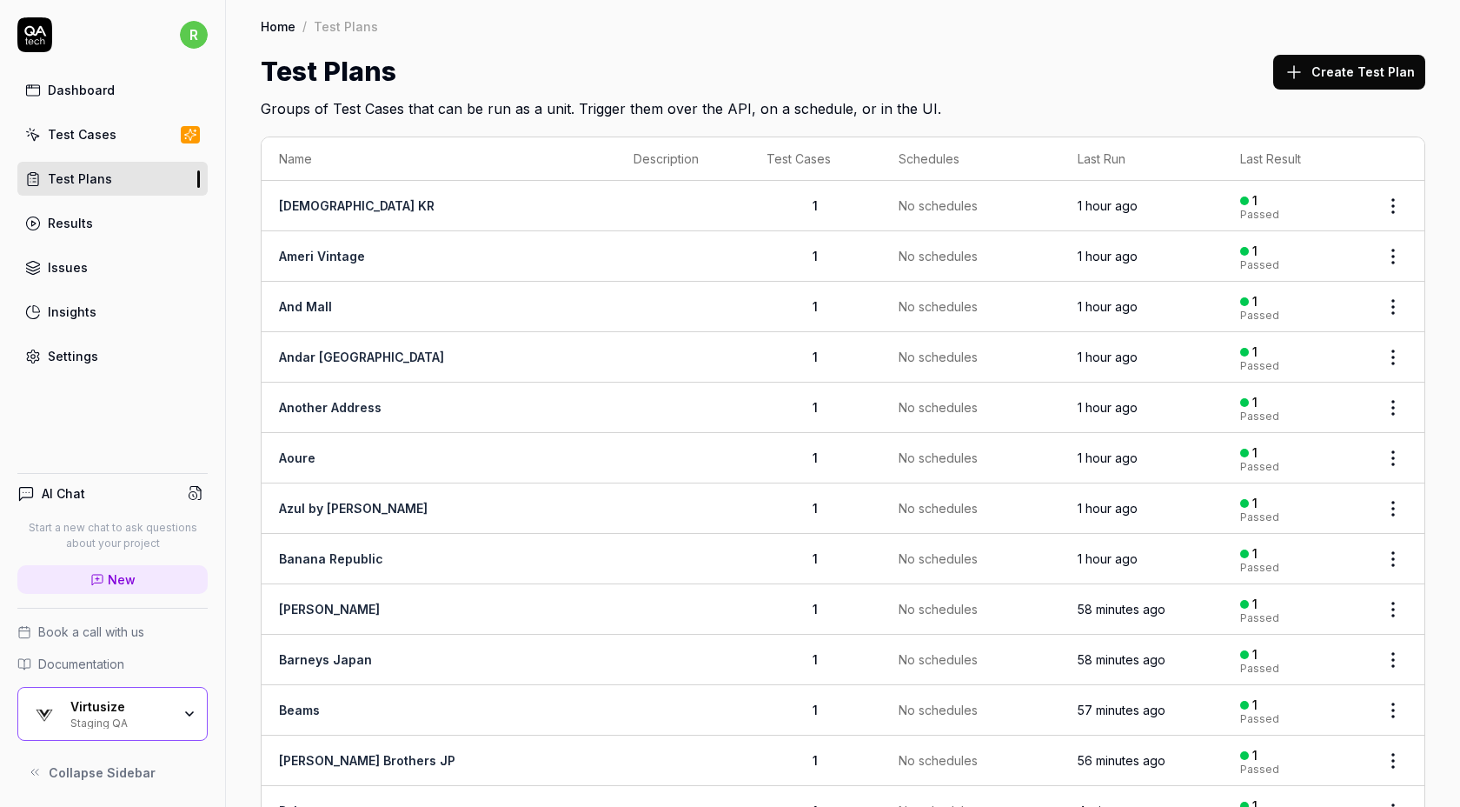
click at [1371, 76] on button "Create Test Plan" at bounding box center [1349, 72] width 152 height 35
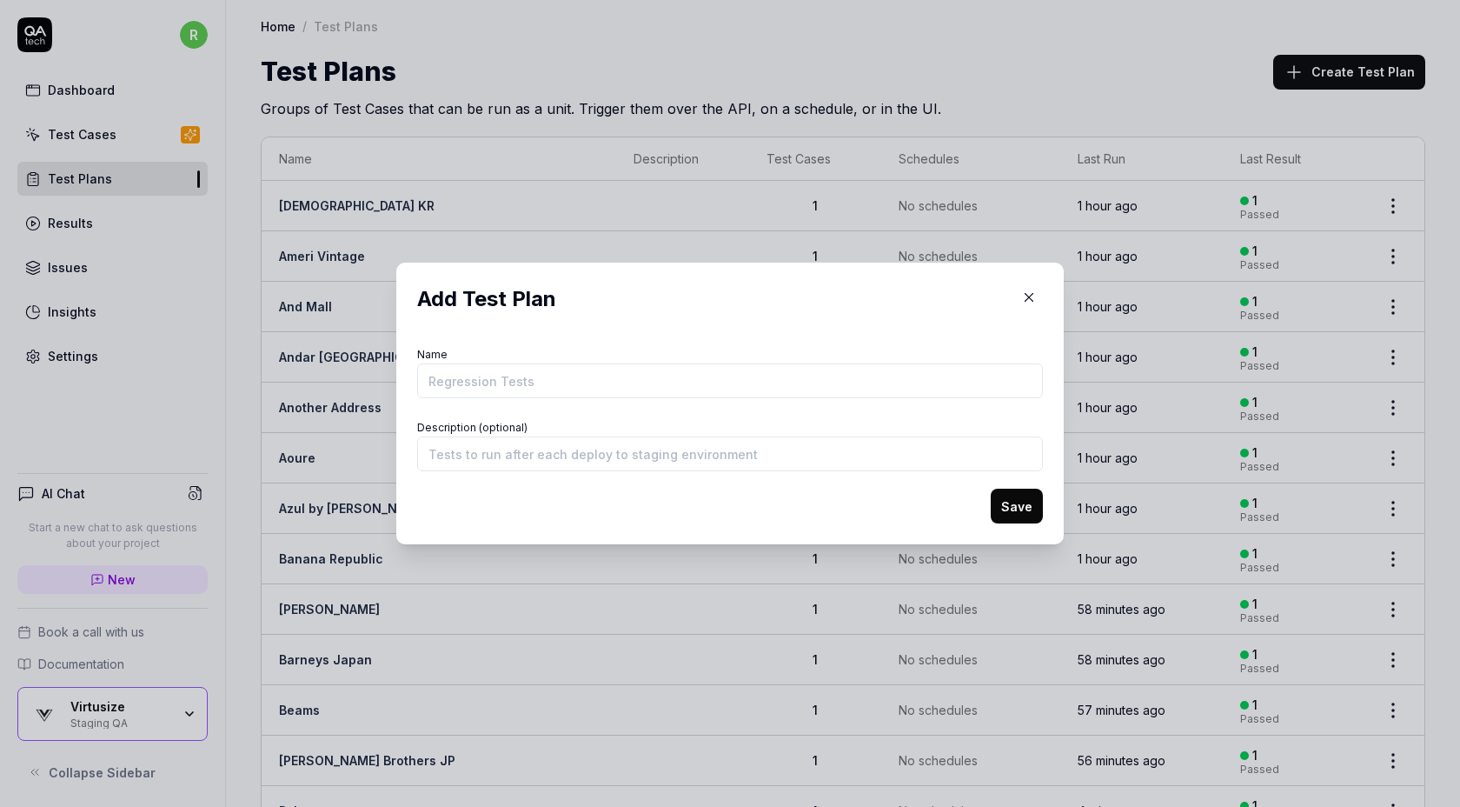
click at [822, 378] on input "Name" at bounding box center [730, 380] width 626 height 35
type input "Celford"
click at [1000, 510] on button "Save" at bounding box center [1017, 505] width 52 height 35
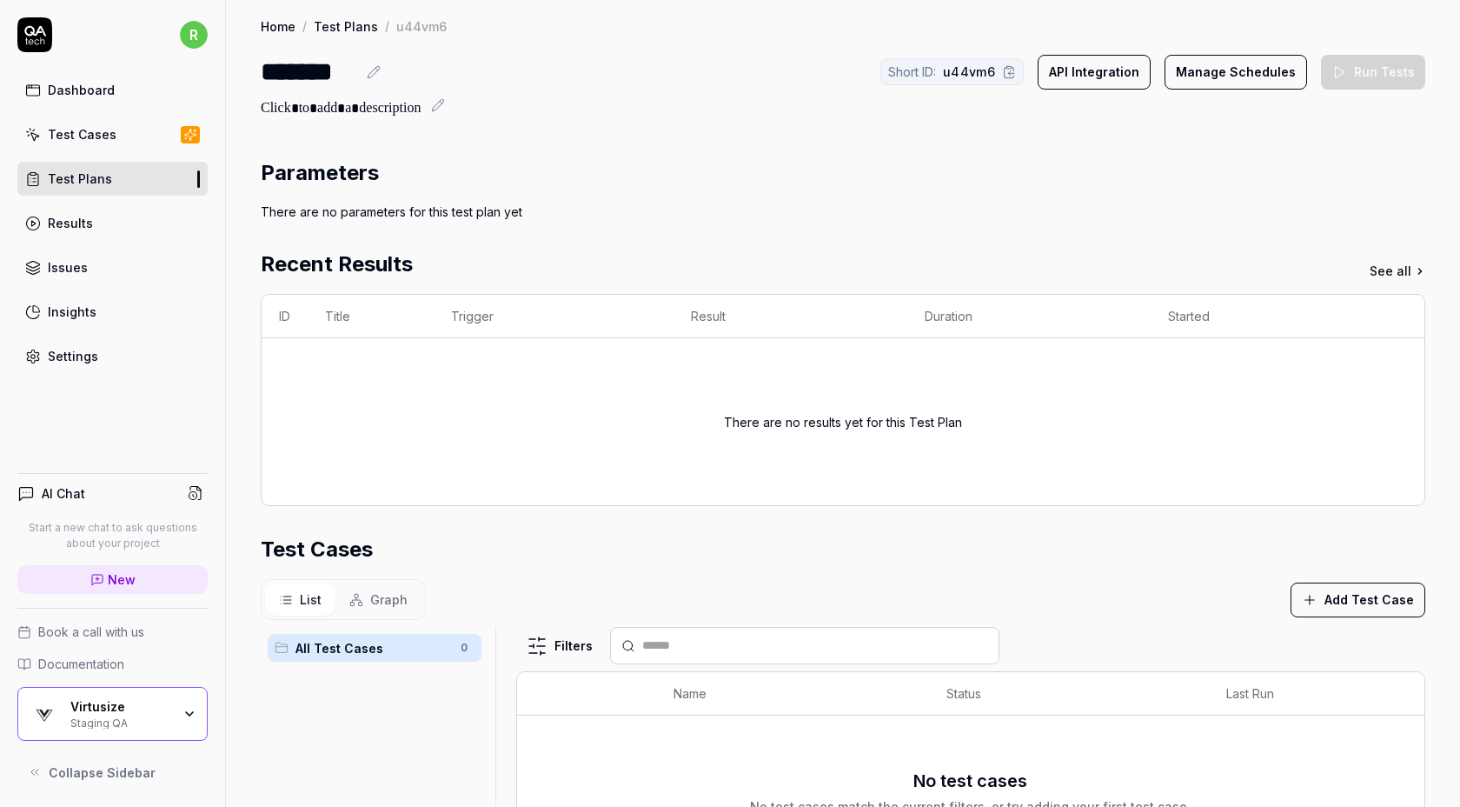
click at [1318, 602] on icon "button" at bounding box center [1310, 600] width 16 height 16
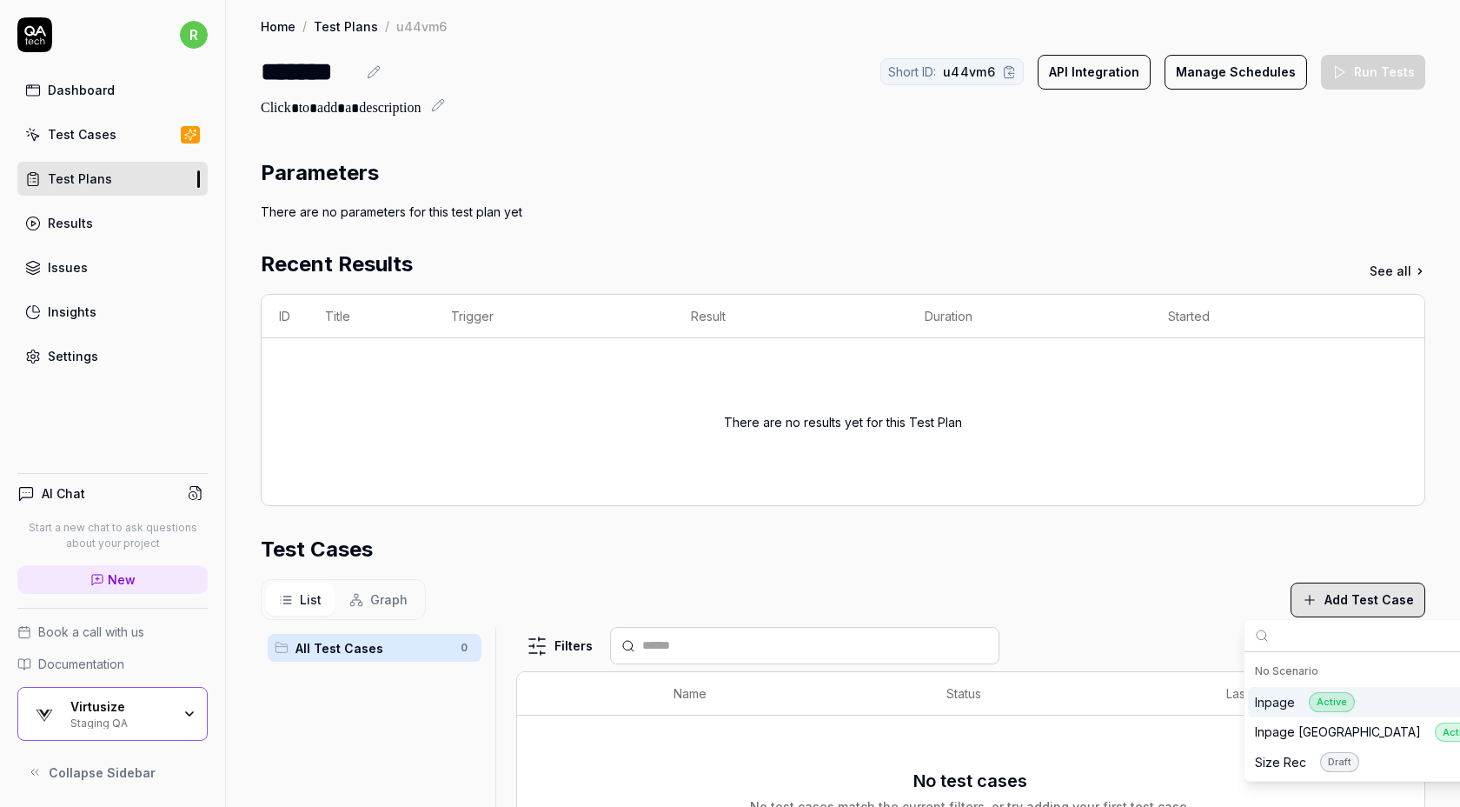
click at [1286, 703] on div "Inpage Active" at bounding box center [1305, 702] width 100 height 20
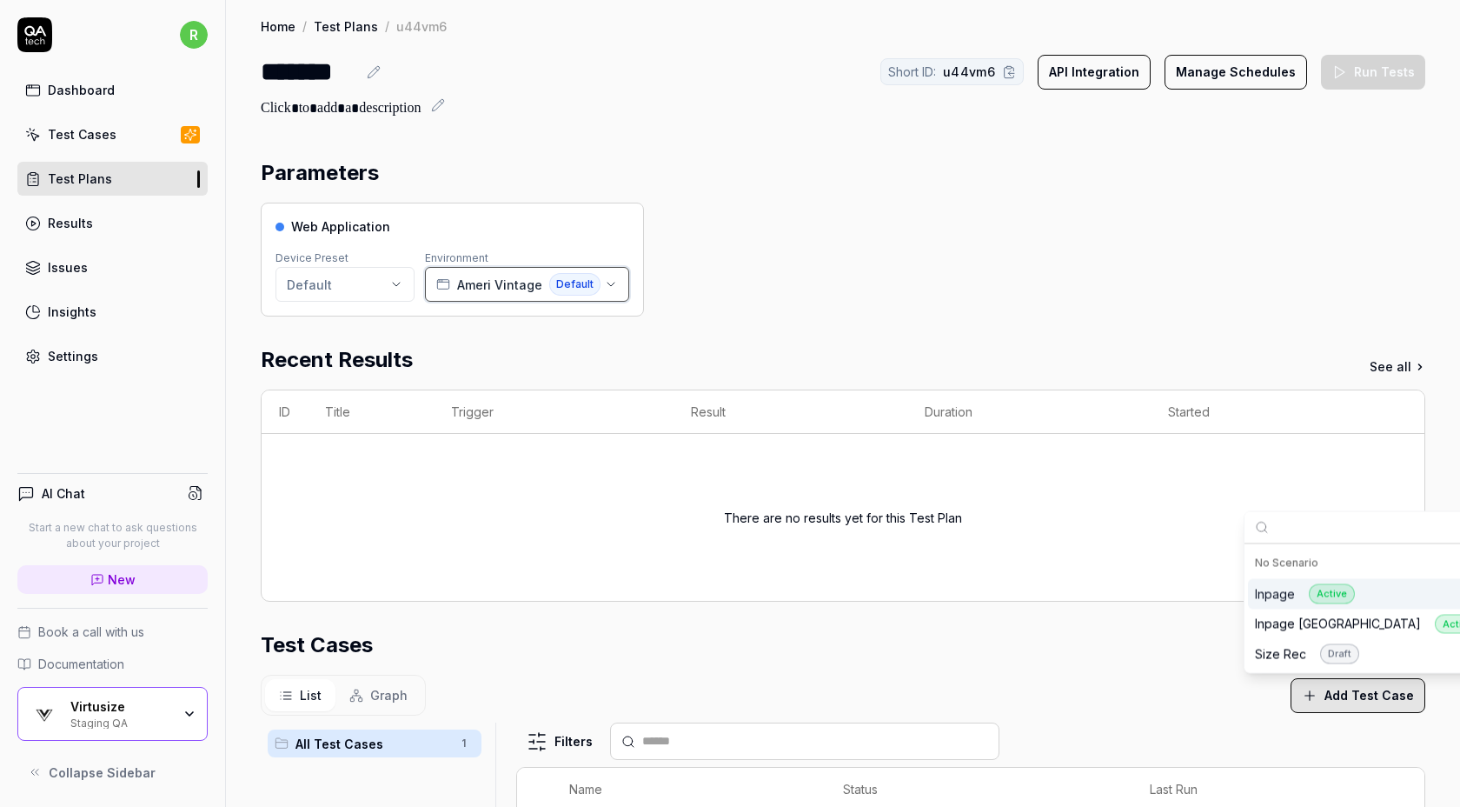
click at [479, 276] on span "Ameri Vintage" at bounding box center [499, 285] width 85 height 18
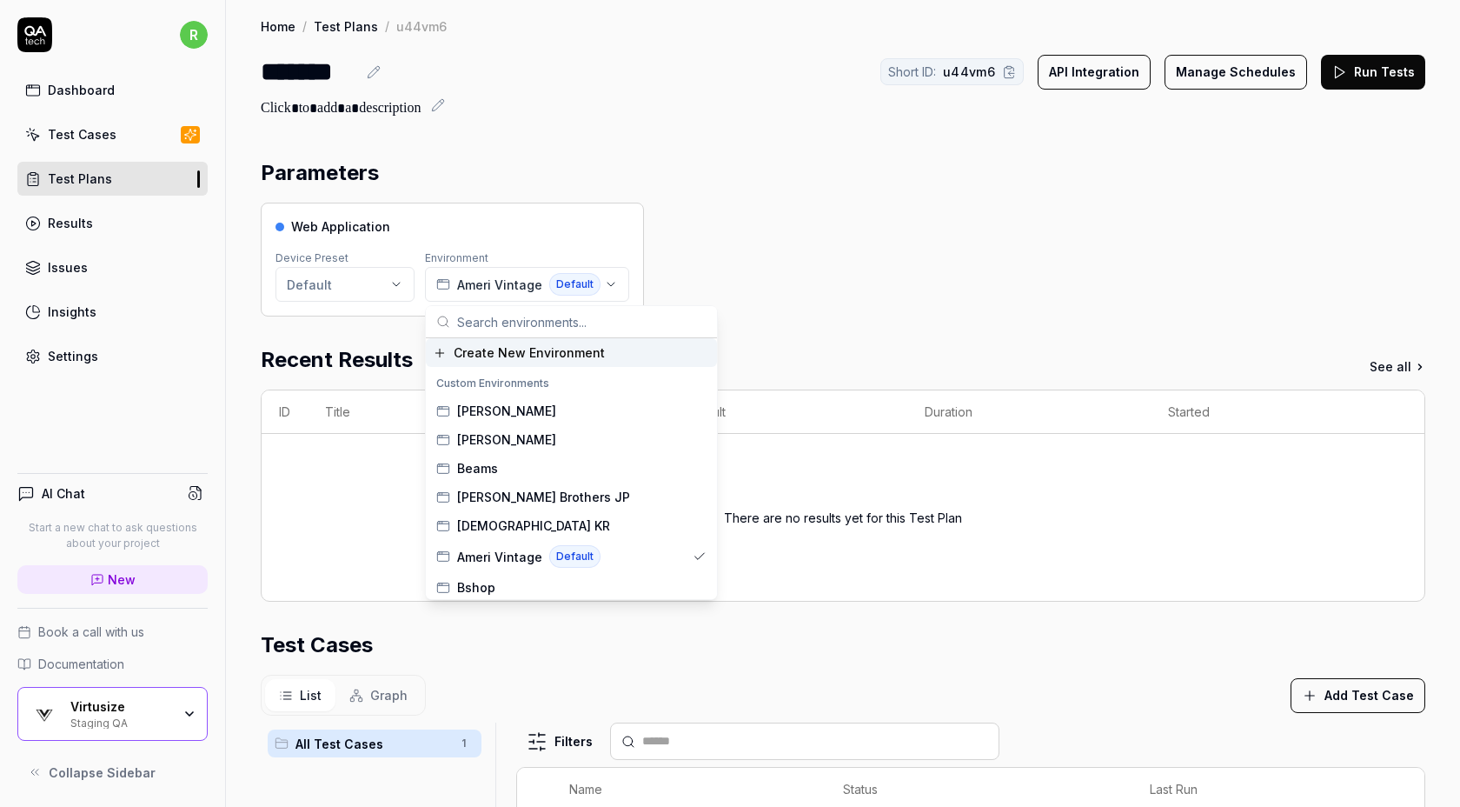
click at [499, 343] on span "Create New Environment" at bounding box center [529, 352] width 151 height 18
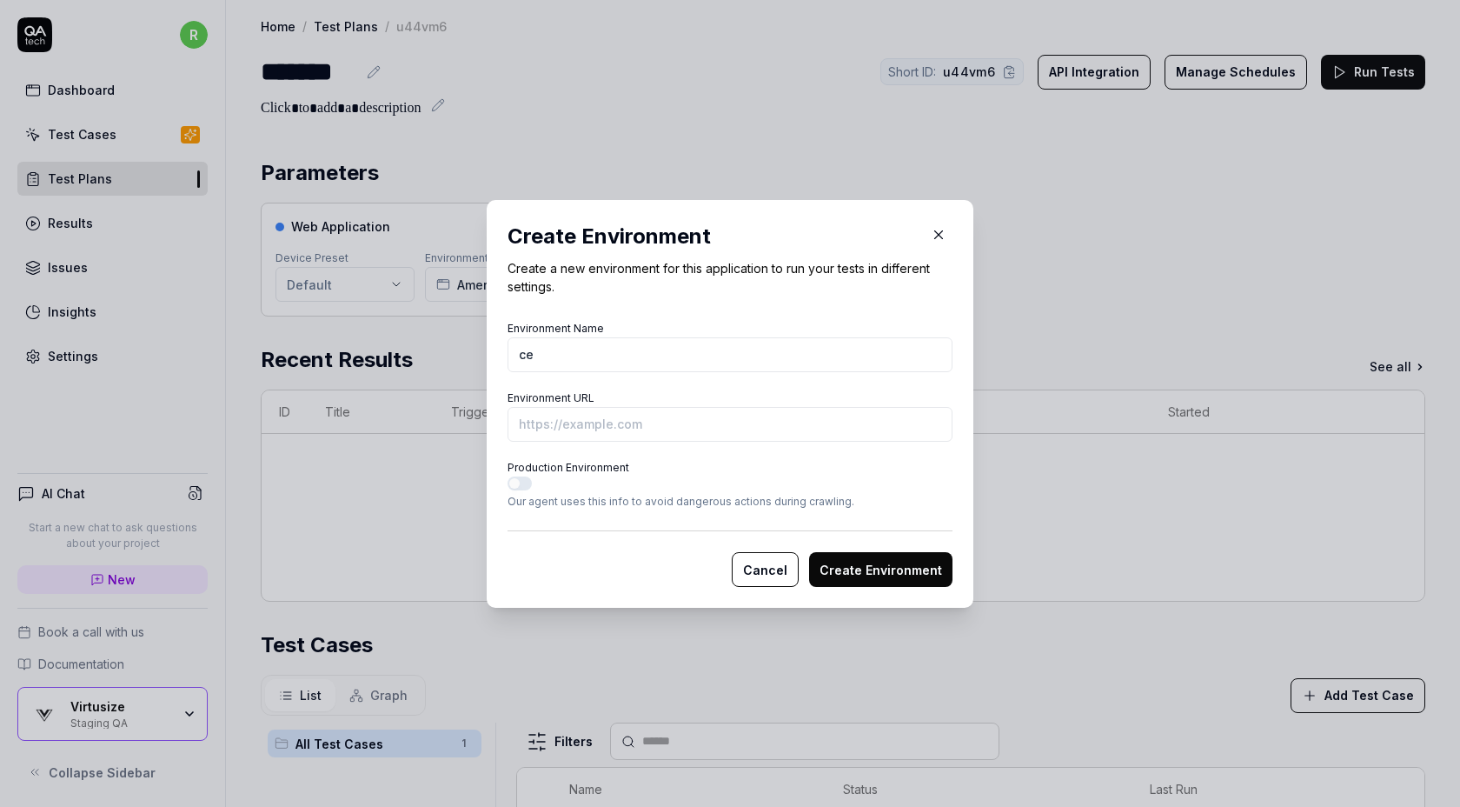
type input "c"
type input "Celford"
paste input "https://celford.com/Form/Product/ProductDetail.aspx?shop=0&pid=CWFJ254041&vid=&…"
type input "https://celford.com/Form/Product/ProductDetail.aspx?shop=0&pid=CWFJ254041&vid=&…"
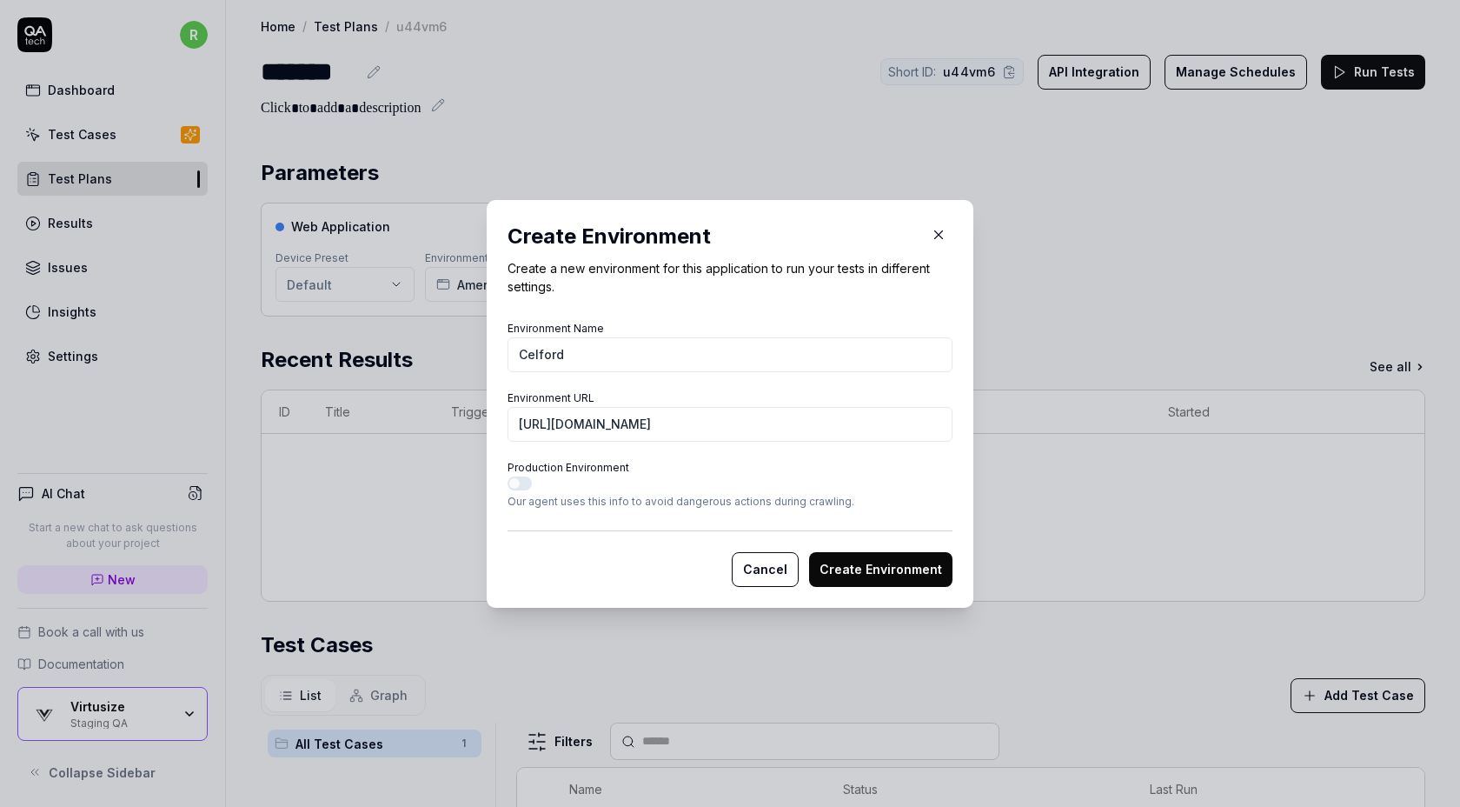
click at [842, 568] on button "Create Environment" at bounding box center [880, 569] width 143 height 35
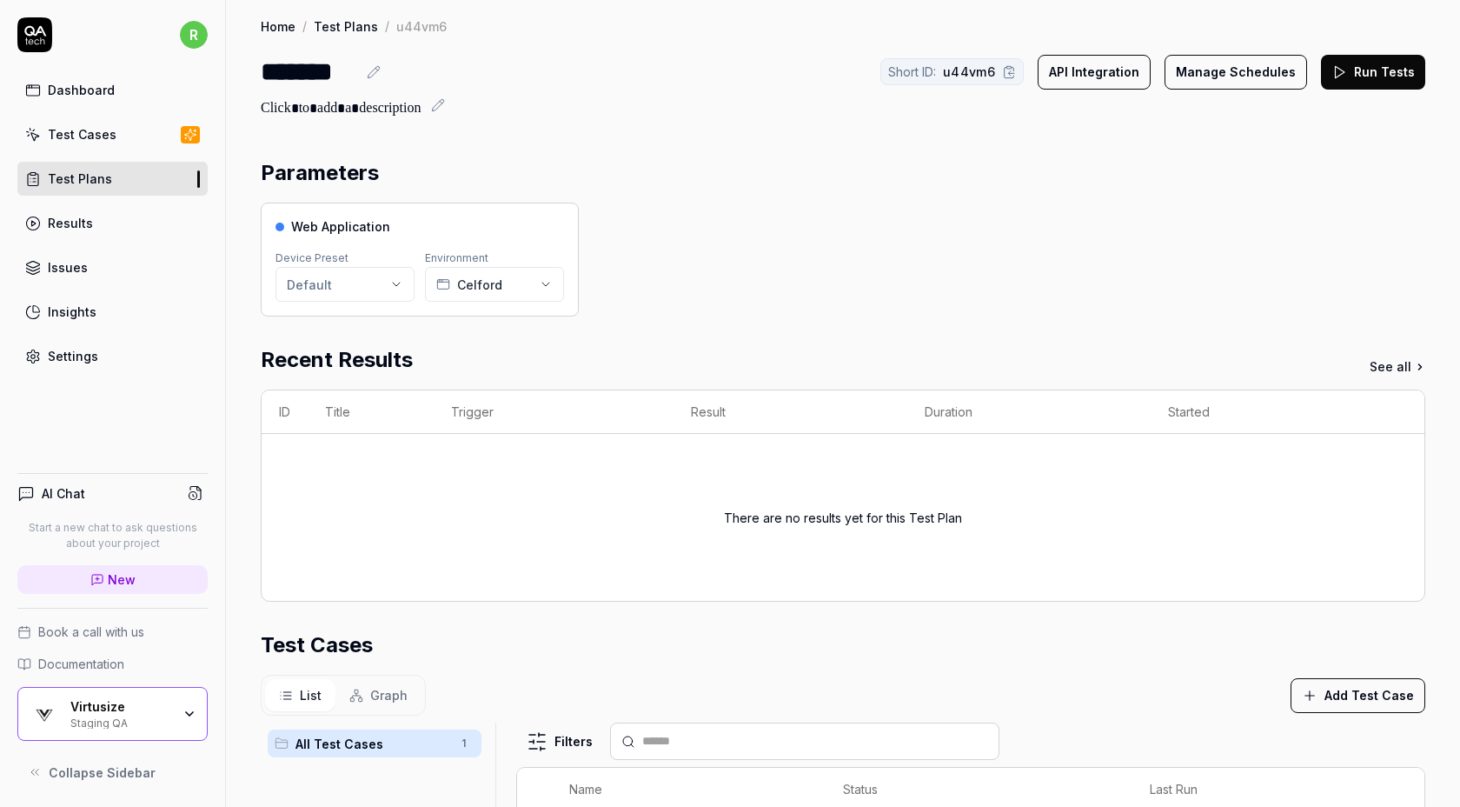
click at [1351, 76] on button "Run Tests" at bounding box center [1373, 72] width 104 height 35
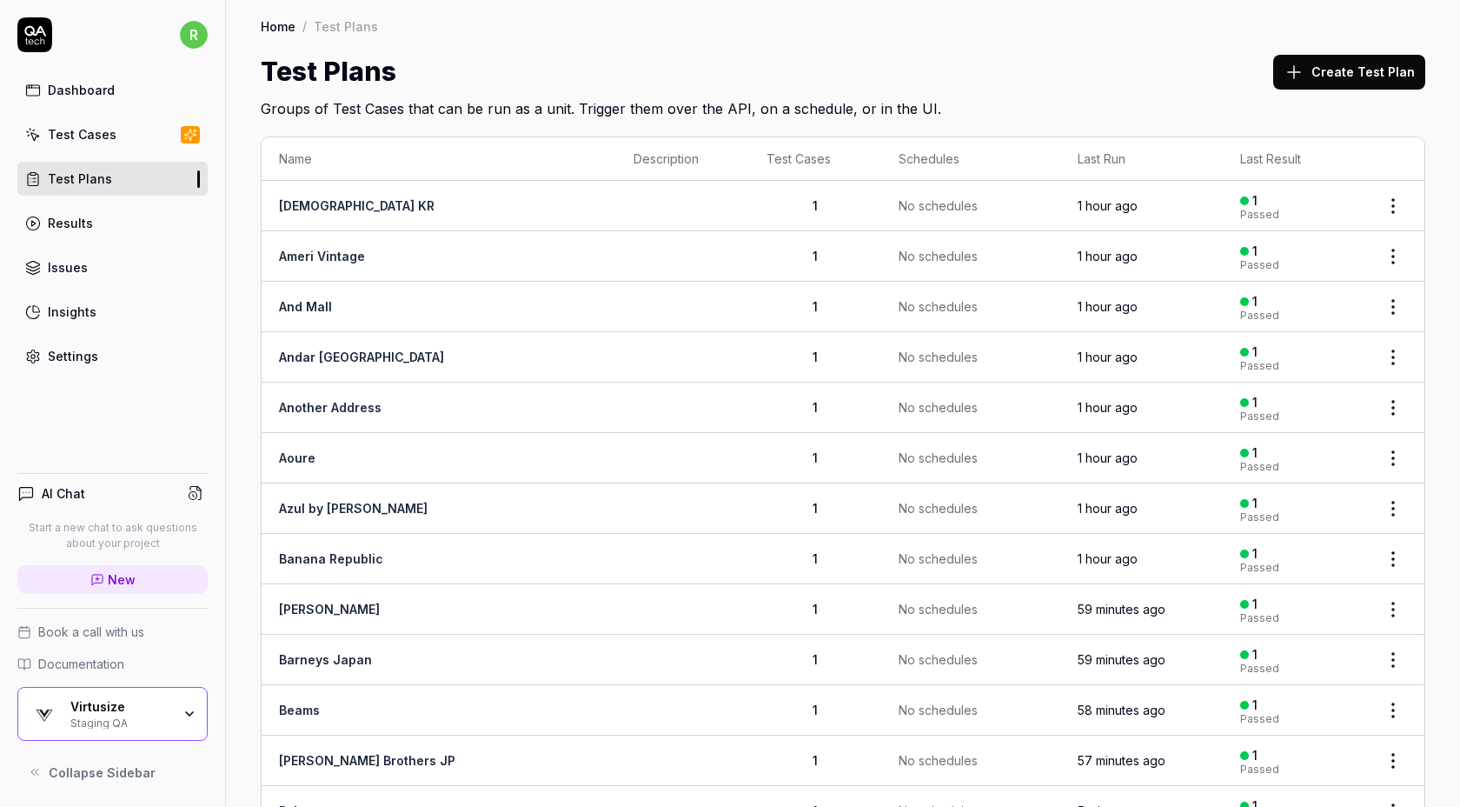
click at [1320, 68] on button "Create Test Plan" at bounding box center [1349, 72] width 152 height 35
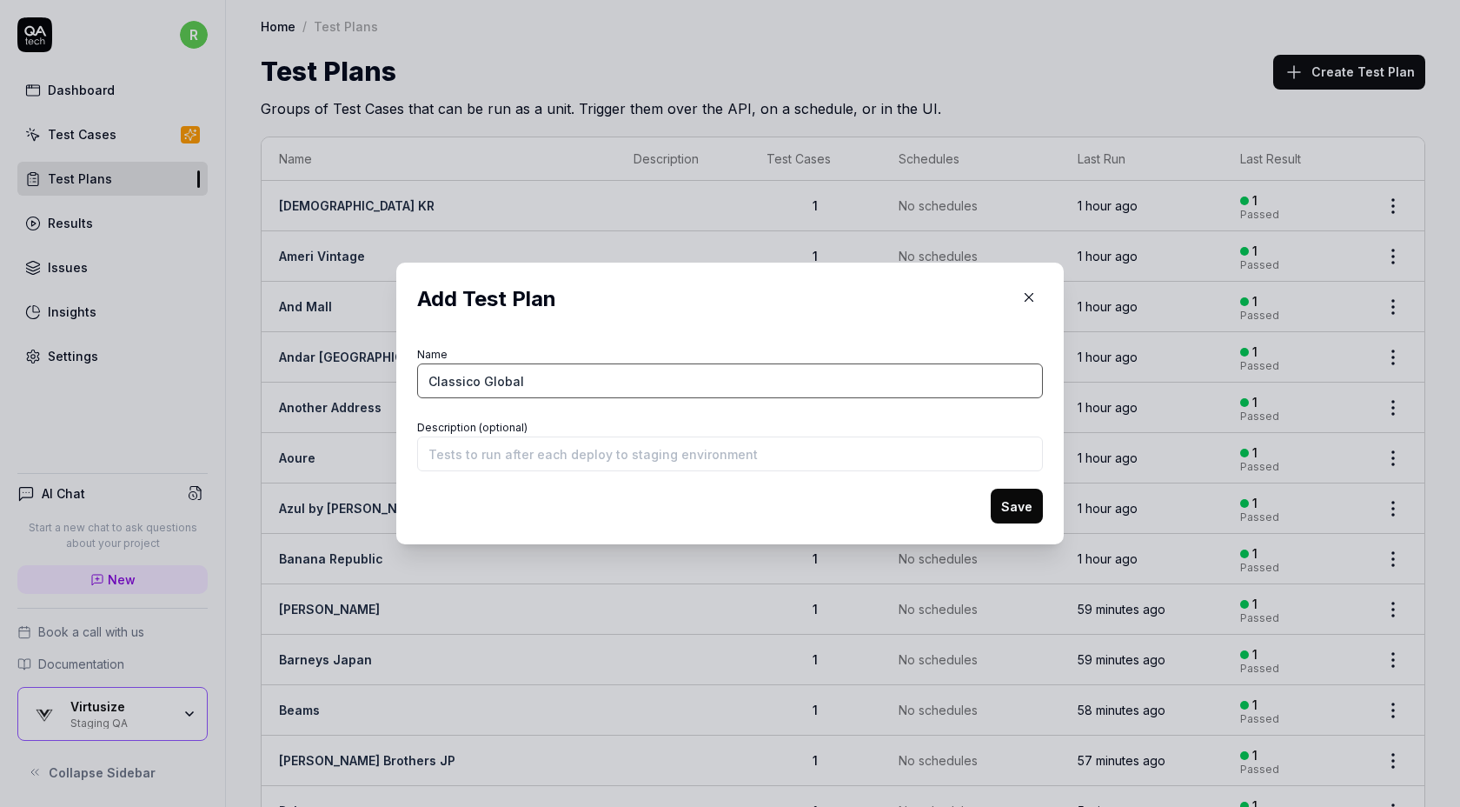
type input "Classico Global"
click at [1009, 502] on button "Save" at bounding box center [1017, 505] width 52 height 35
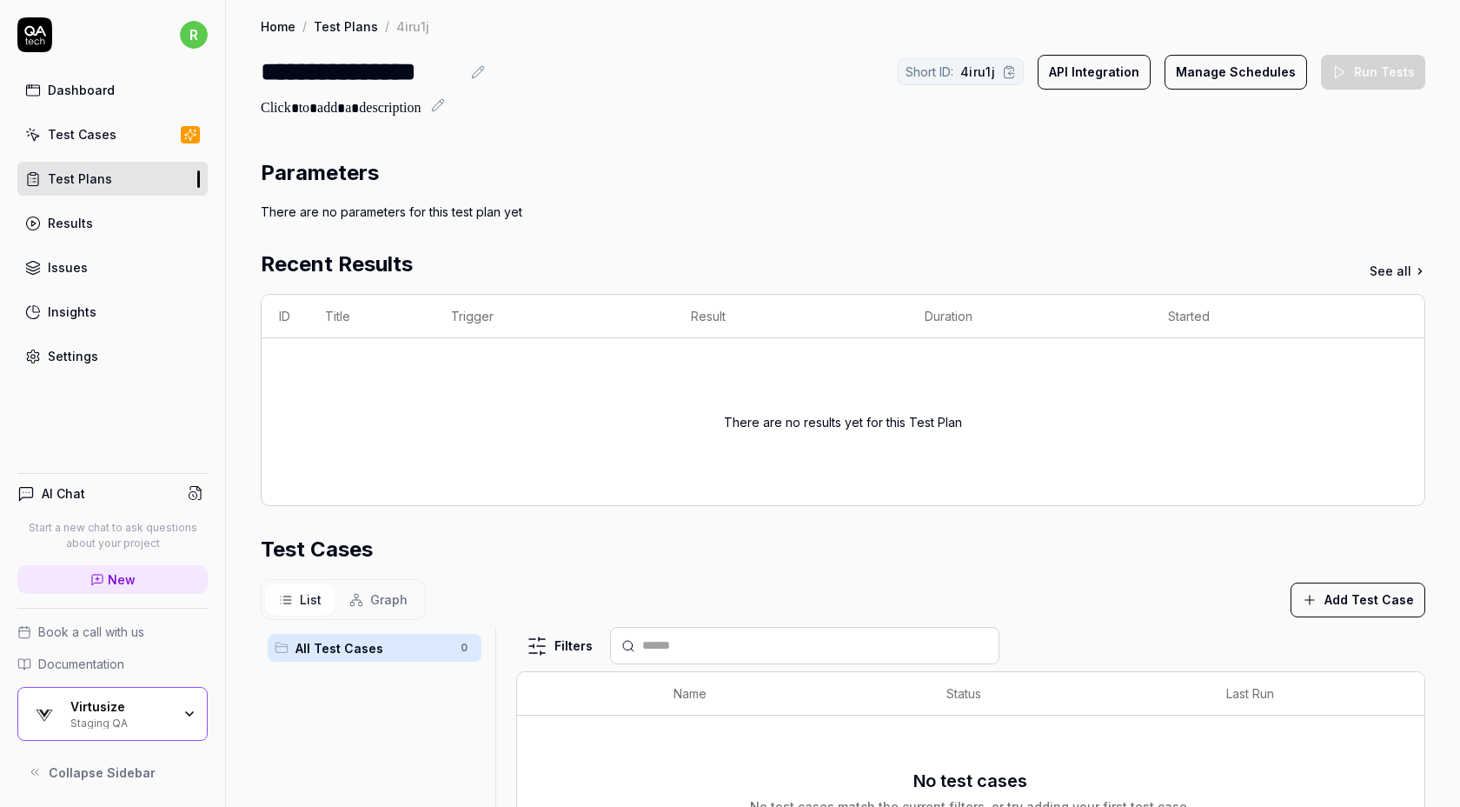
click at [1348, 586] on button "Add Test Case" at bounding box center [1358, 599] width 135 height 35
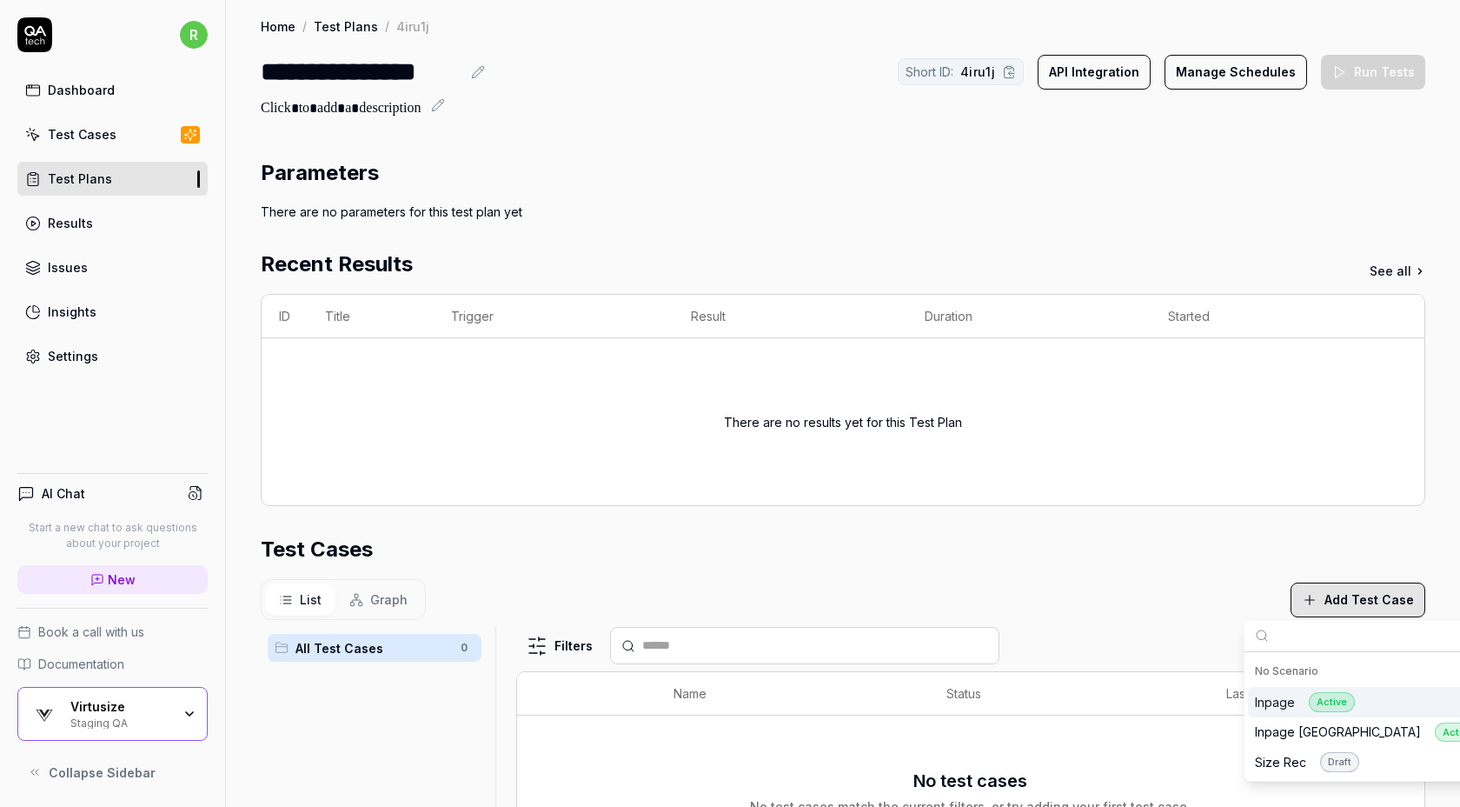
click at [1348, 586] on button "Add Test Case" at bounding box center [1358, 599] width 135 height 35
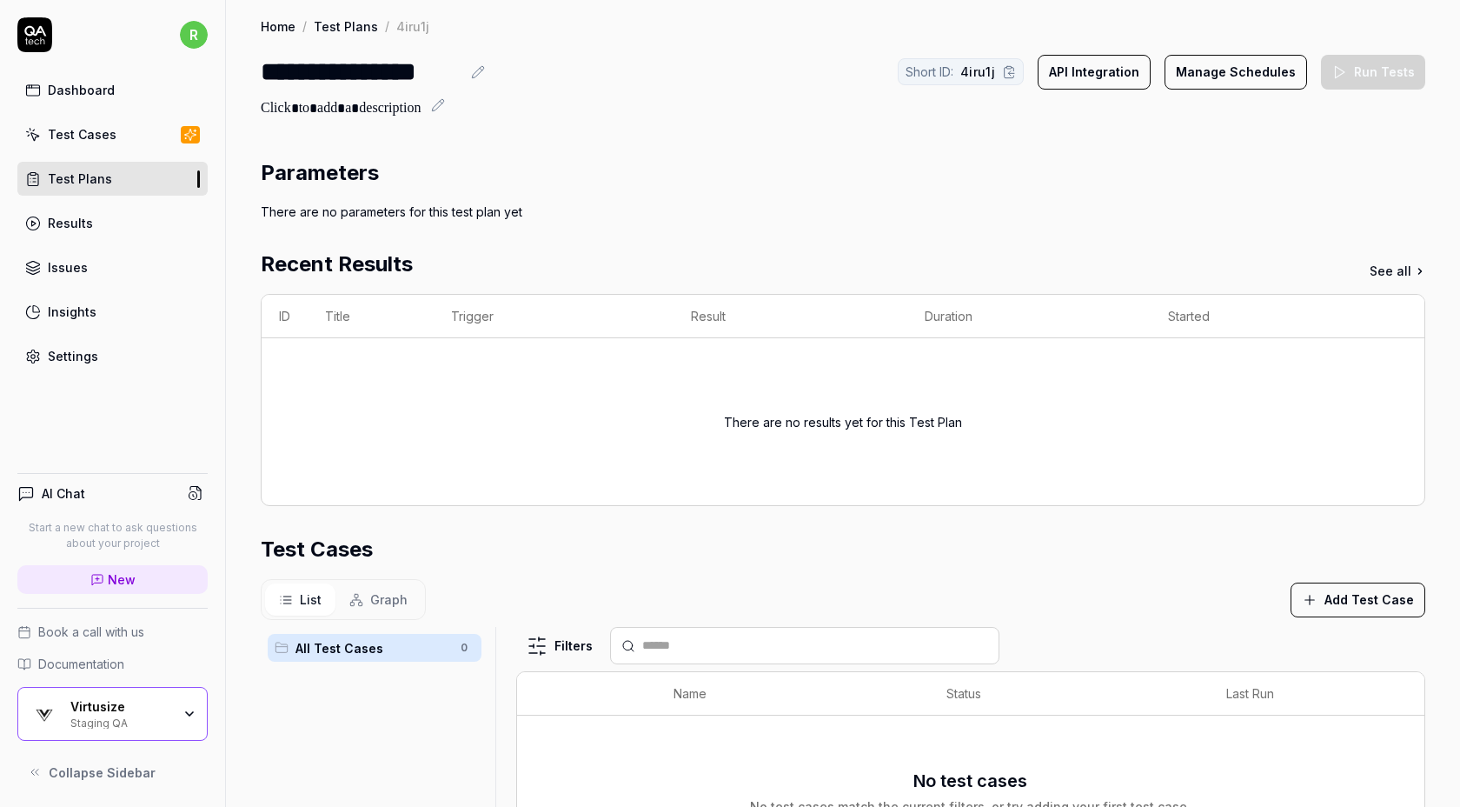
click at [1348, 586] on button "Add Test Case" at bounding box center [1358, 599] width 135 height 35
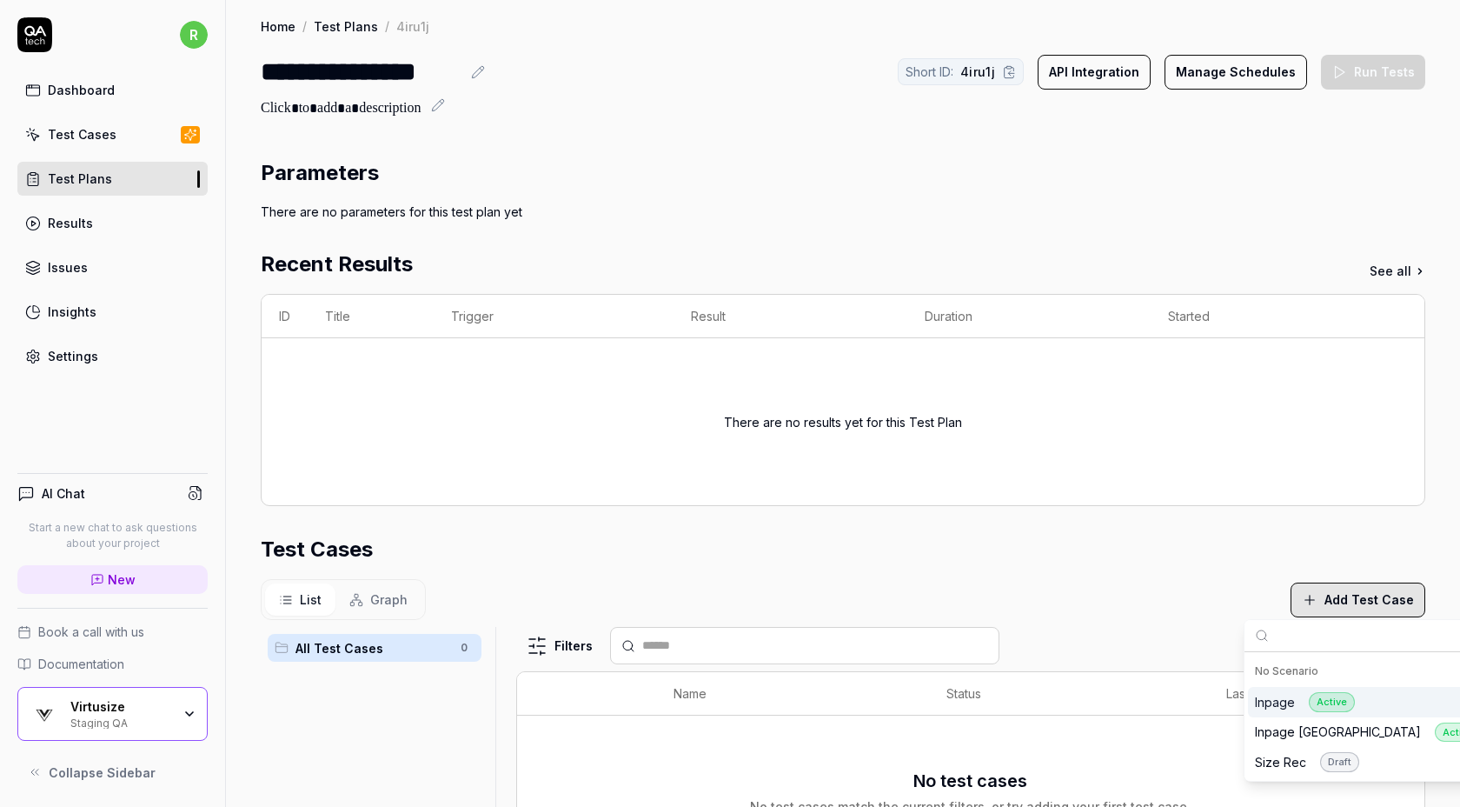
click at [1265, 712] on div "Inpage Active" at bounding box center [1378, 702] width 261 height 30
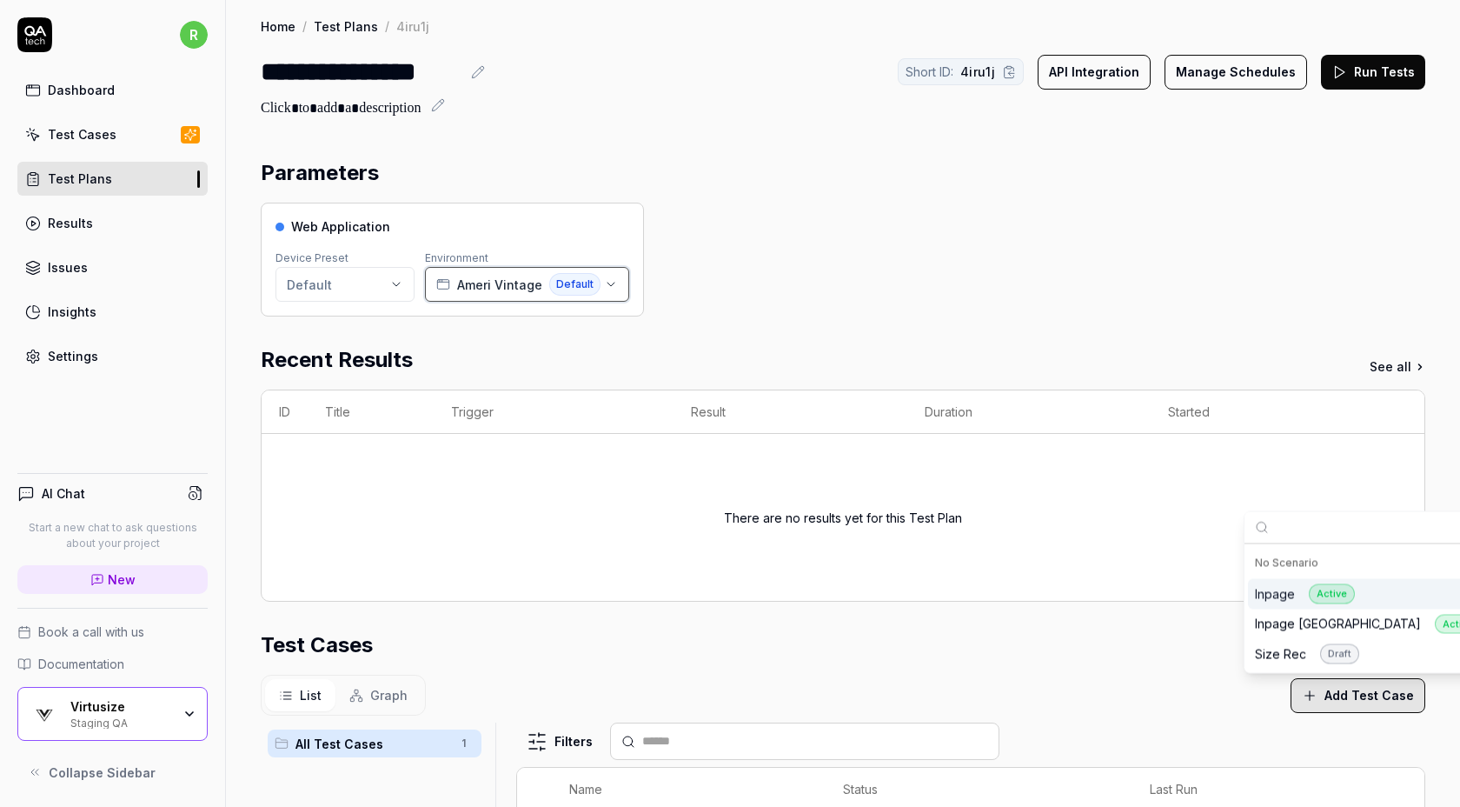
click at [478, 276] on span "Ameri Vintage" at bounding box center [499, 285] width 85 height 18
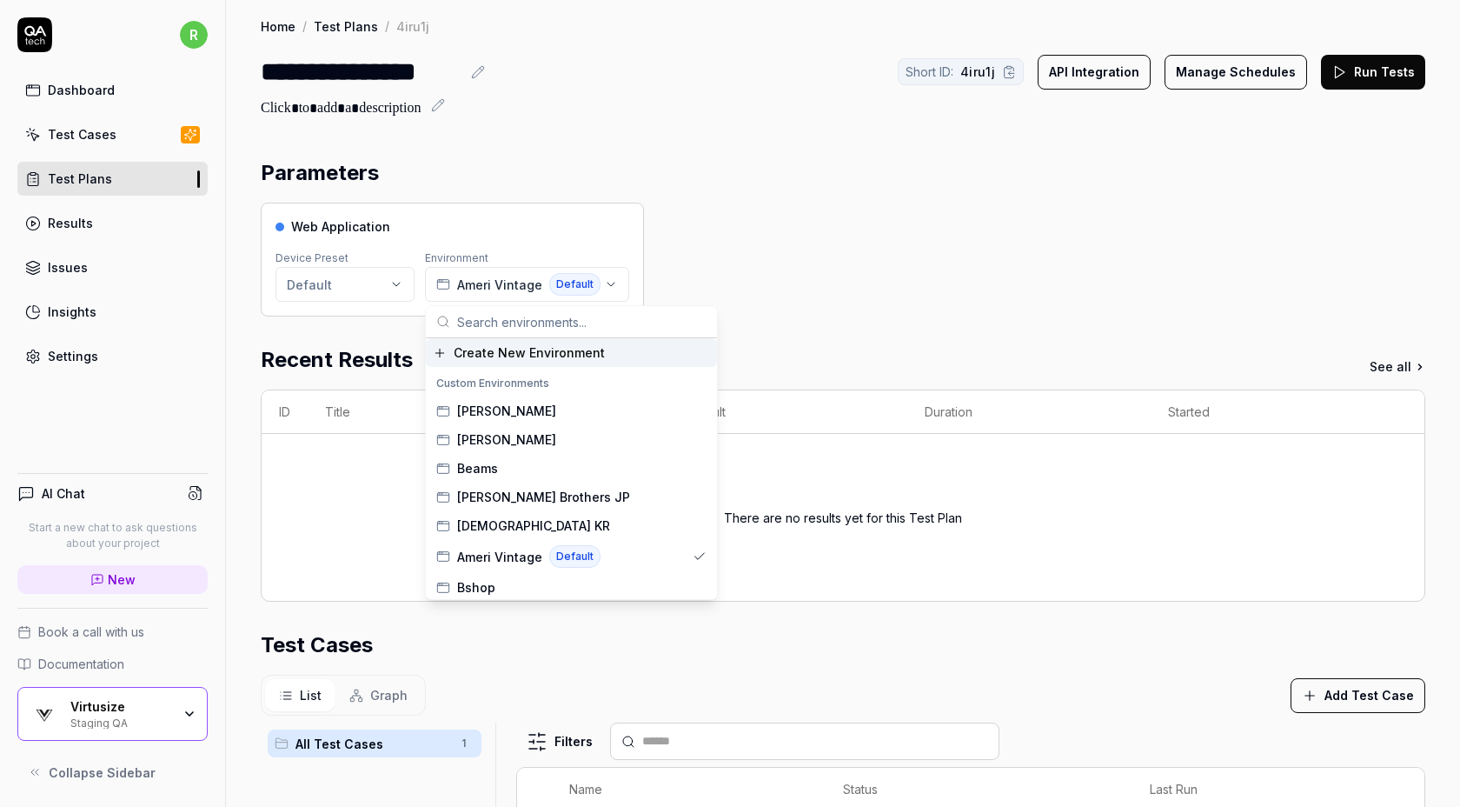
type input "c"
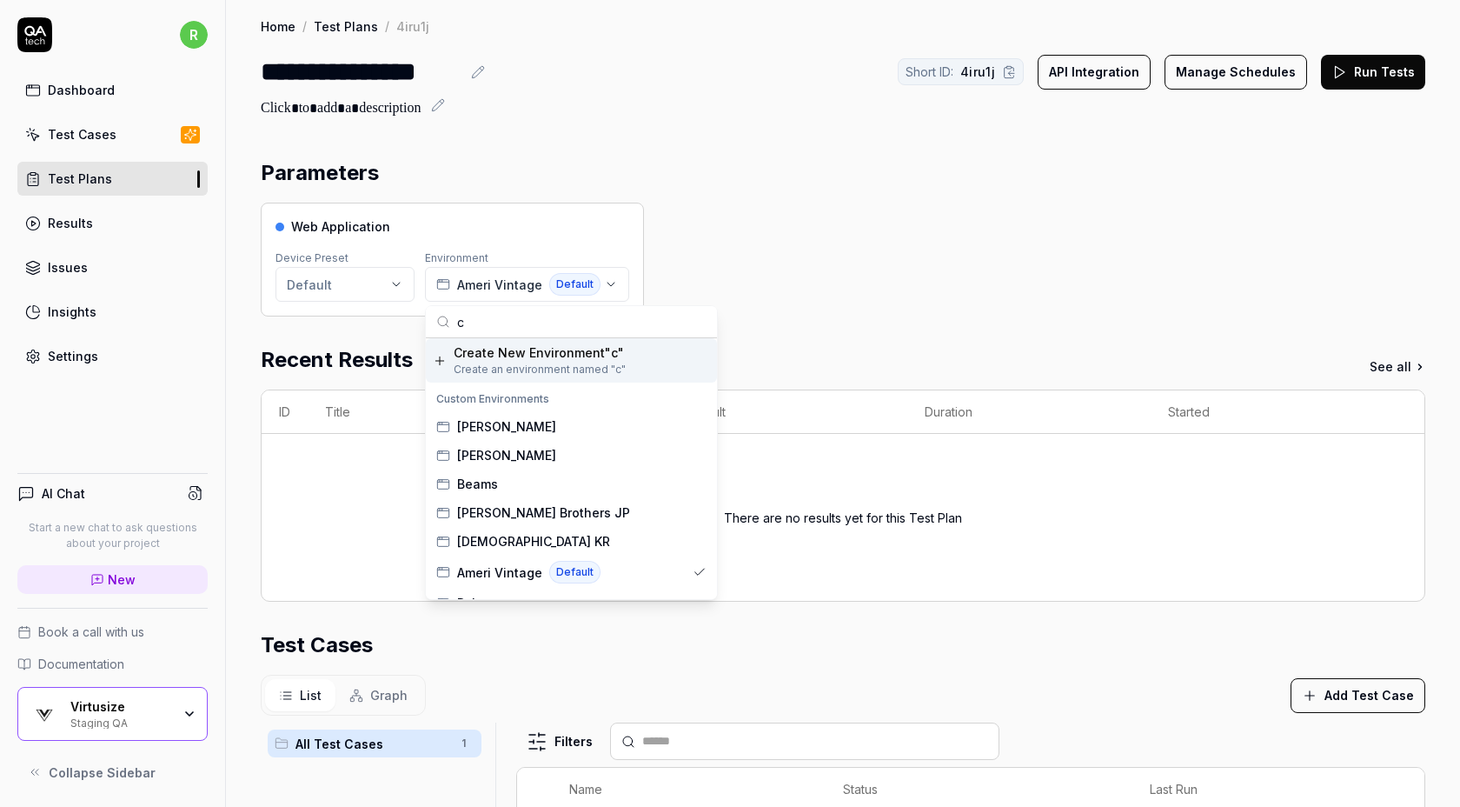
click at [488, 352] on span "Create New Environment " c "" at bounding box center [540, 352] width 172 height 18
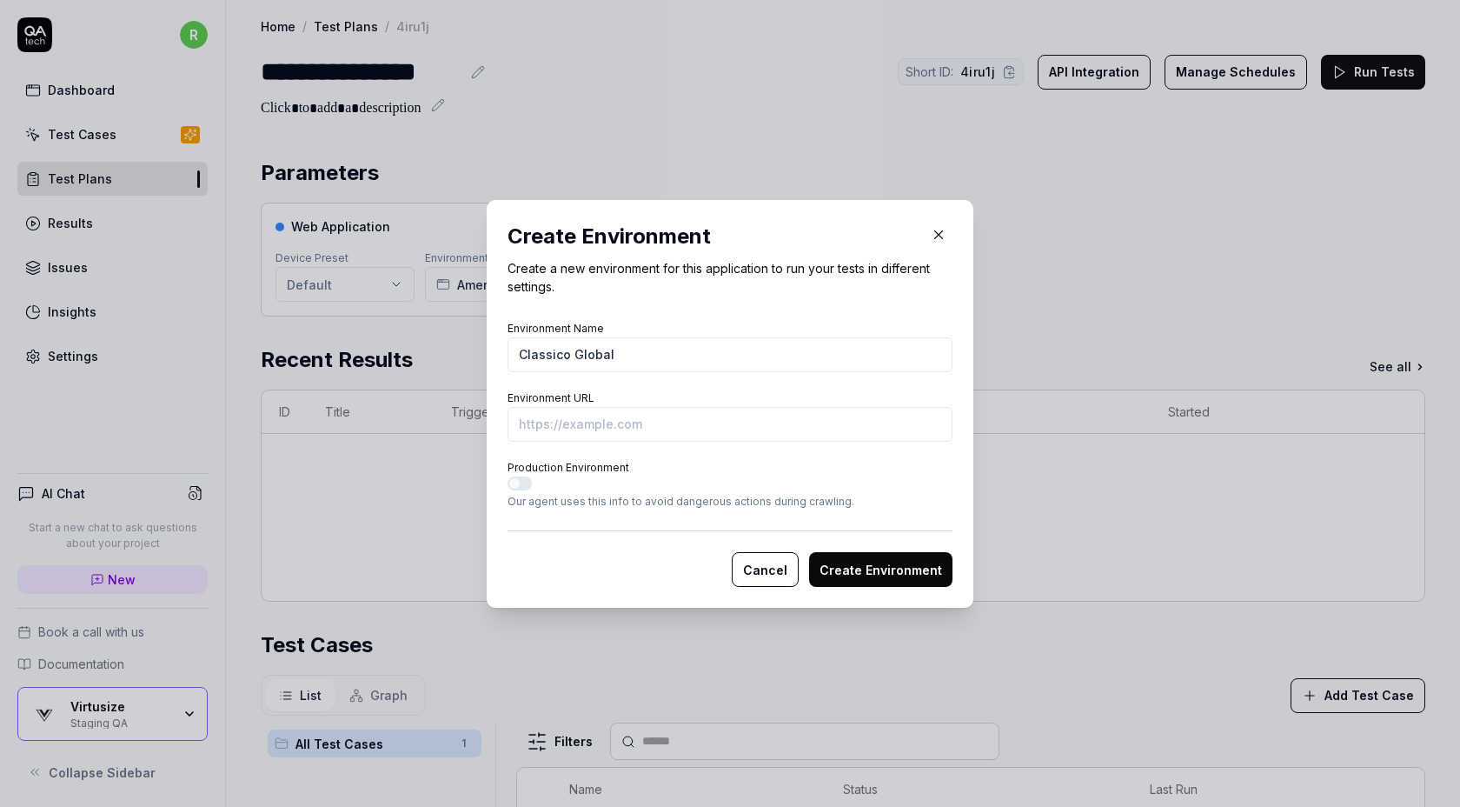
type input "Classico Global"
paste input "[URL][DOMAIN_NAME]"
type input "[URL][DOMAIN_NAME]"
click at [880, 571] on button "Create Environment" at bounding box center [880, 569] width 143 height 35
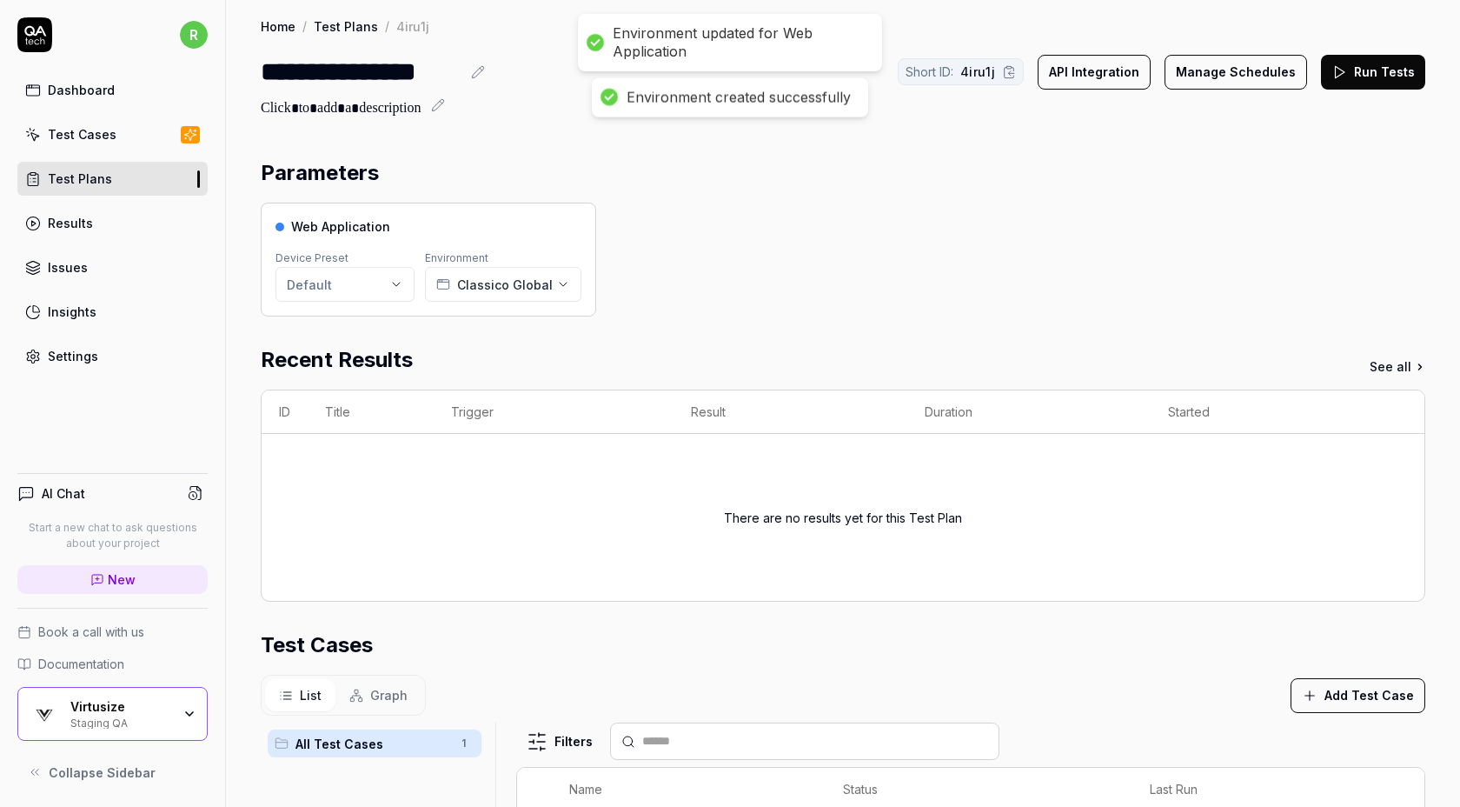
click at [1363, 73] on button "Run Tests" at bounding box center [1373, 72] width 104 height 35
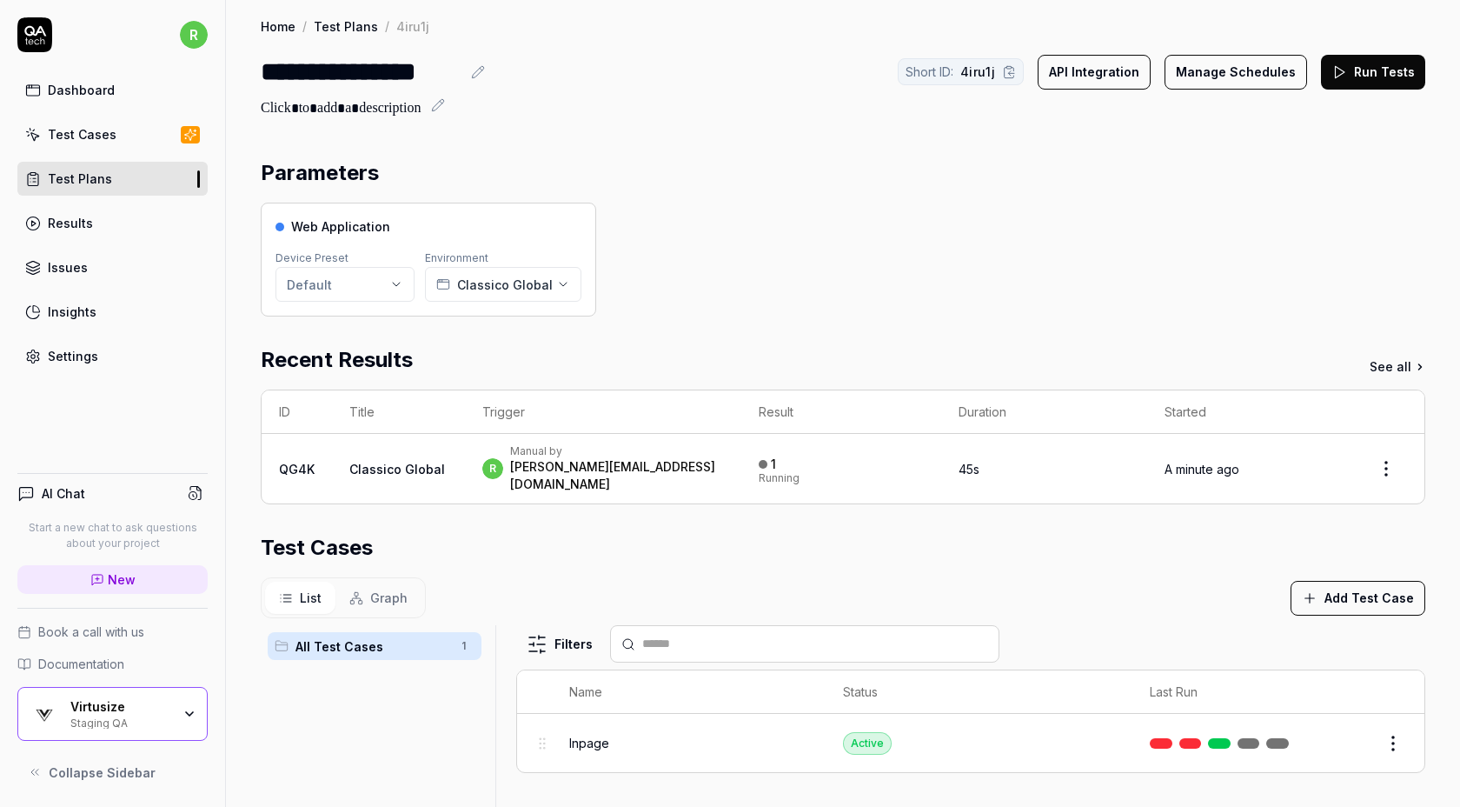
click at [1368, 70] on button "Run Tests" at bounding box center [1373, 72] width 104 height 35
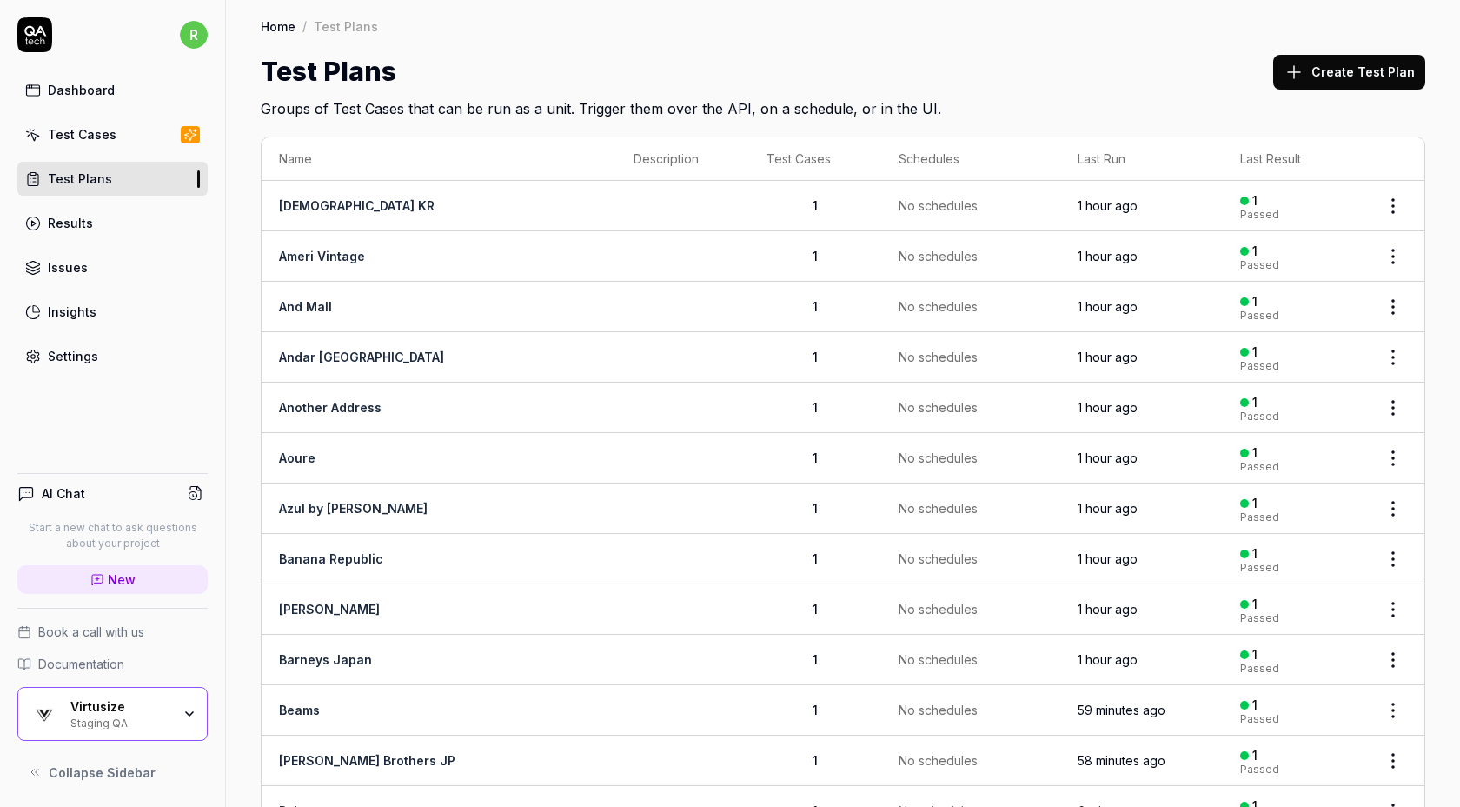
click at [1350, 83] on button "Create Test Plan" at bounding box center [1349, 72] width 152 height 35
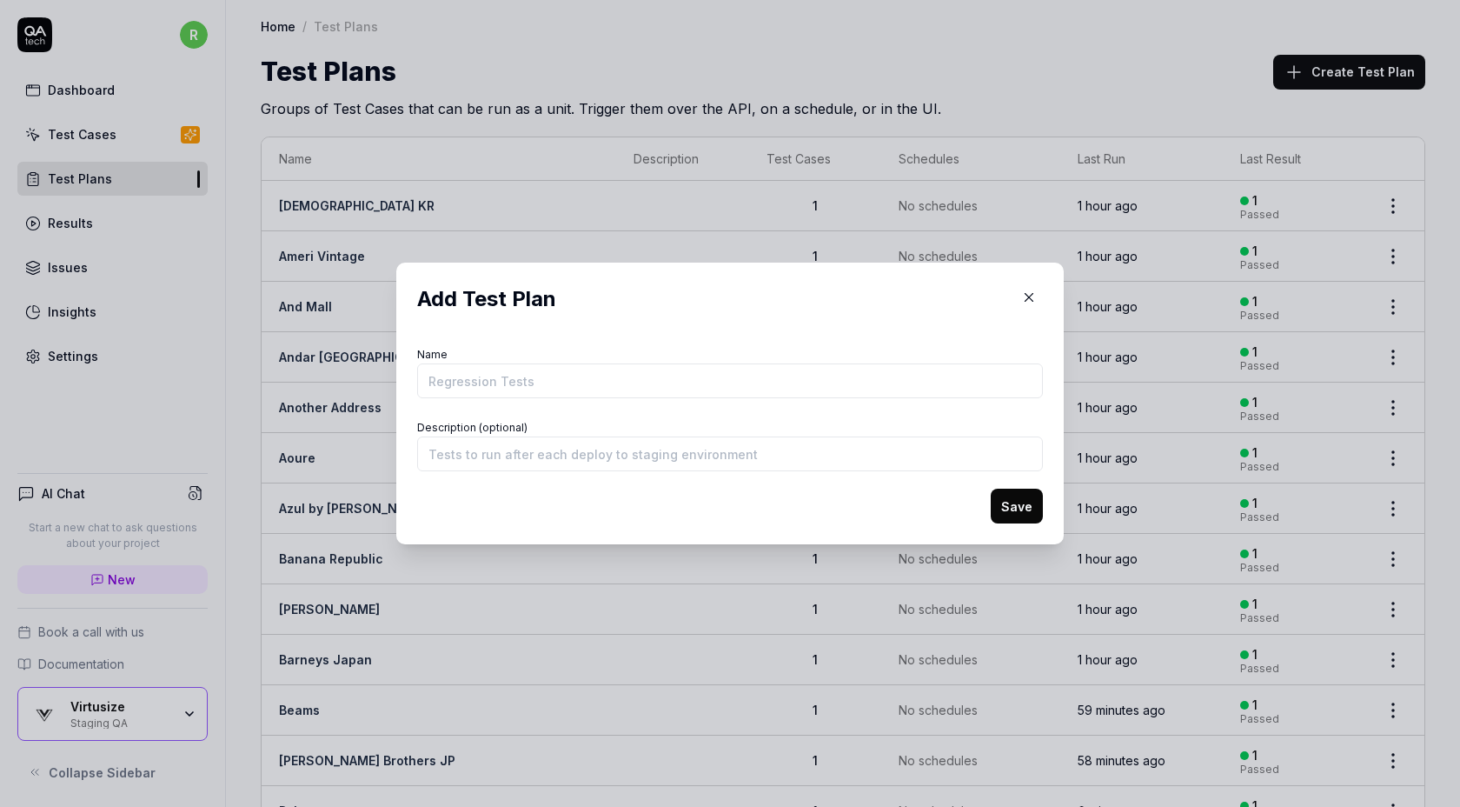
type input "https://classicolabcoat.tw/products/r57"
type input "Classico TW"
click at [1017, 498] on button "Save" at bounding box center [1017, 505] width 52 height 35
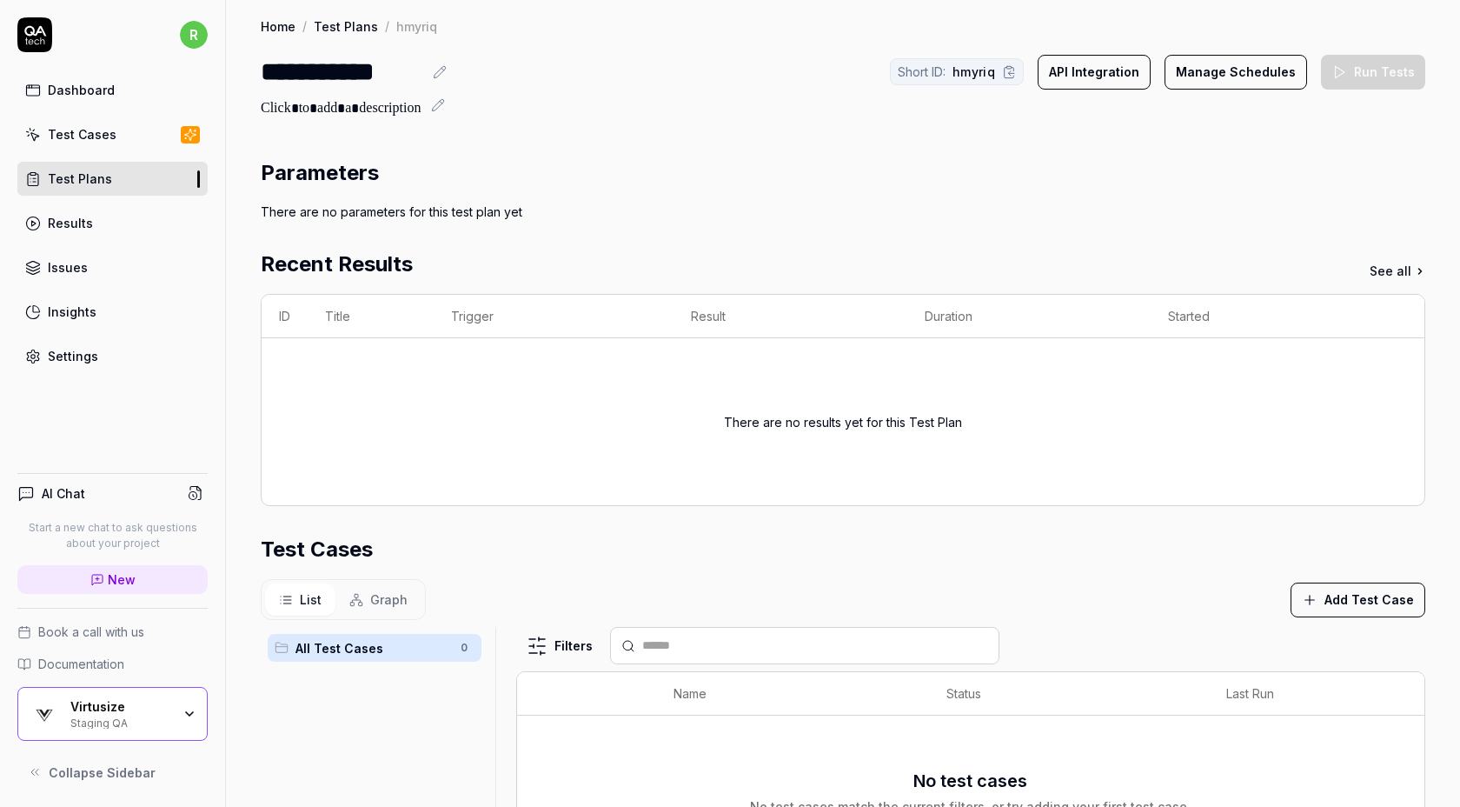
click at [1355, 594] on button "Add Test Case" at bounding box center [1358, 599] width 135 height 35
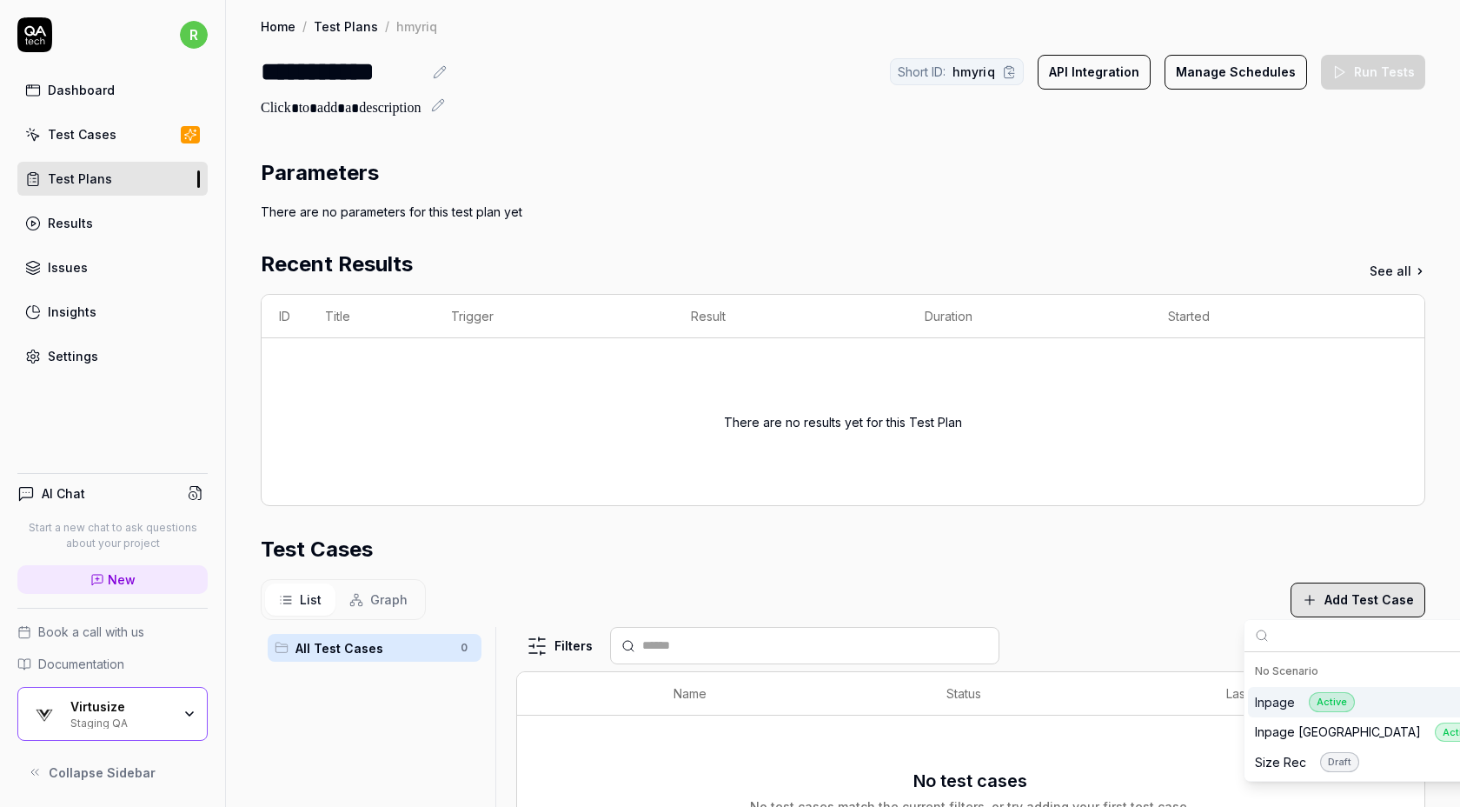
click at [1293, 706] on div "Inpage Active" at bounding box center [1305, 702] width 100 height 20
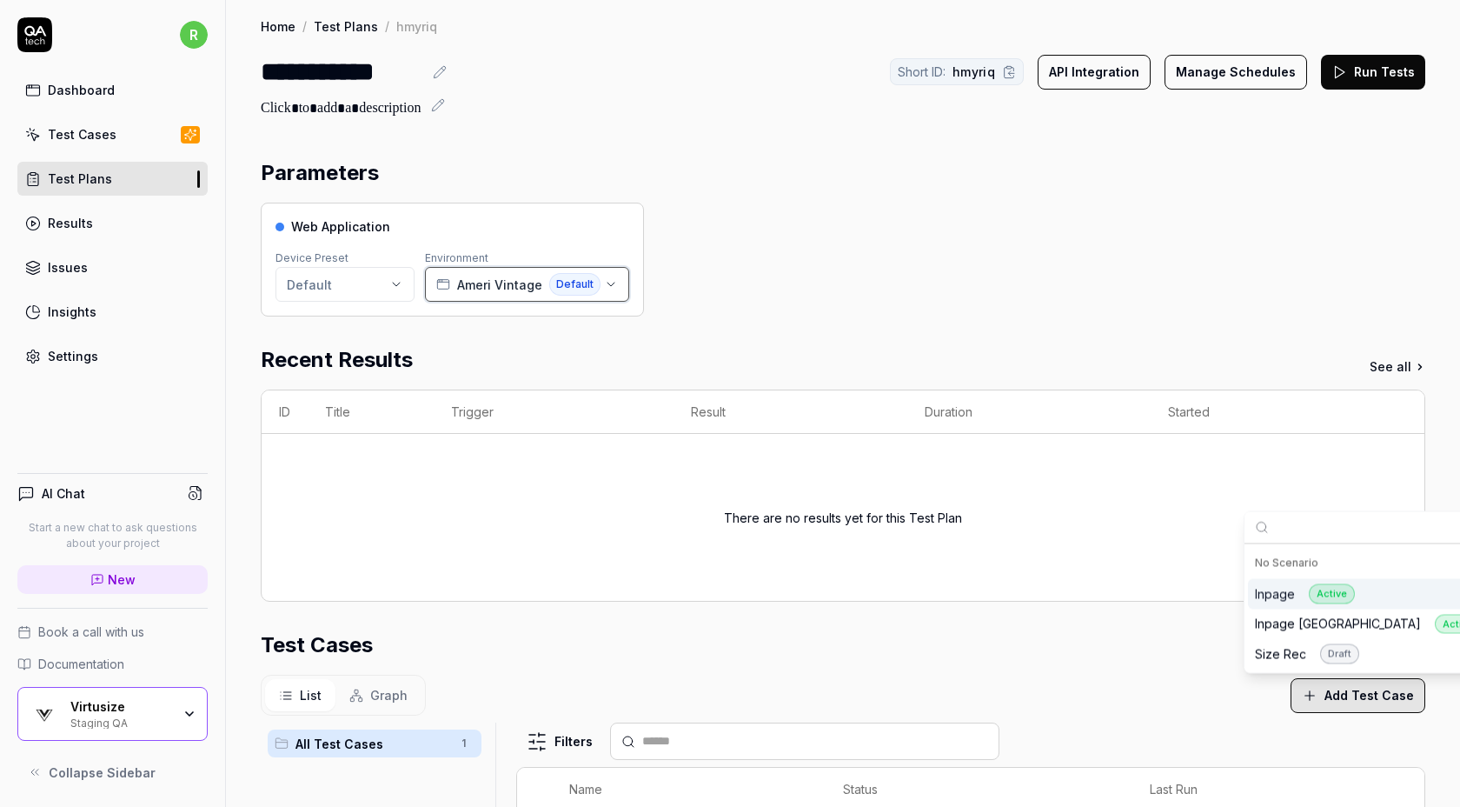
click at [469, 282] on span "Ameri Vintage" at bounding box center [499, 285] width 85 height 18
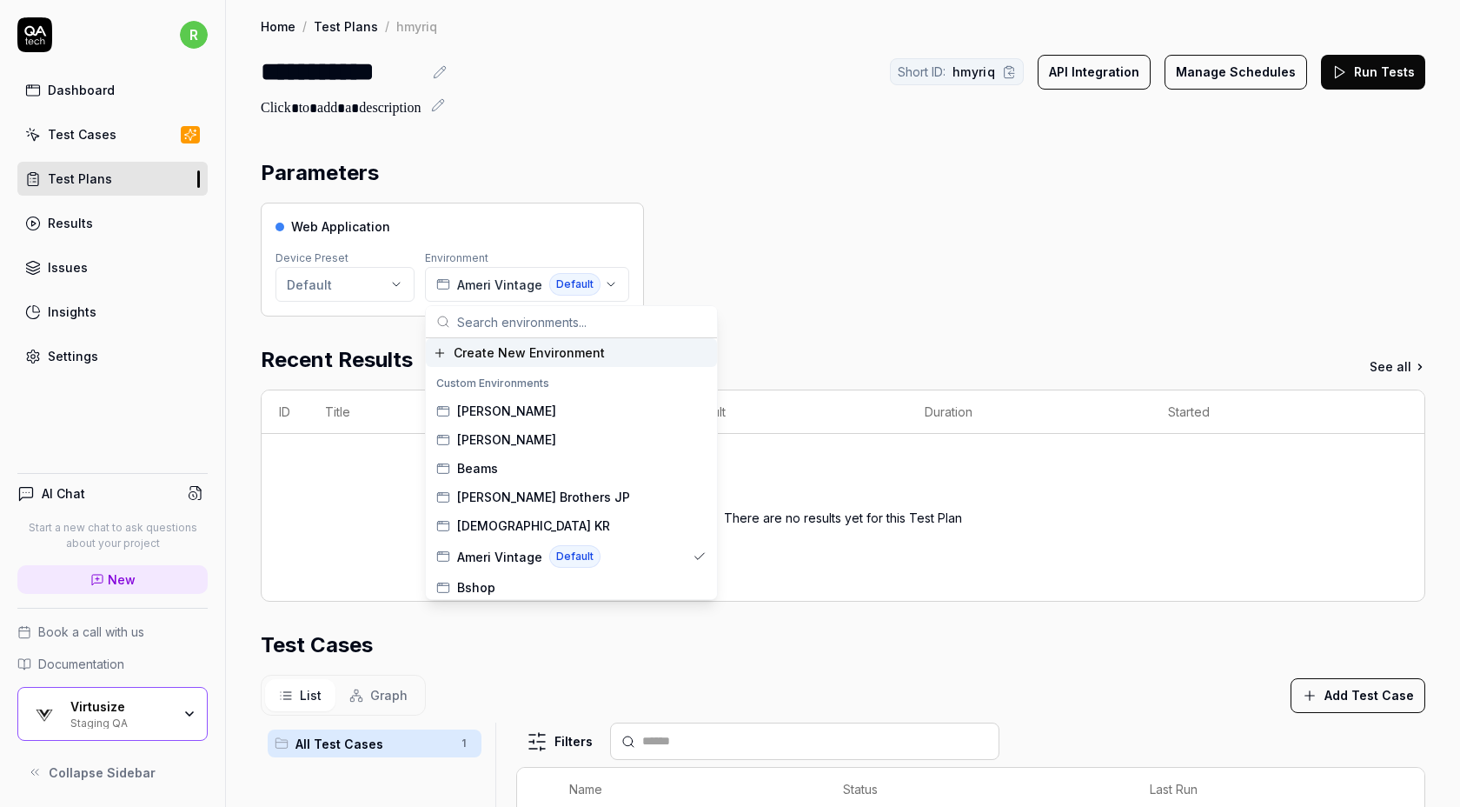
click at [482, 351] on span "Create New Environment" at bounding box center [529, 352] width 151 height 18
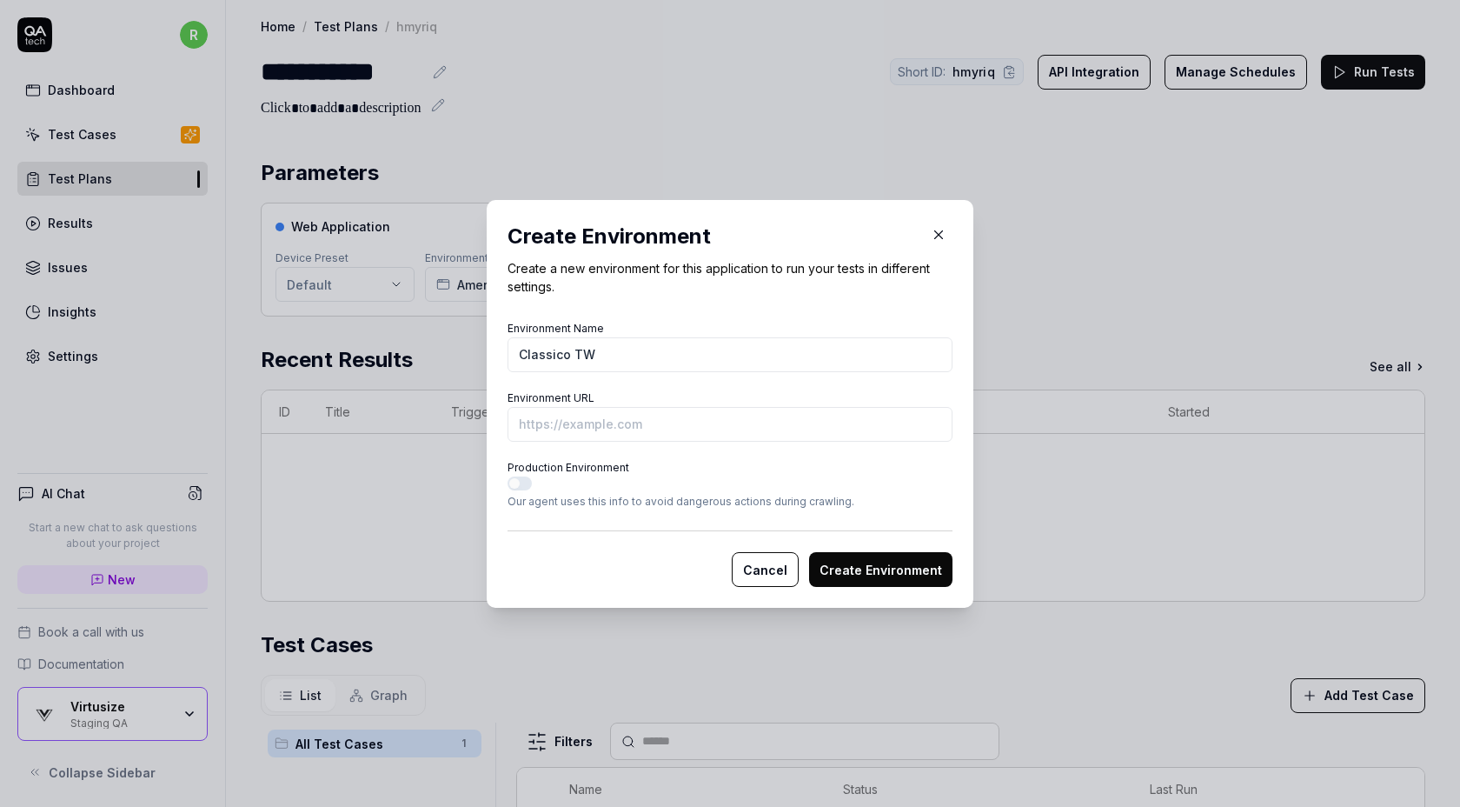
type input "Classico TW"
paste input "https://classicolabcoat.tw/products/r57"
type input "https://classicolabcoat.tw/products/r57?vs-staging"
click at [879, 568] on button "Create Environment" at bounding box center [880, 569] width 143 height 35
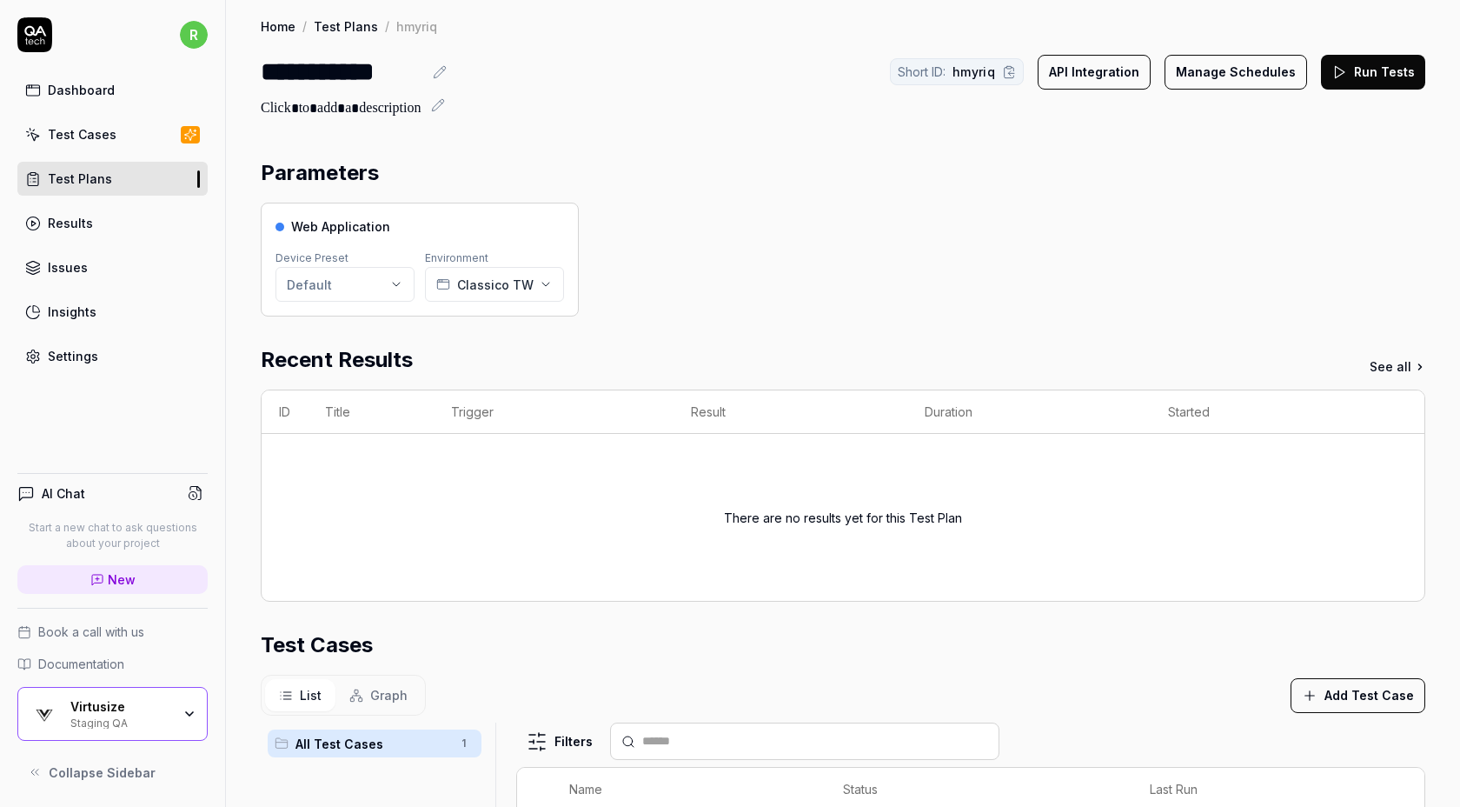
click at [1331, 62] on button "Run Tests" at bounding box center [1373, 72] width 104 height 35
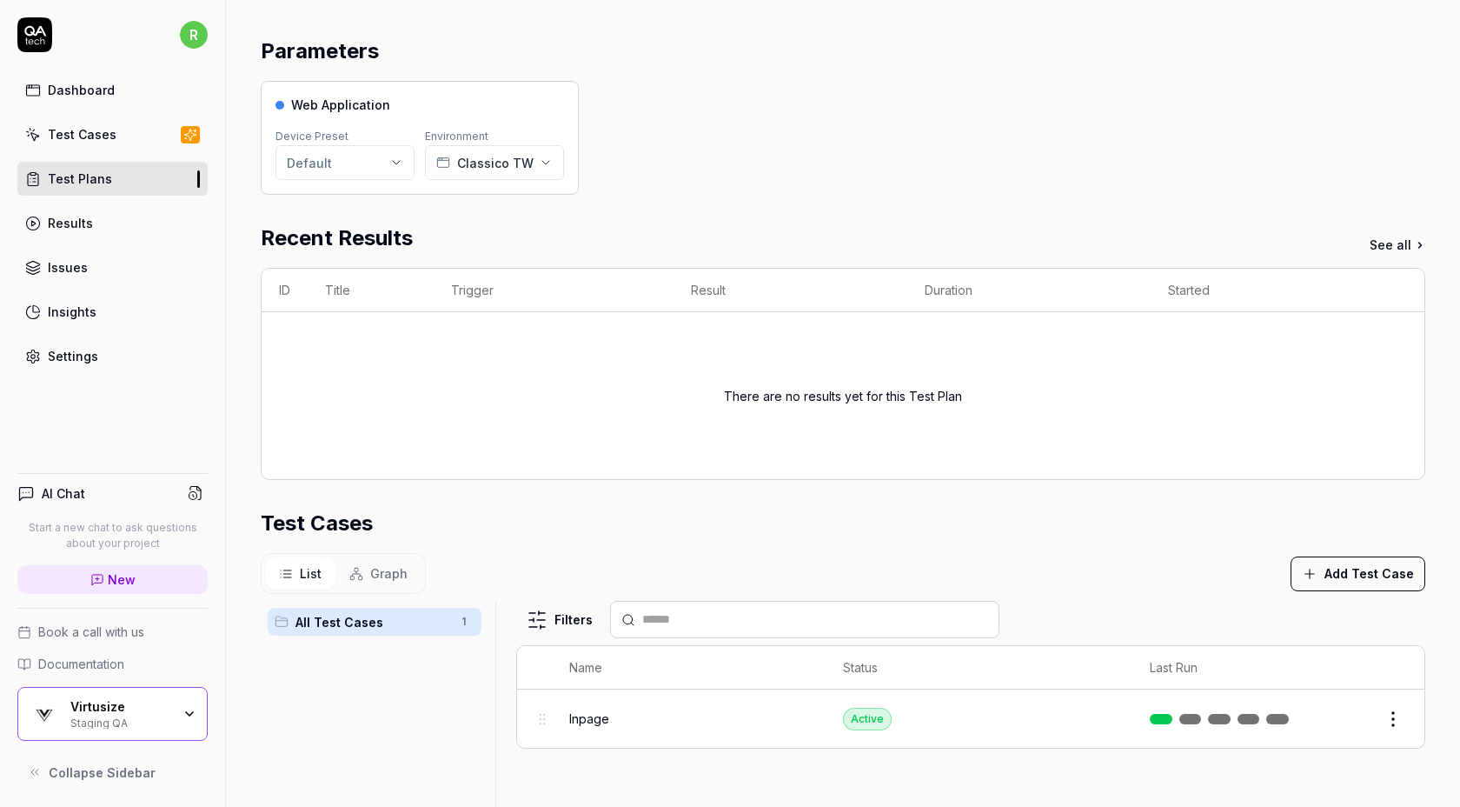
scroll to position [408, 0]
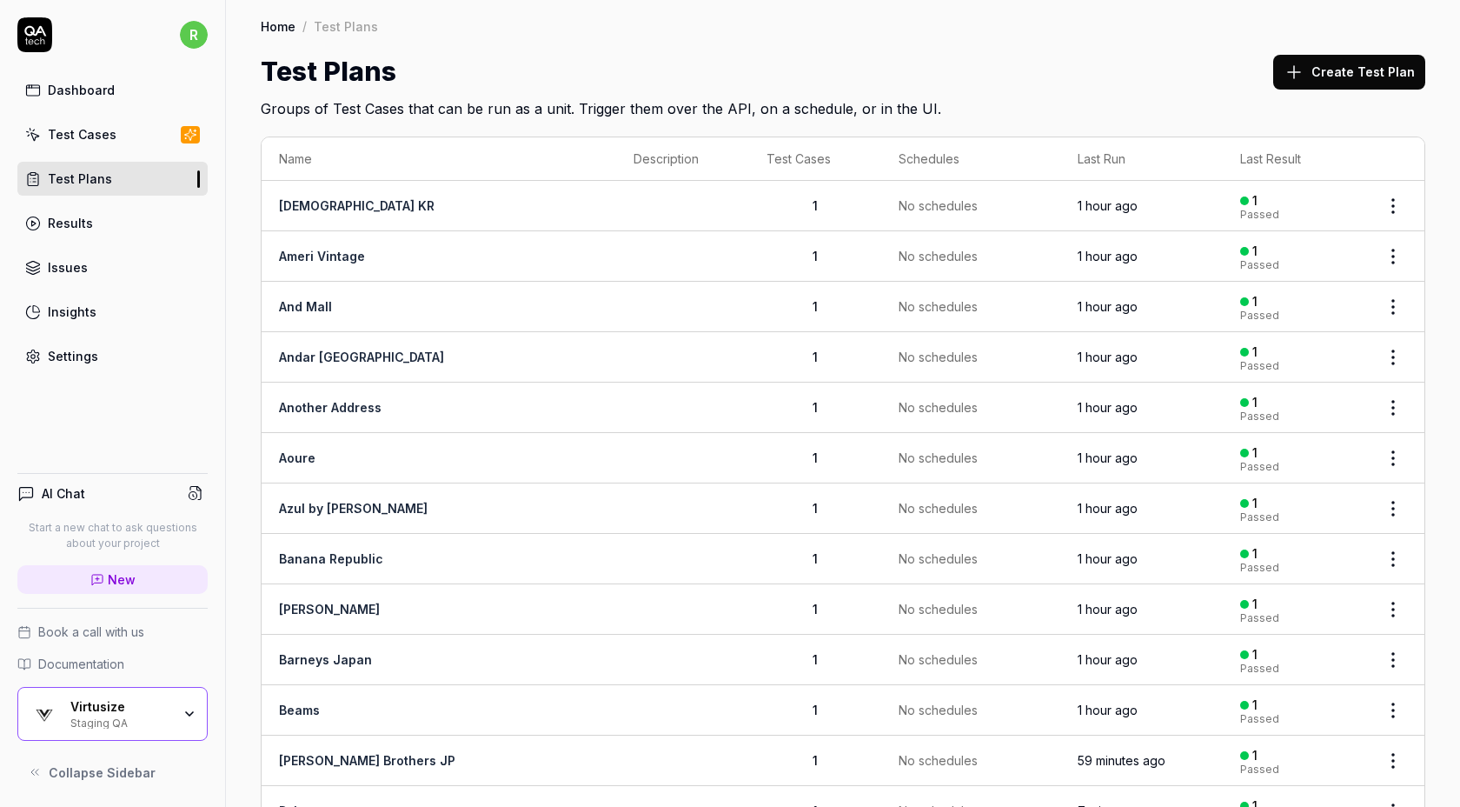
click at [1286, 71] on button "Create Test Plan" at bounding box center [1349, 72] width 152 height 35
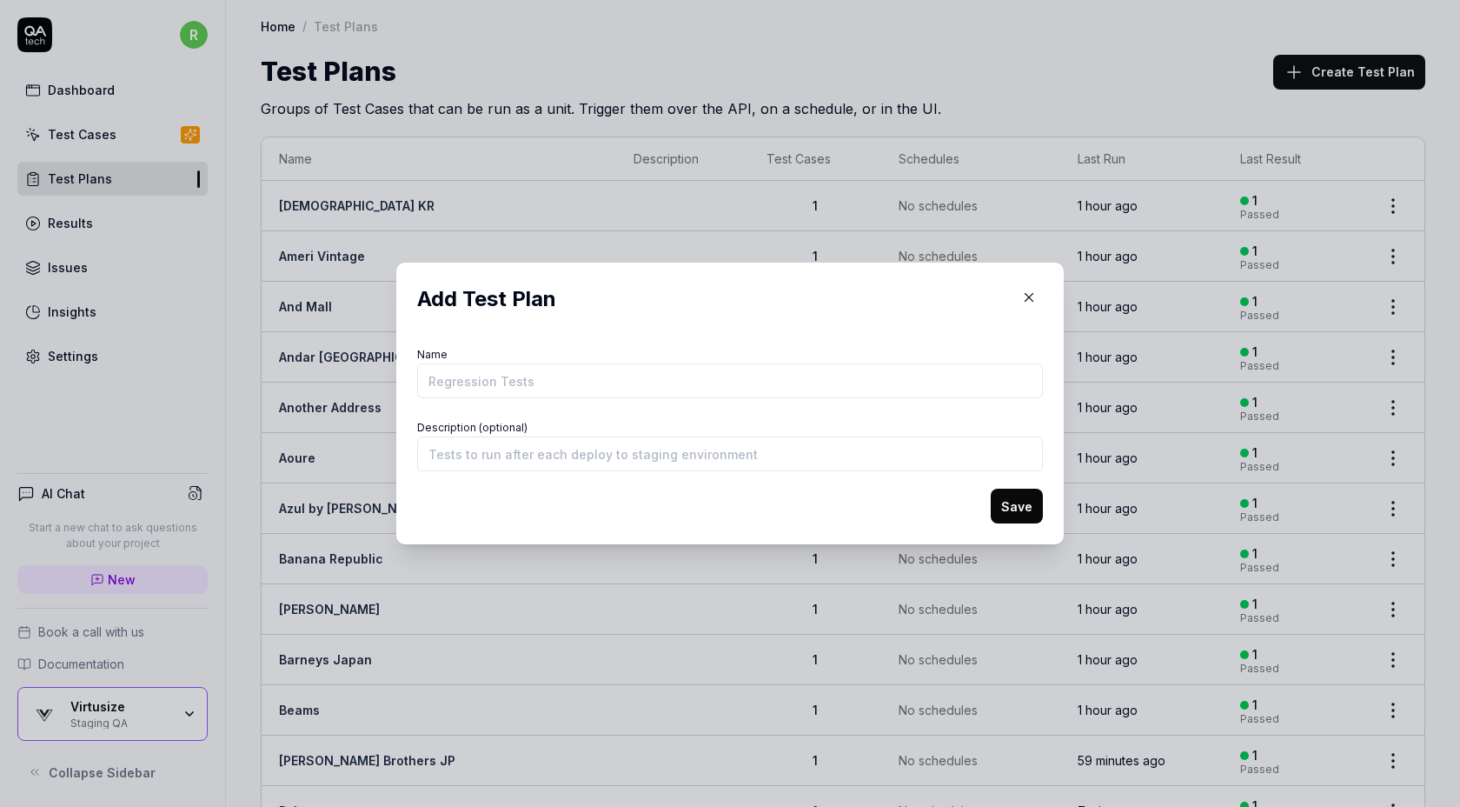
type input "[URL][DOMAIN_NAME][PERSON_NAME]"
type input "[PERSON_NAME]"
click at [1011, 511] on button "Save" at bounding box center [1017, 505] width 52 height 35
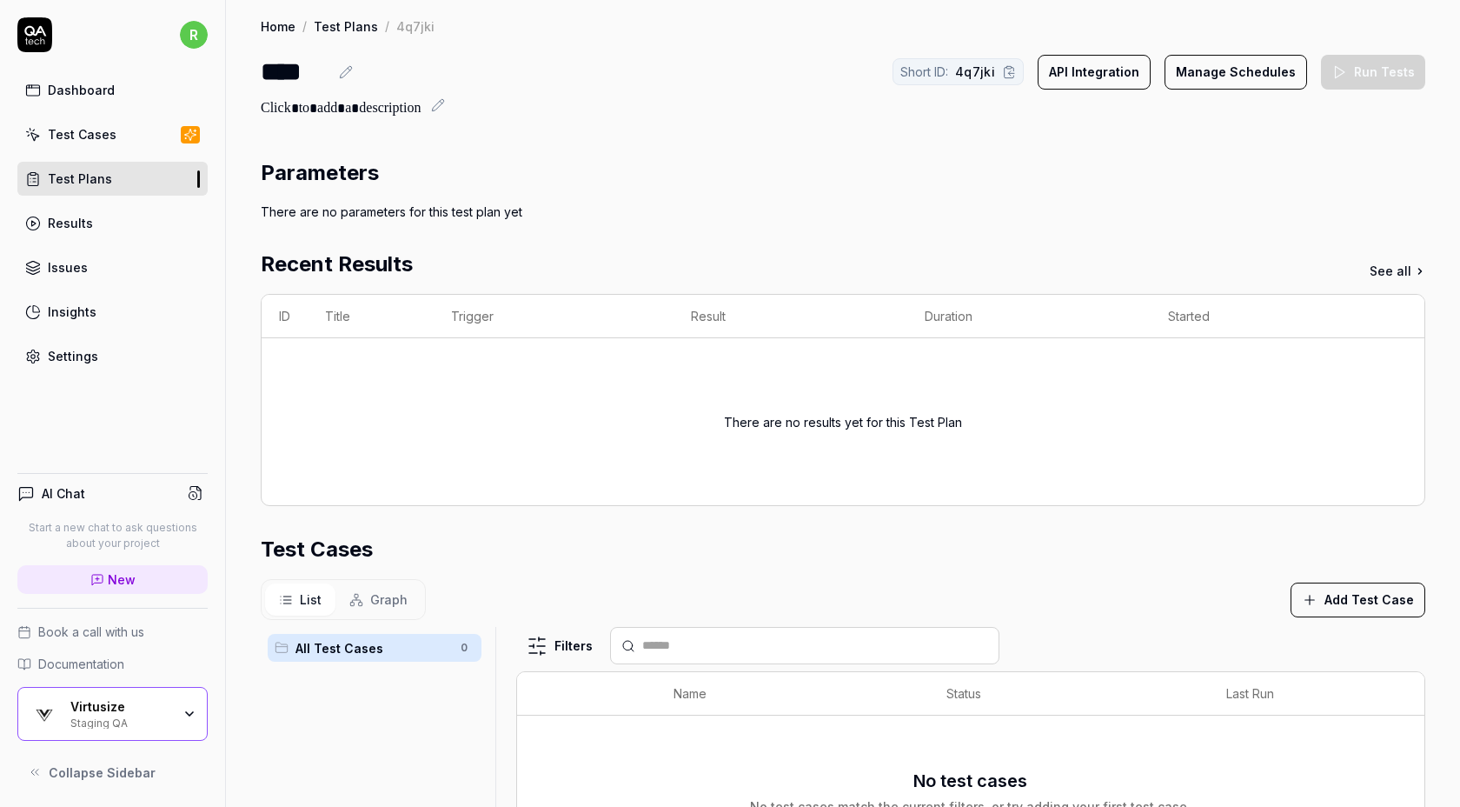
click at [1344, 598] on button "Add Test Case" at bounding box center [1358, 599] width 135 height 35
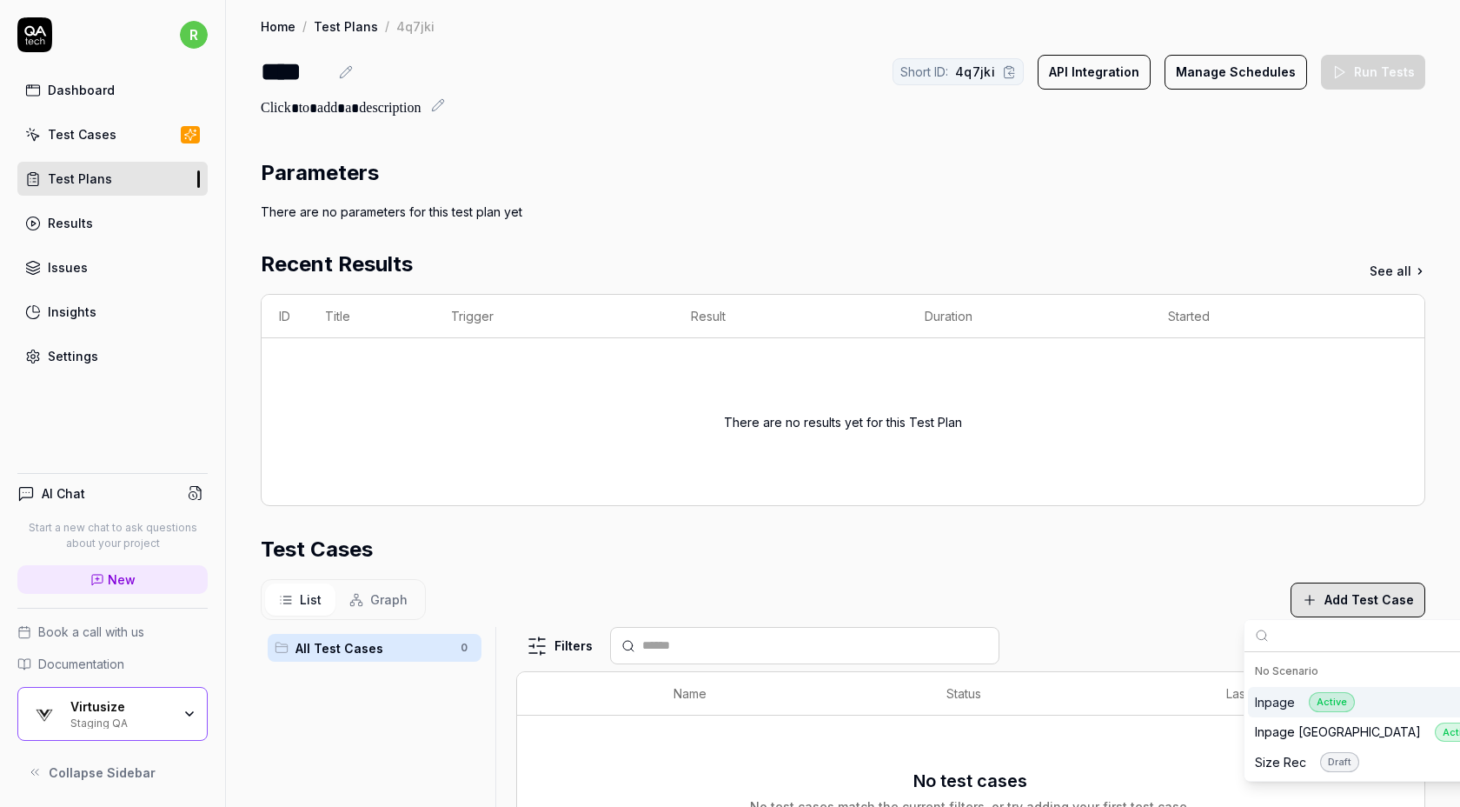
click at [1306, 700] on div "Inpage Active" at bounding box center [1305, 702] width 100 height 20
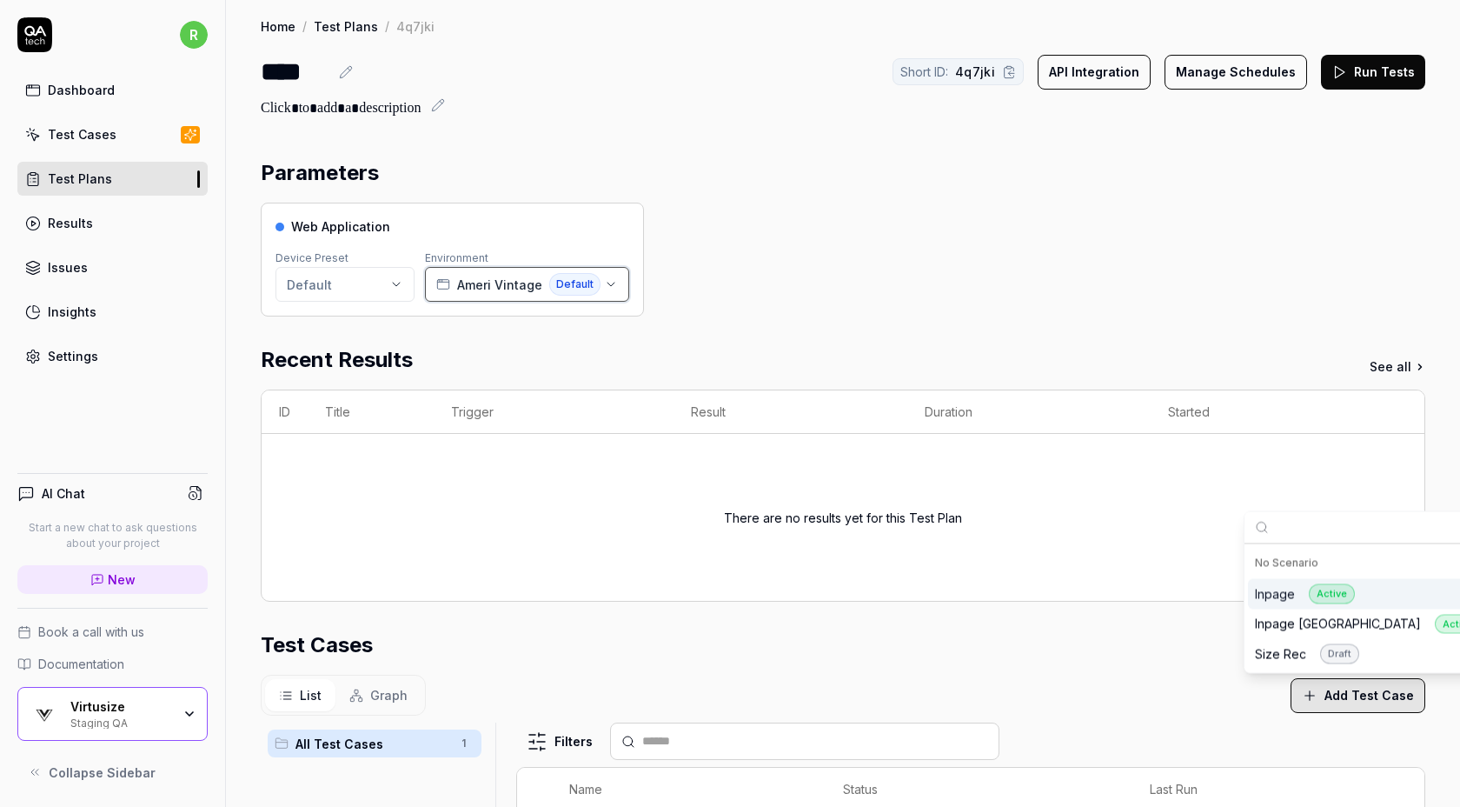
click at [470, 280] on span "Ameri Vintage" at bounding box center [499, 285] width 85 height 18
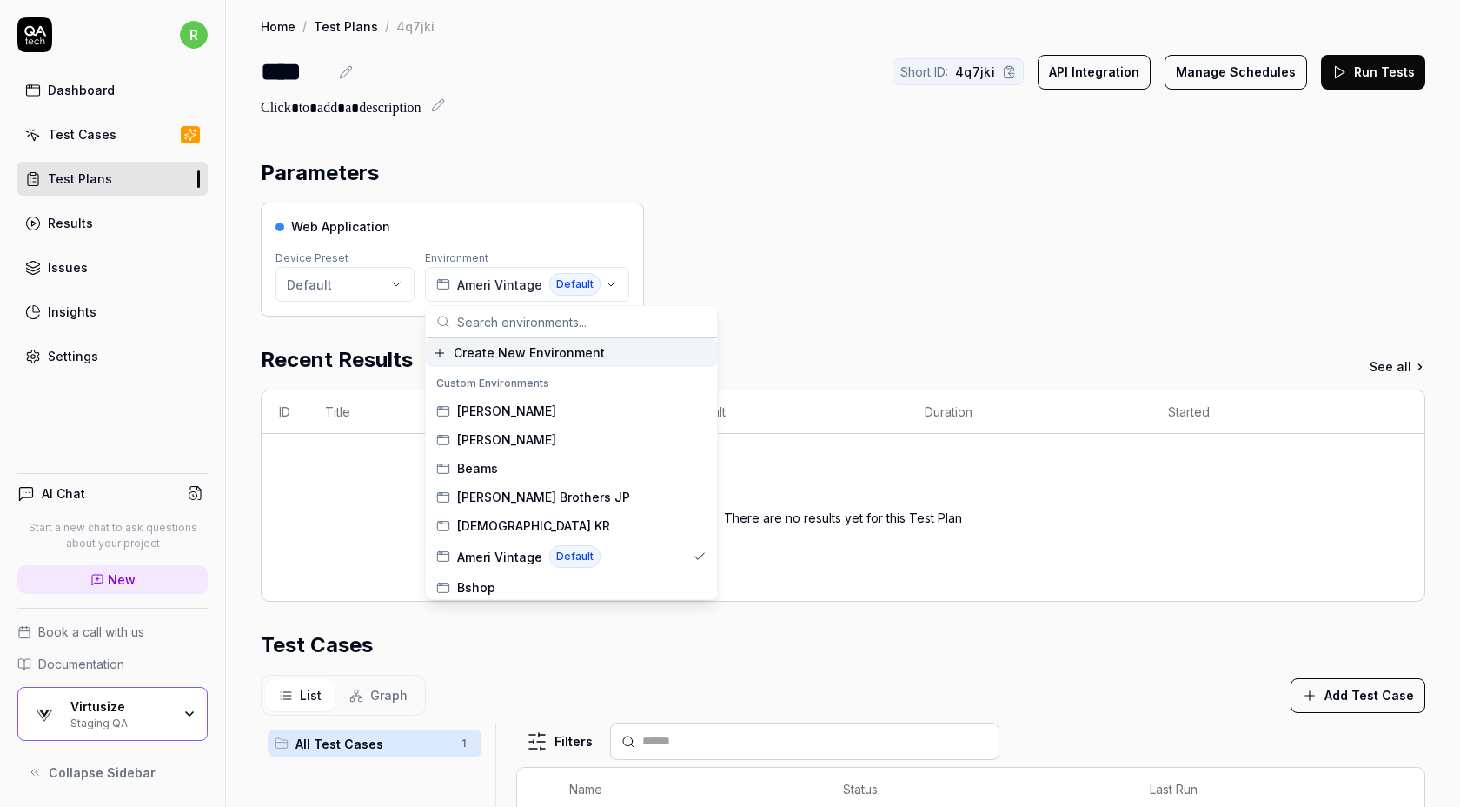
click at [483, 355] on span "Create New Environment" at bounding box center [529, 352] width 151 height 18
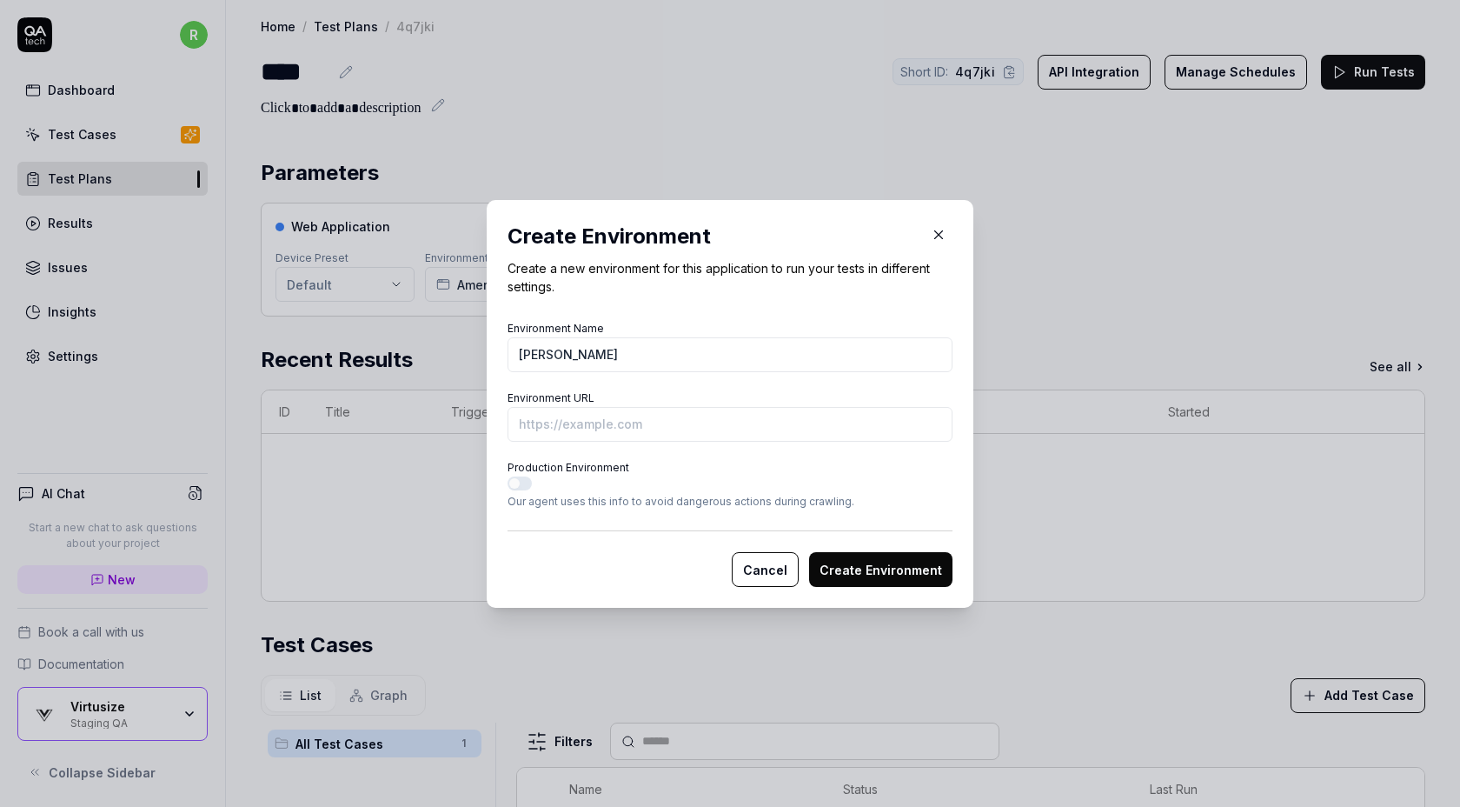
type input "[PERSON_NAME]"
paste input "[URL][DOMAIN_NAME][PERSON_NAME]"
type input "[URL][DOMAIN_NAME][PERSON_NAME]"
click at [857, 563] on button "Create Environment" at bounding box center [880, 569] width 143 height 35
click at [880, 567] on button "Create Environment" at bounding box center [880, 569] width 143 height 35
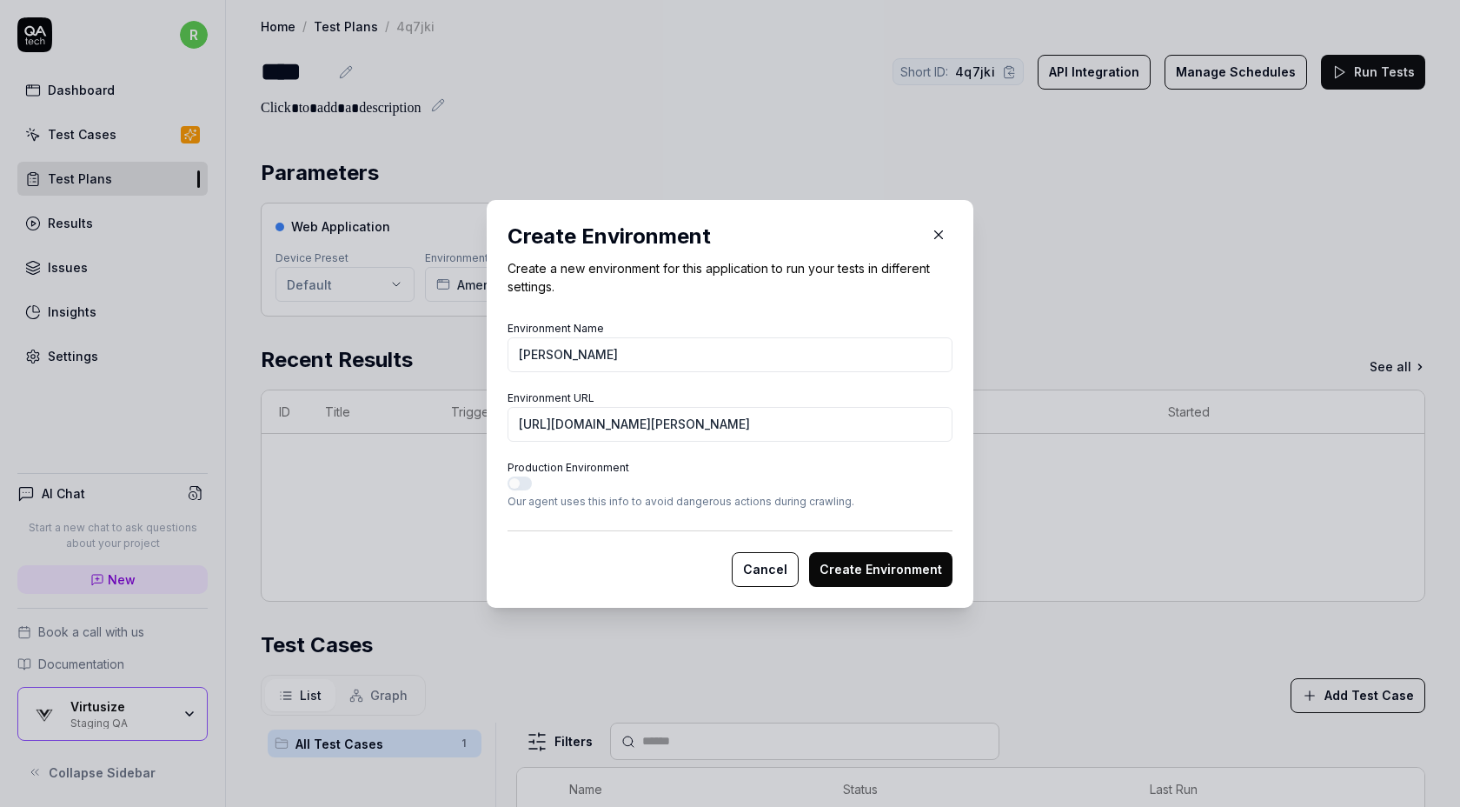
click at [883, 392] on div "Environment URL [URL][DOMAIN_NAME][PERSON_NAME]" at bounding box center [730, 414] width 445 height 56
click at [847, 564] on button "Create Environment" at bounding box center [880, 569] width 143 height 35
click at [870, 564] on button "Create Environment" at bounding box center [880, 569] width 143 height 35
click at [919, 573] on button "Create Environment" at bounding box center [880, 569] width 143 height 35
click at [865, 567] on button "Create Environment" at bounding box center [880, 569] width 143 height 35
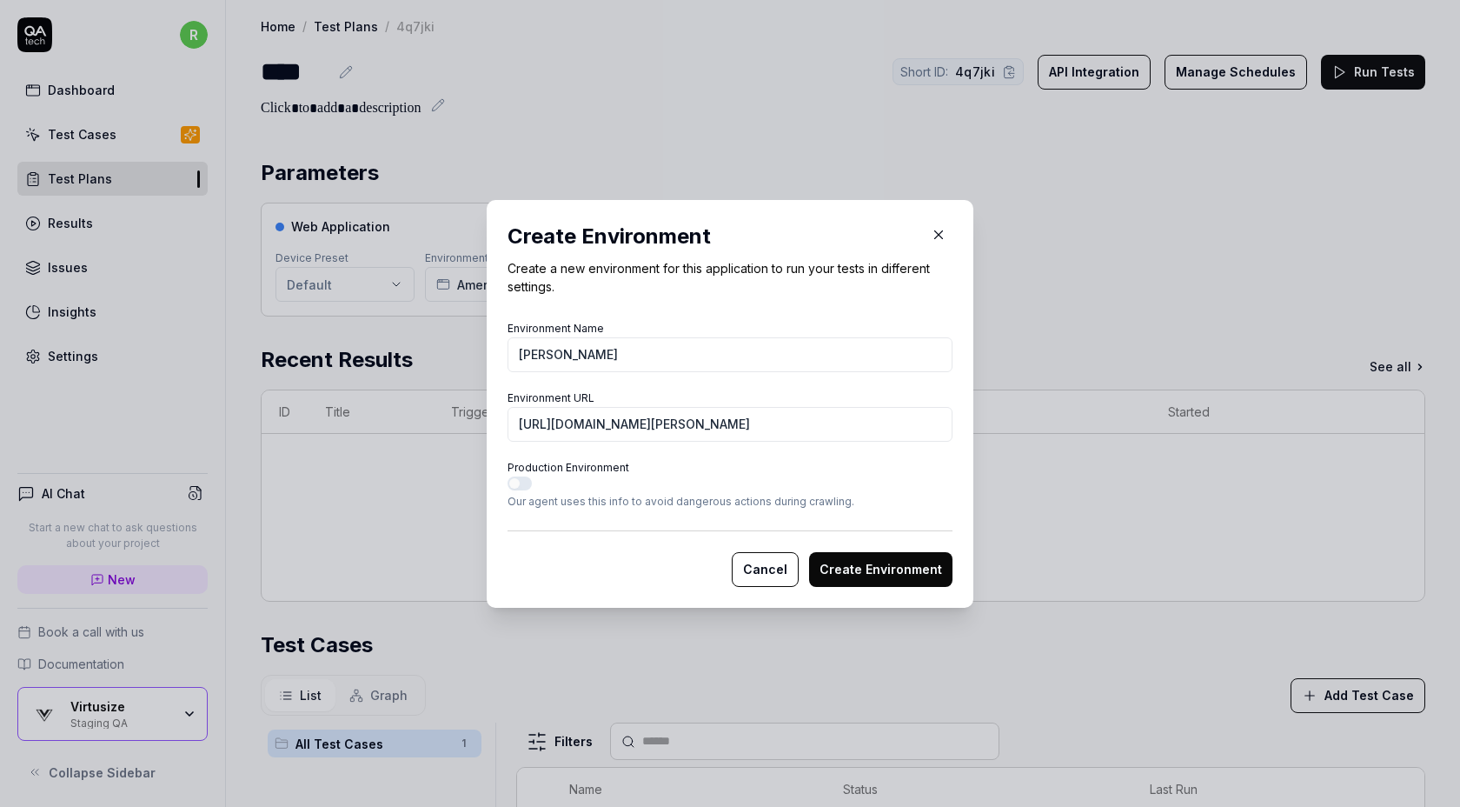
click at [912, 574] on button "Create Environment" at bounding box center [880, 569] width 143 height 35
